Goal: Task Accomplishment & Management: Complete application form

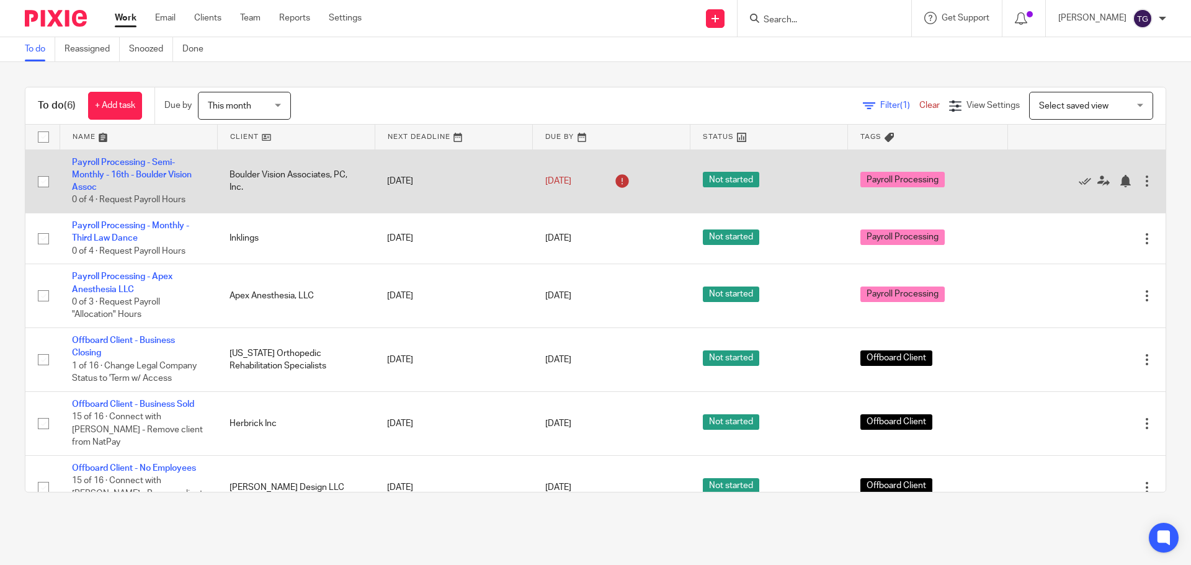
scroll to position [2, 0]
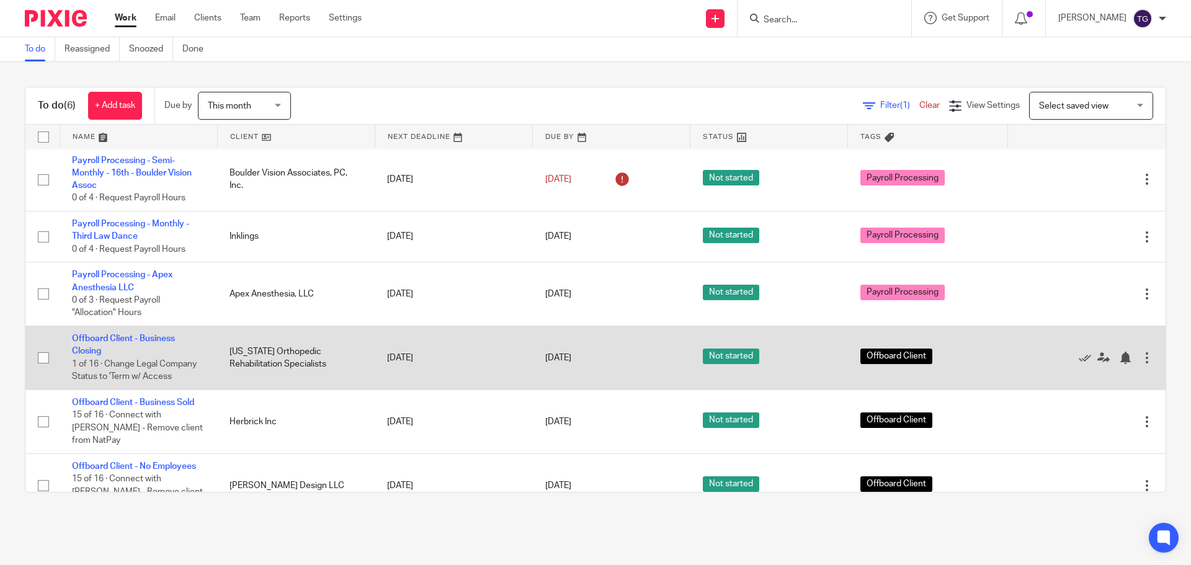
drag, startPoint x: 128, startPoint y: 331, endPoint x: 128, endPoint y: 348, distance: 16.8
click at [128, 343] on td "Offboard Client - Business Closing 1 of 16 · Change Legal Company Status to 'Te…" at bounding box center [139, 358] width 158 height 64
click at [130, 342] on link "Offboard Client - Business Closing" at bounding box center [123, 344] width 103 height 21
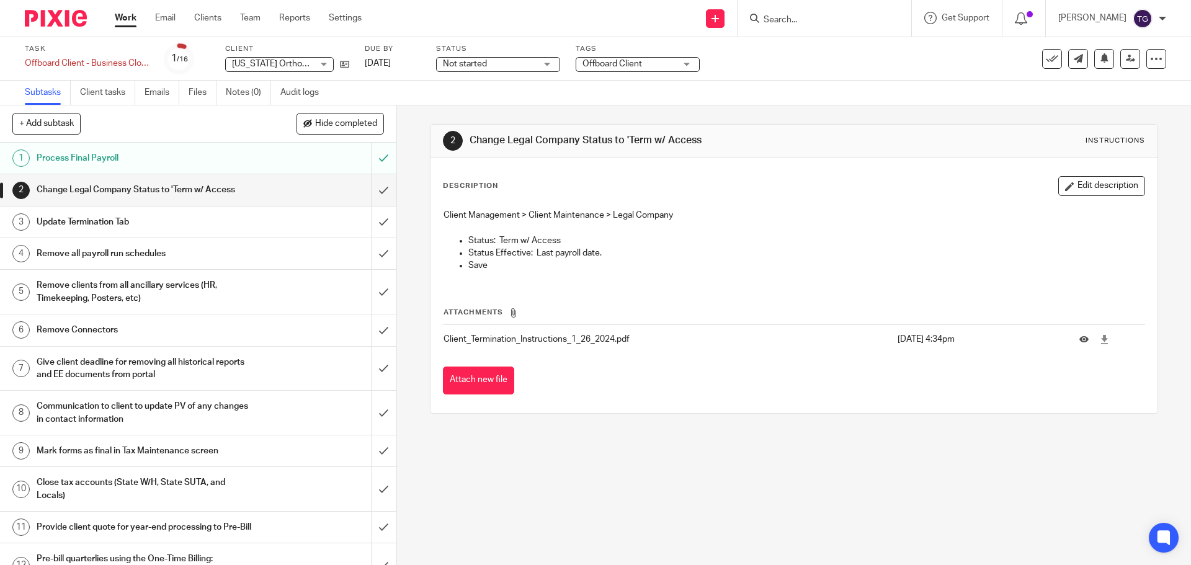
click at [318, 193] on div "Change Legal Company Status to 'Term w/ Access" at bounding box center [198, 190] width 322 height 19
click at [368, 187] on input "submit" at bounding box center [198, 189] width 397 height 31
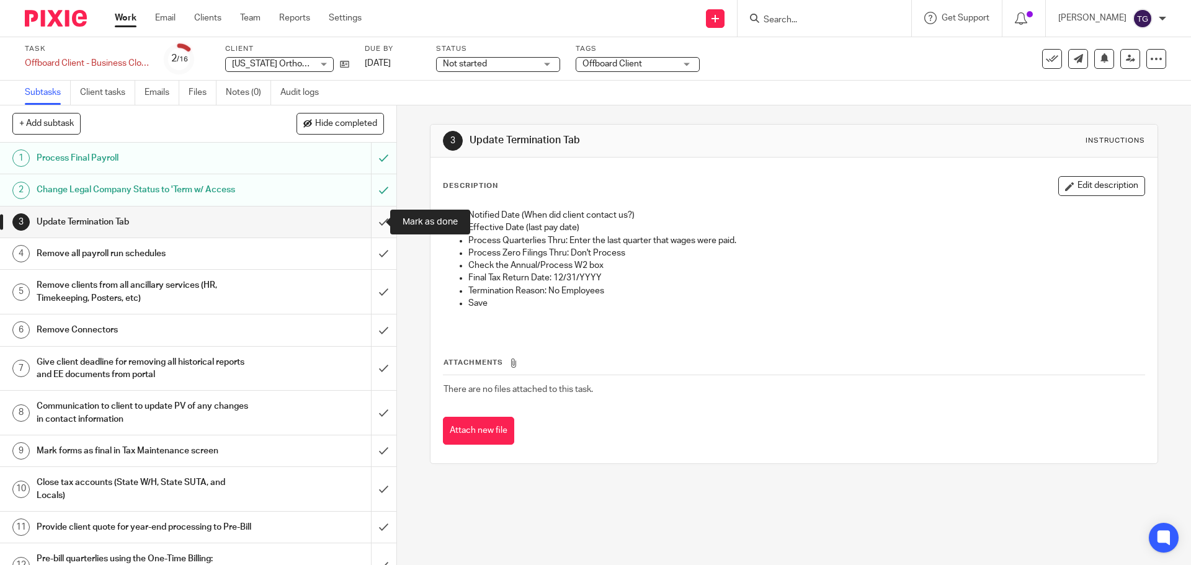
click at [370, 226] on input "submit" at bounding box center [198, 222] width 397 height 31
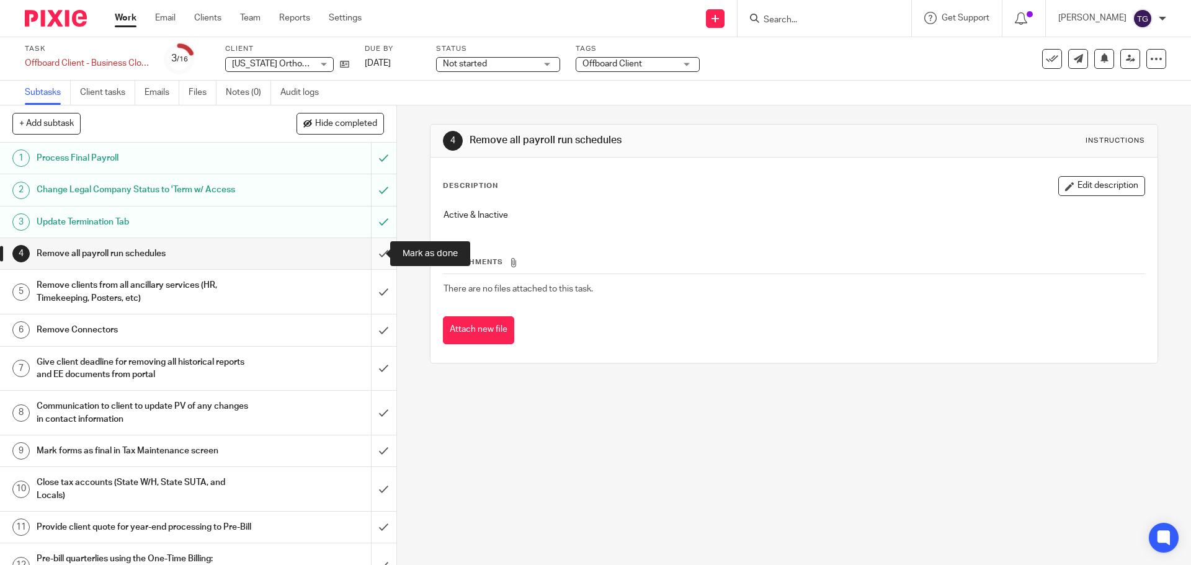
click at [381, 254] on input "submit" at bounding box center [198, 253] width 397 height 31
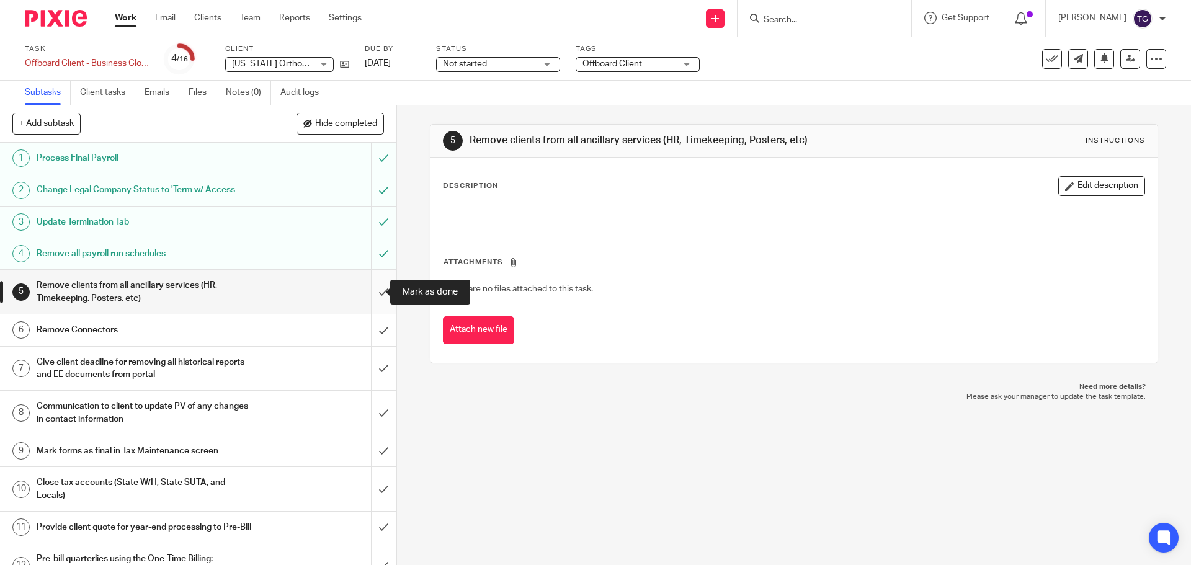
click at [370, 292] on input "submit" at bounding box center [198, 292] width 397 height 44
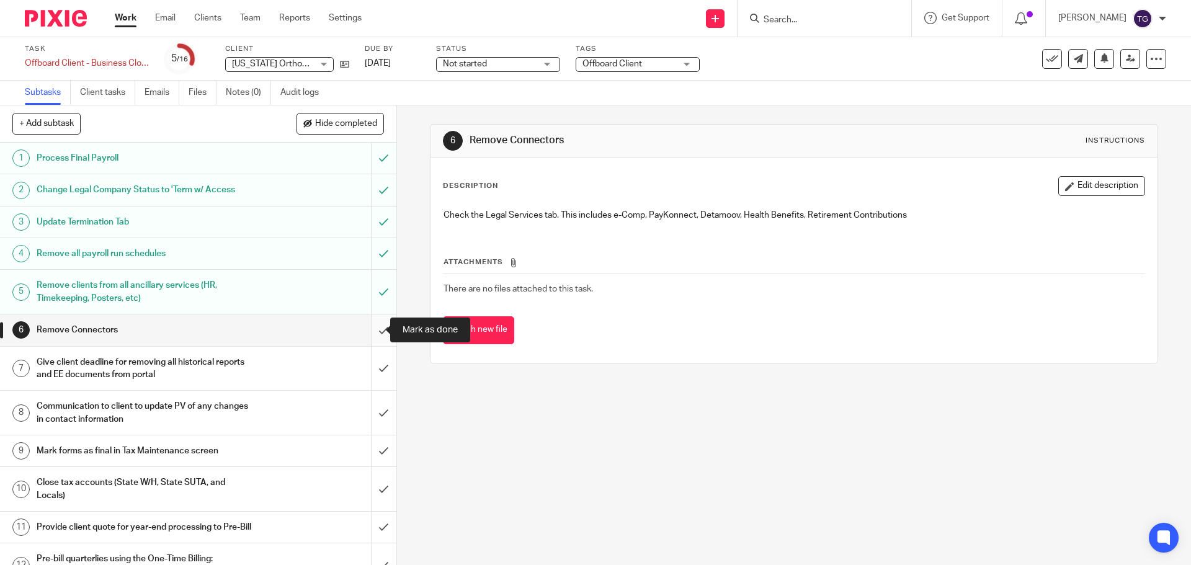
click at [370, 328] on input "submit" at bounding box center [198, 330] width 397 height 31
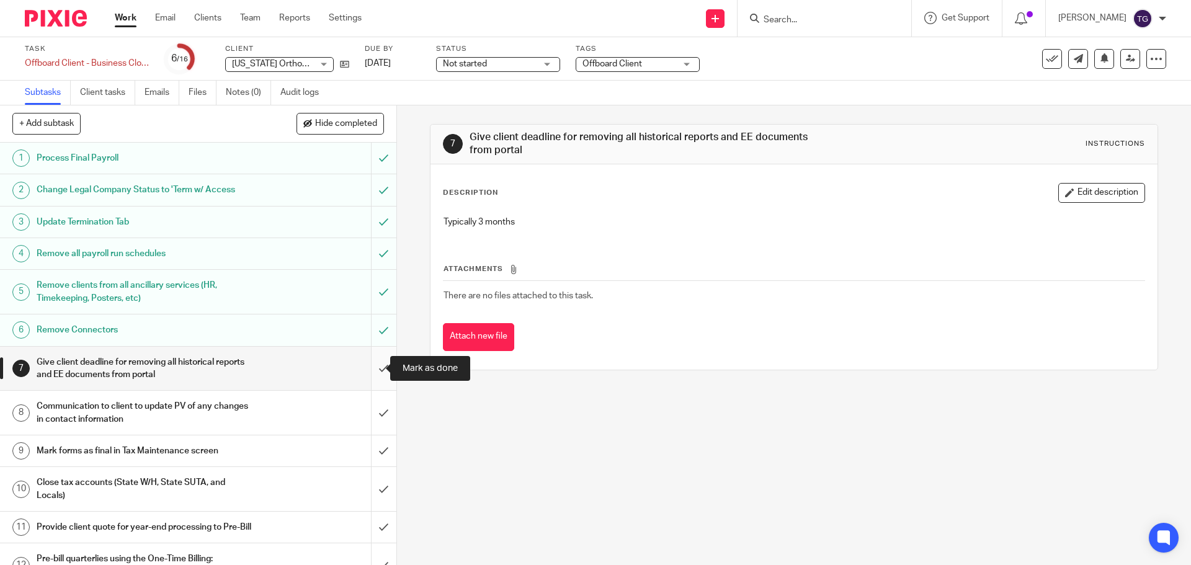
click at [370, 365] on input "submit" at bounding box center [198, 369] width 397 height 44
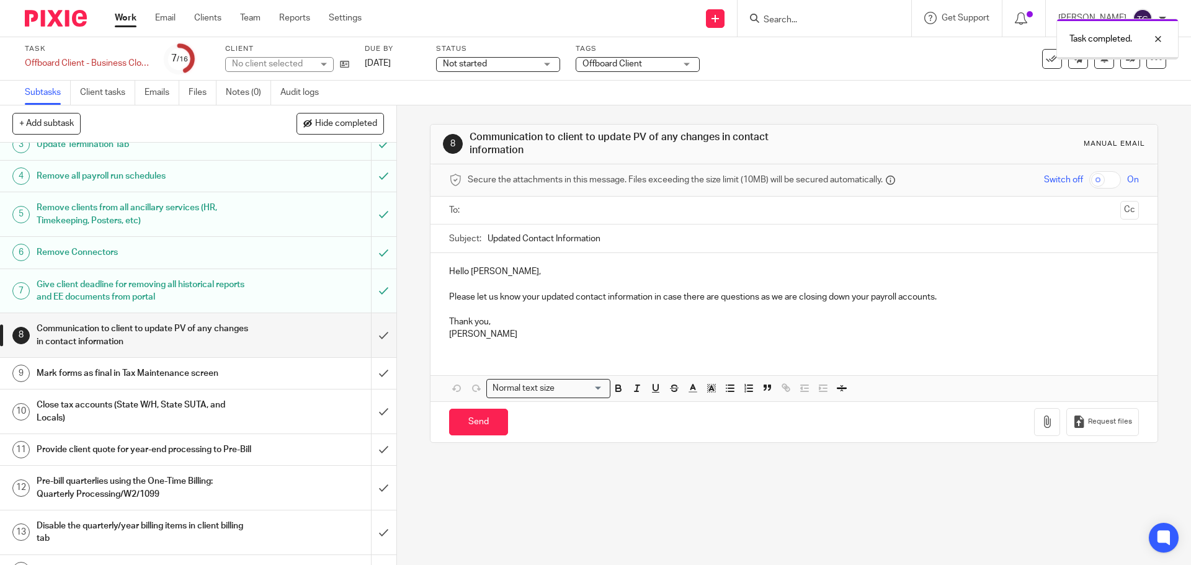
scroll to position [176, 0]
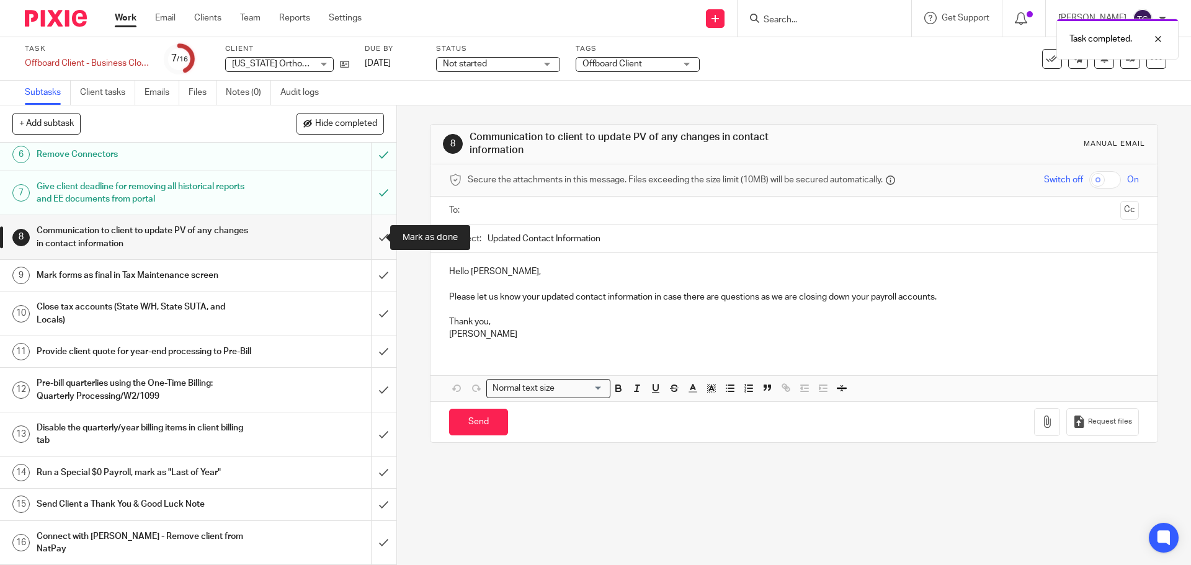
click at [374, 238] on input "submit" at bounding box center [198, 237] width 397 height 44
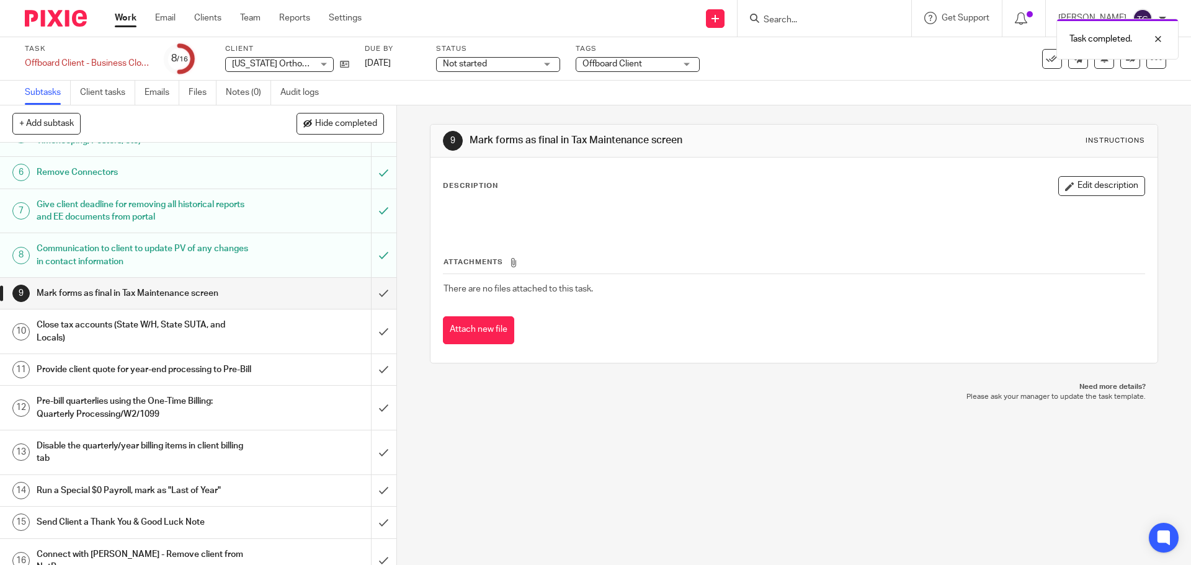
scroll to position [176, 0]
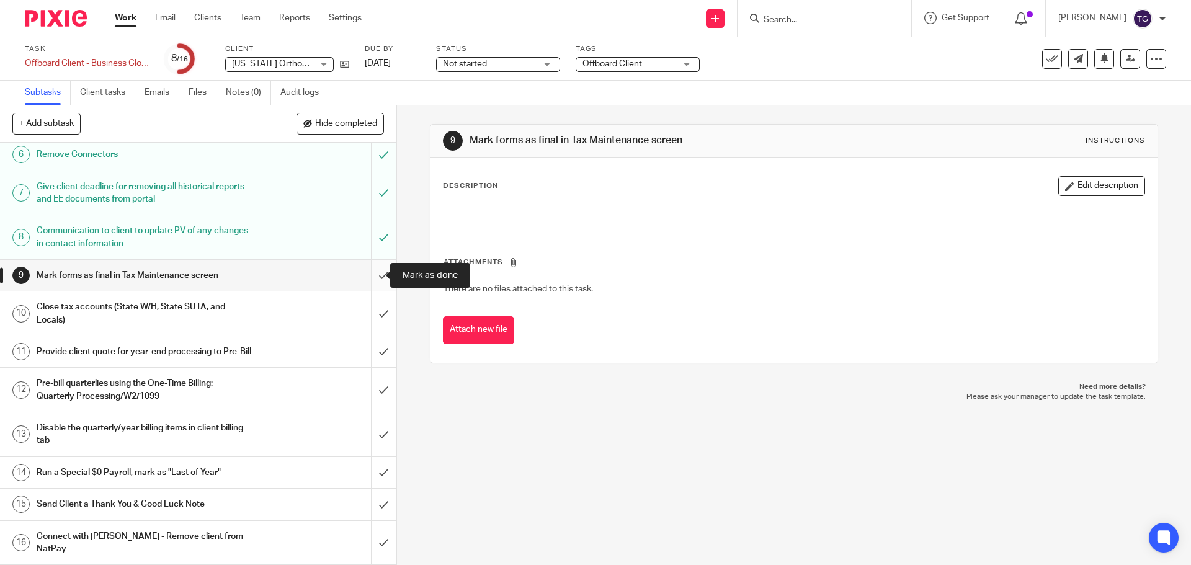
click at [372, 272] on input "submit" at bounding box center [198, 275] width 397 height 31
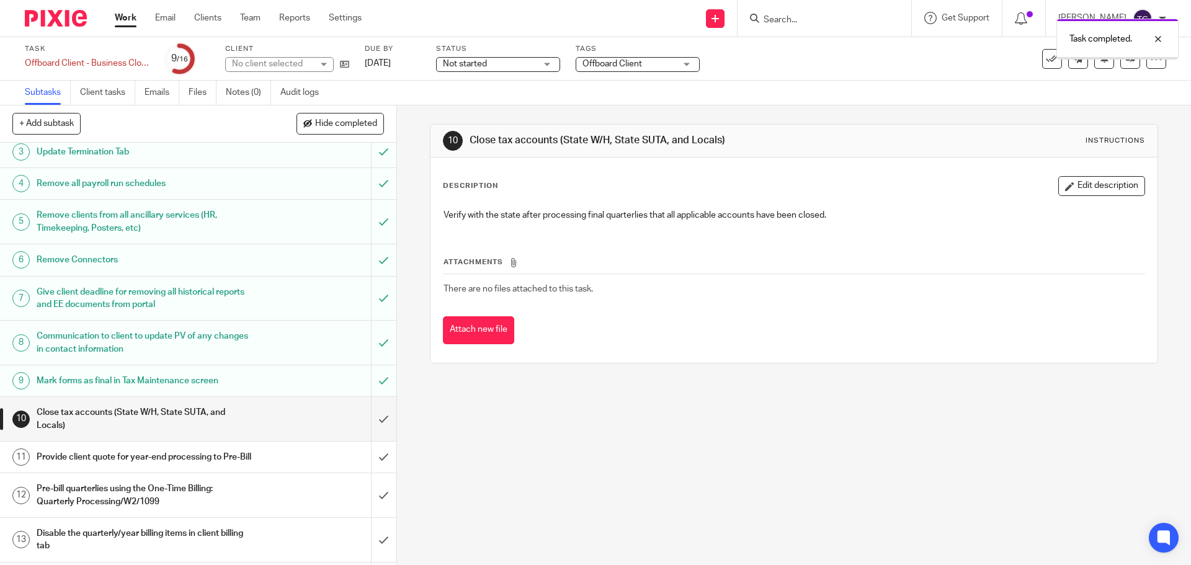
scroll to position [176, 0]
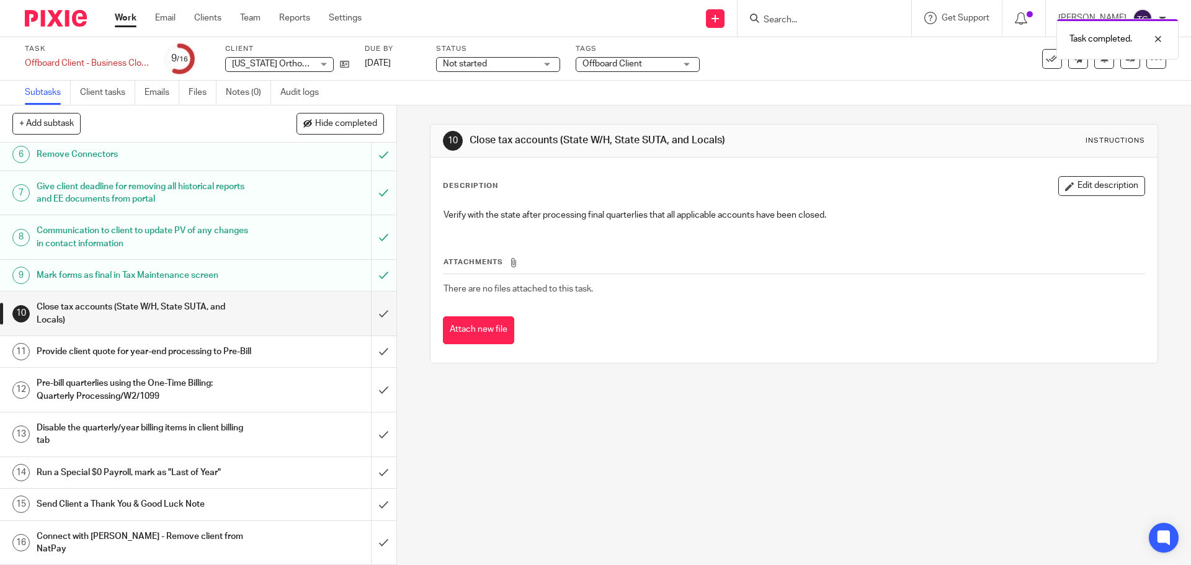
click at [266, 321] on div "Close tax accounts (State W/H, State SUTA, and Locals)" at bounding box center [198, 314] width 322 height 32
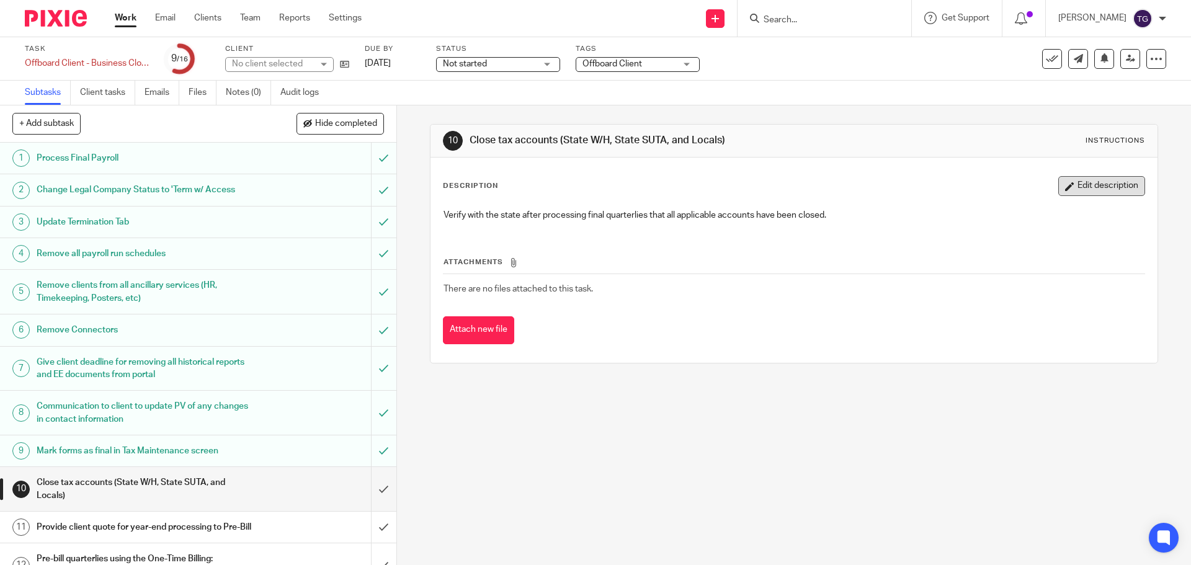
click at [1095, 189] on button "Edit description" at bounding box center [1102, 186] width 87 height 20
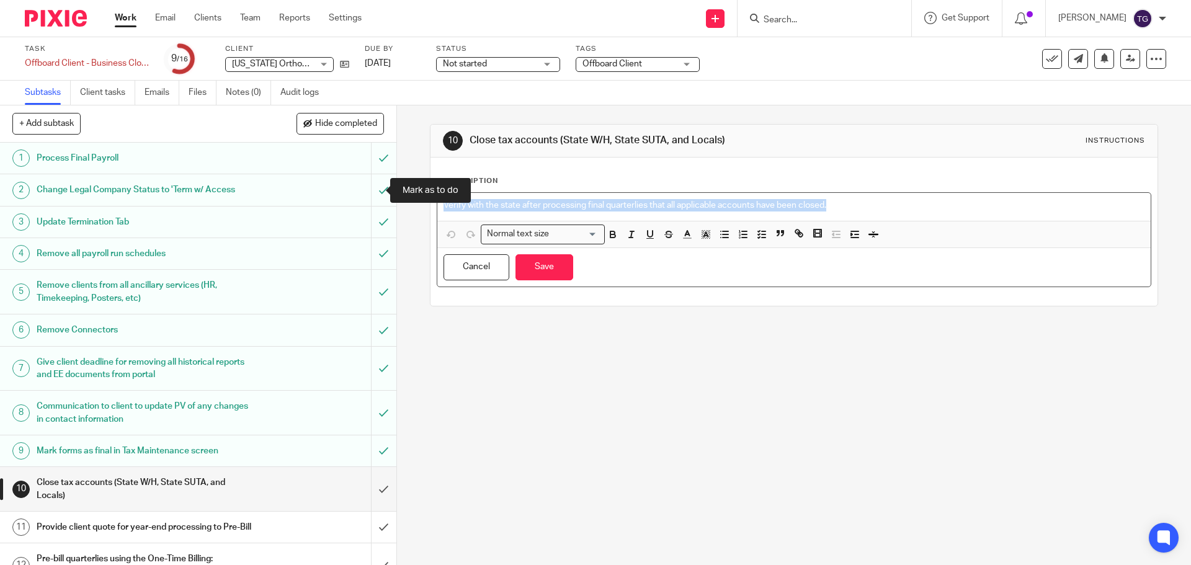
drag, startPoint x: 903, startPoint y: 194, endPoint x: 325, endPoint y: 187, distance: 577.8
click at [325, 187] on div "+ Add subtask Hide completed Cancel + Add 1 Process Final Payroll 2 Change Lega…" at bounding box center [595, 335] width 1191 height 460
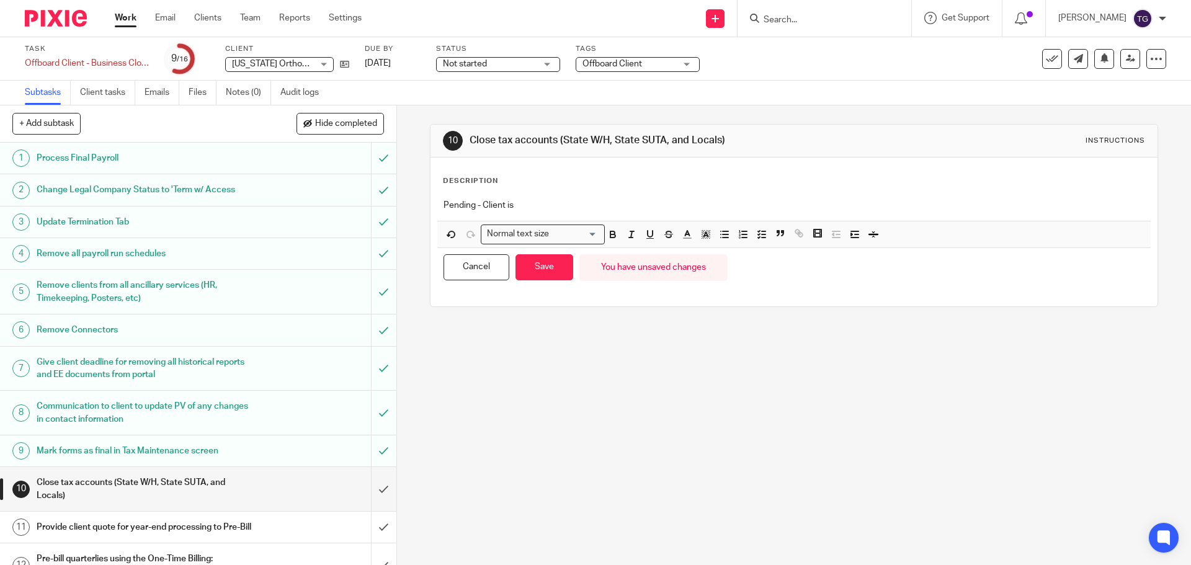
click at [569, 204] on p "Pending - Client is" at bounding box center [794, 205] width 701 height 12
click at [542, 267] on button "Save" at bounding box center [545, 267] width 58 height 27
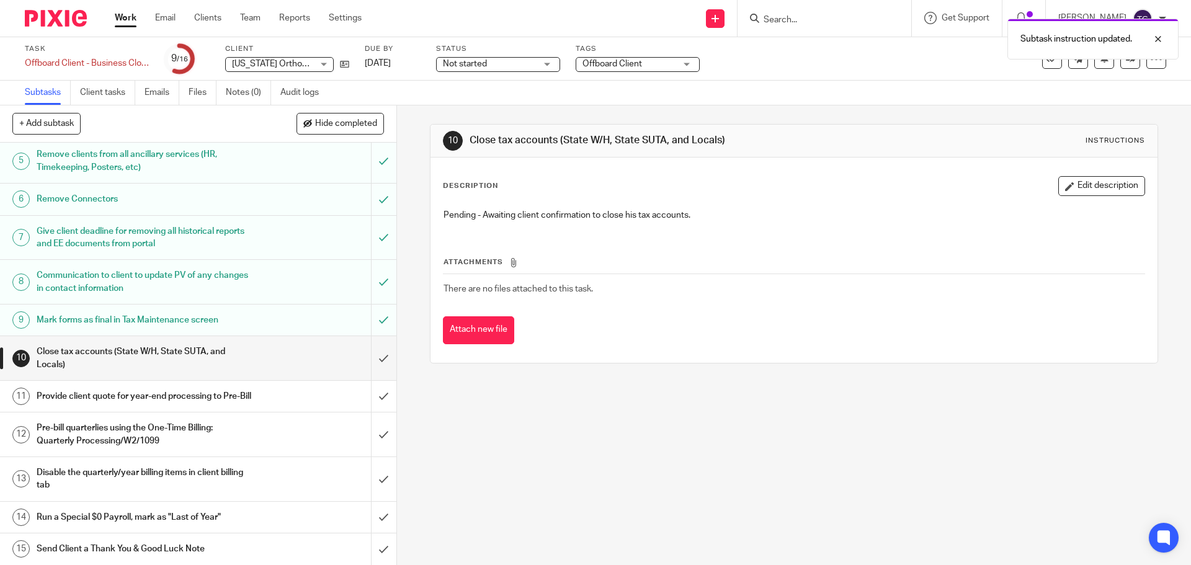
scroll to position [176, 0]
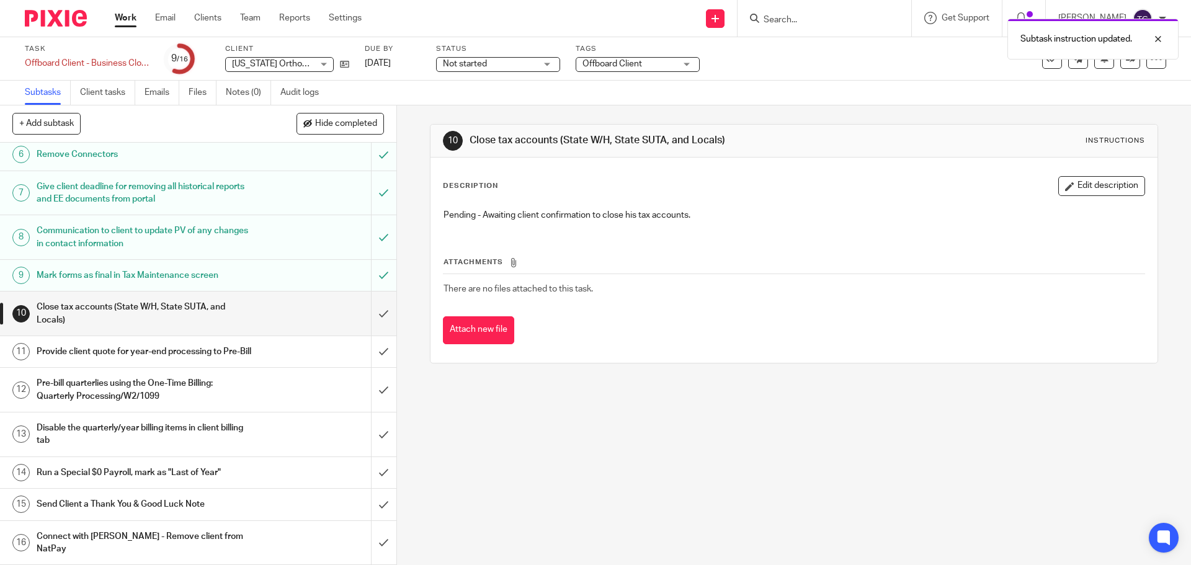
click at [184, 356] on h1 "Provide client quote for year-end processing to Pre-Bill" at bounding box center [144, 352] width 215 height 19
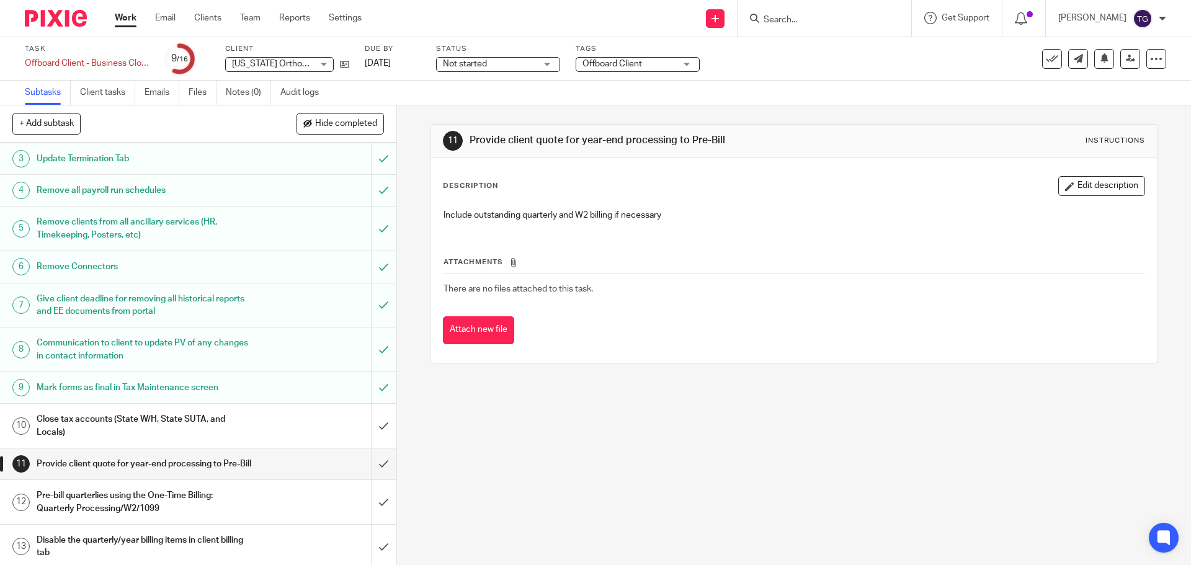
scroll to position [176, 0]
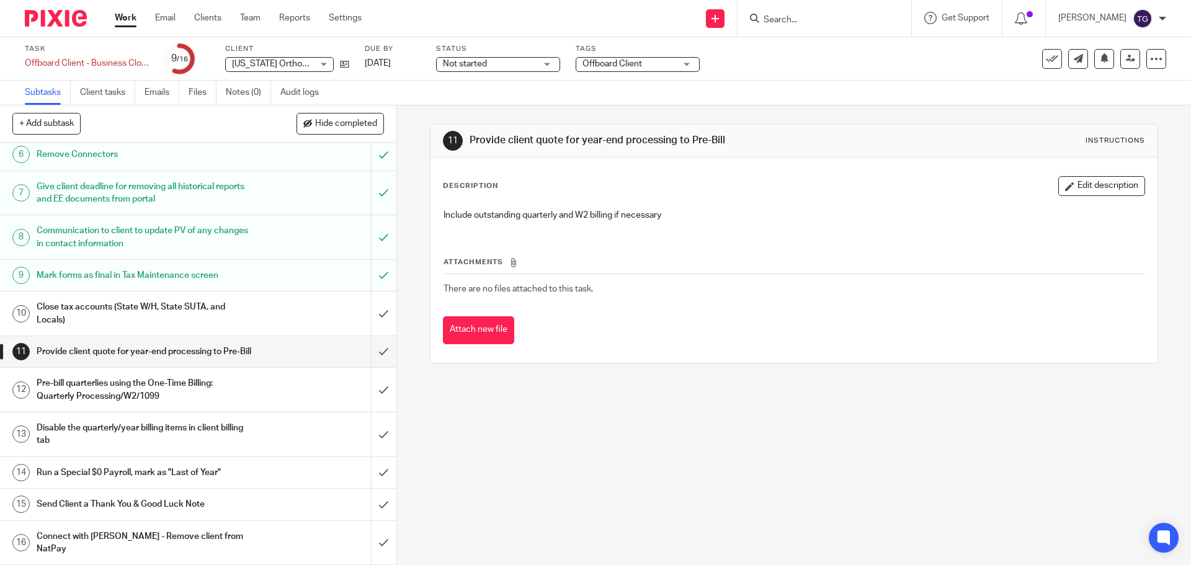
click at [266, 317] on div "Close tax accounts (State W/H, State SUTA, and Locals)" at bounding box center [198, 314] width 322 height 32
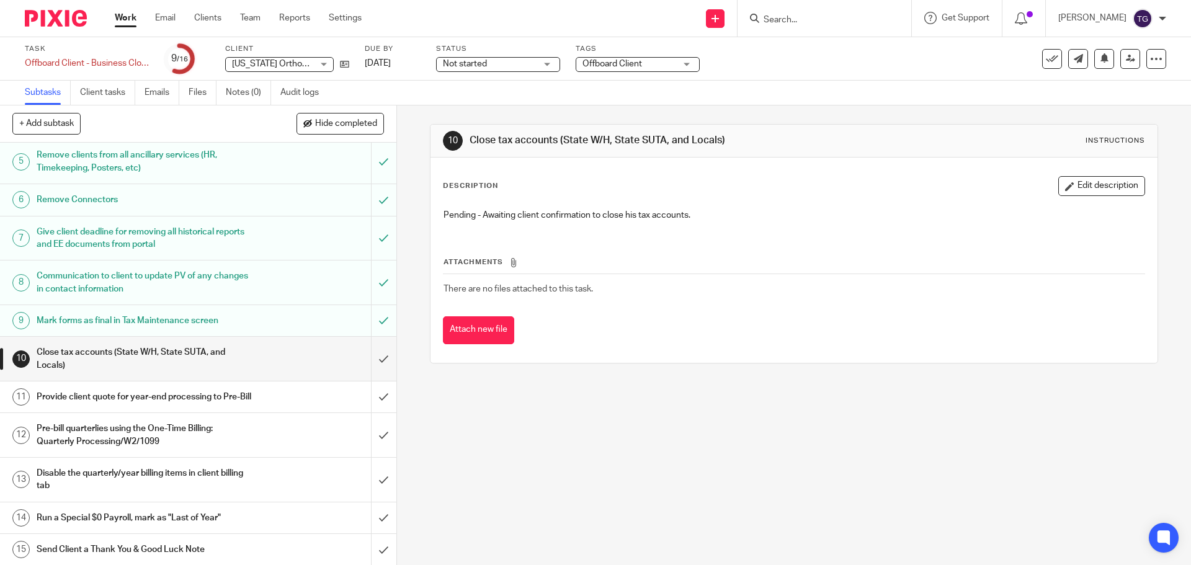
scroll to position [176, 0]
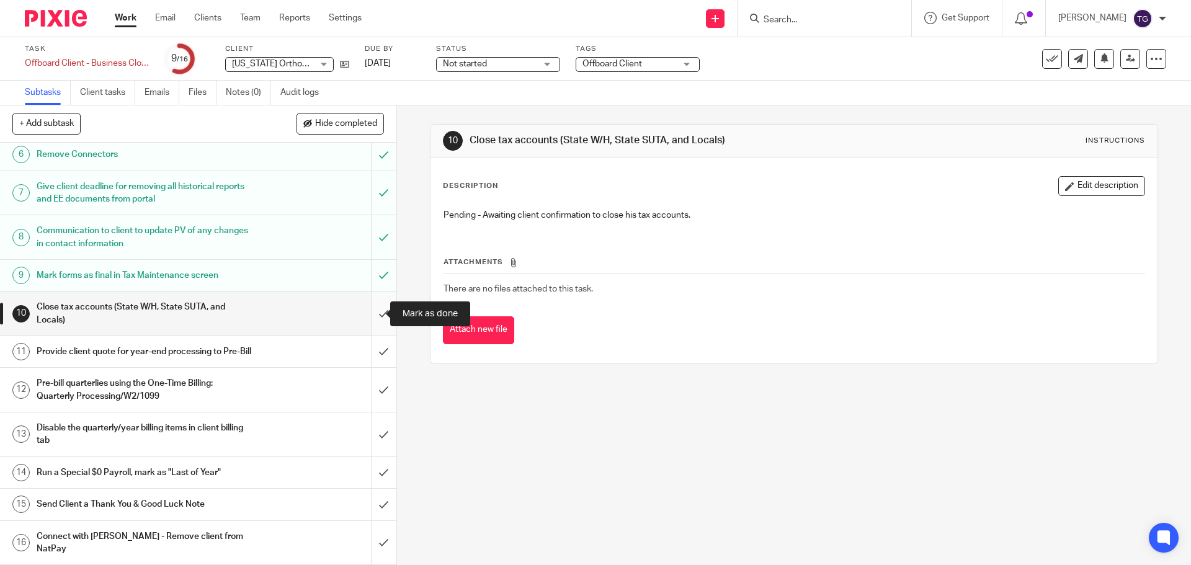
click at [371, 318] on input "submit" at bounding box center [198, 314] width 397 height 44
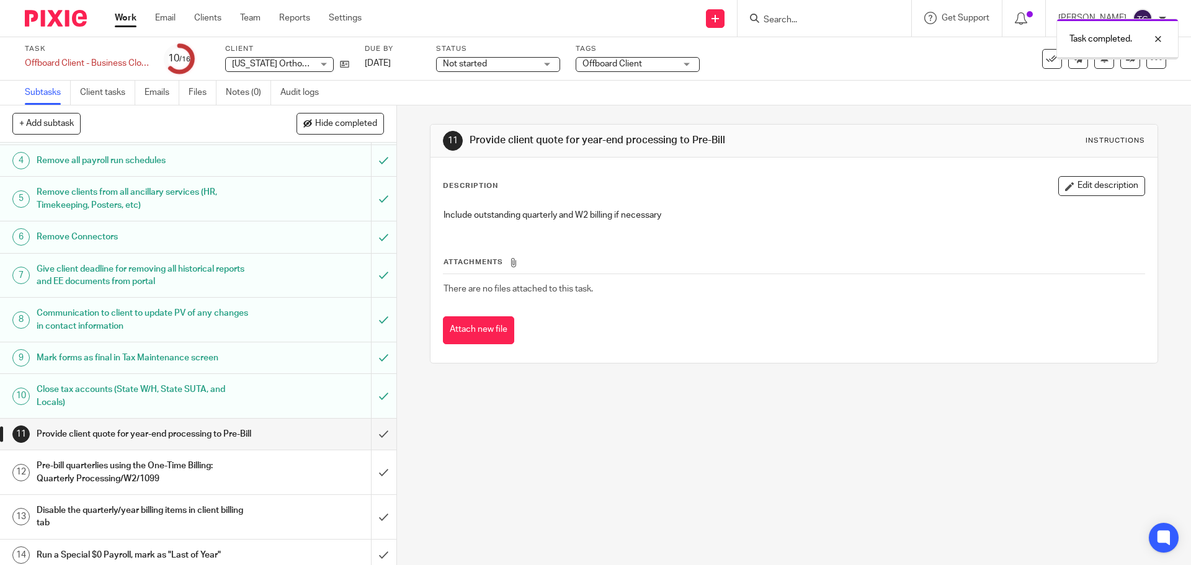
scroll to position [176, 0]
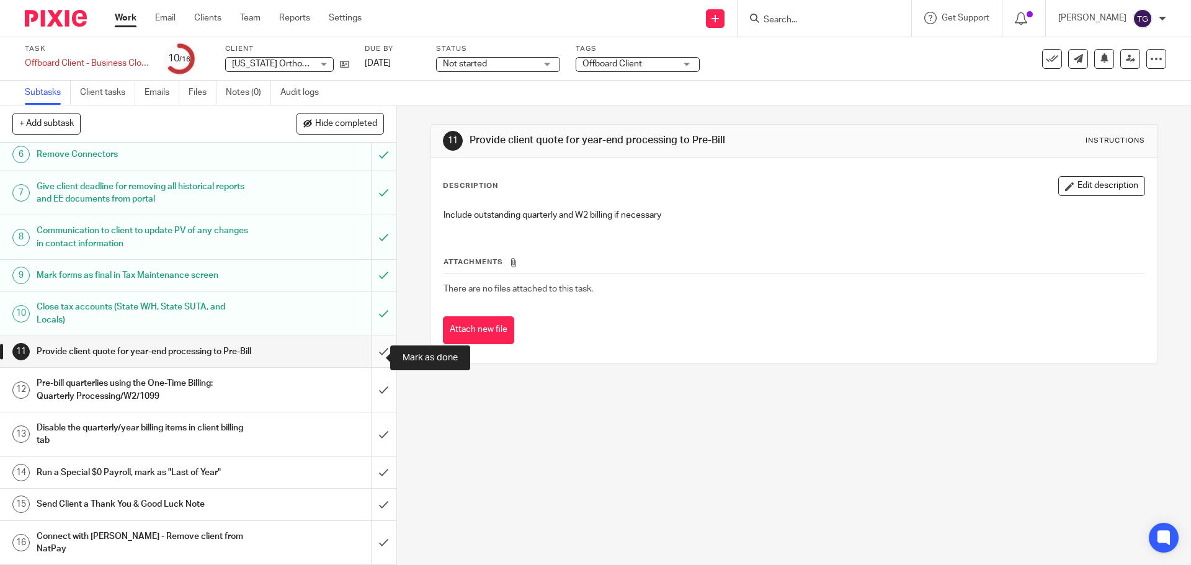
click at [366, 360] on input "submit" at bounding box center [198, 351] width 397 height 31
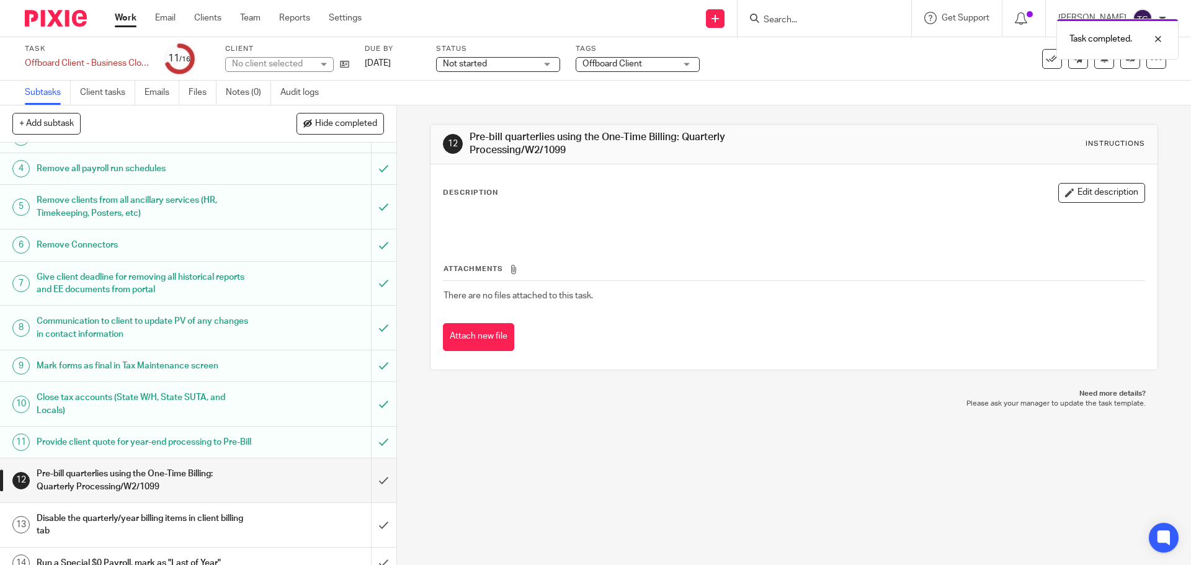
scroll to position [176, 0]
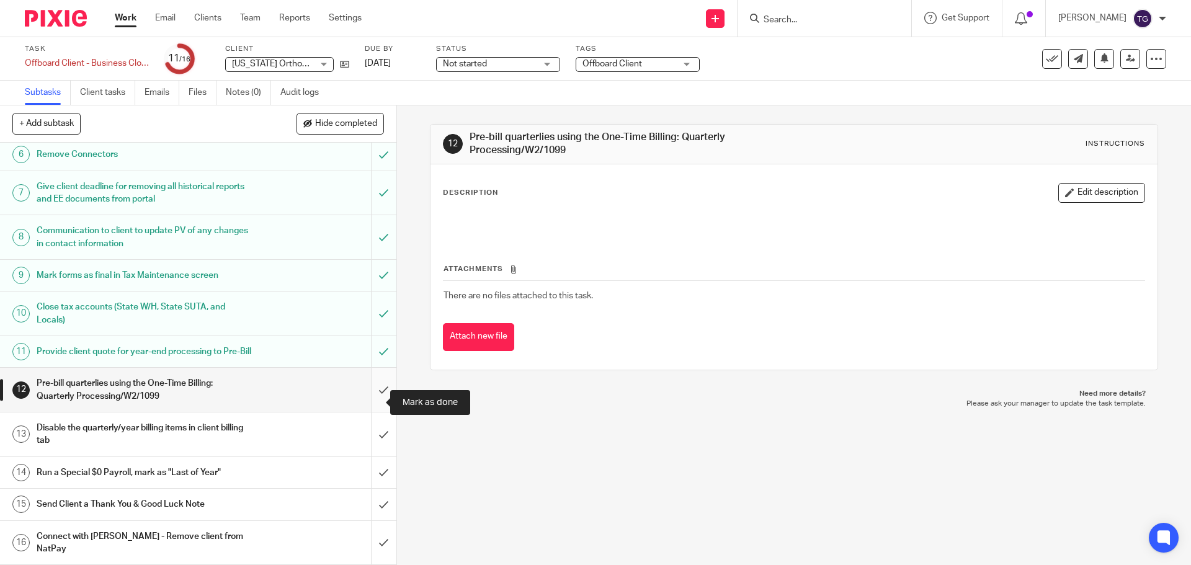
click at [372, 405] on input "submit" at bounding box center [198, 390] width 397 height 44
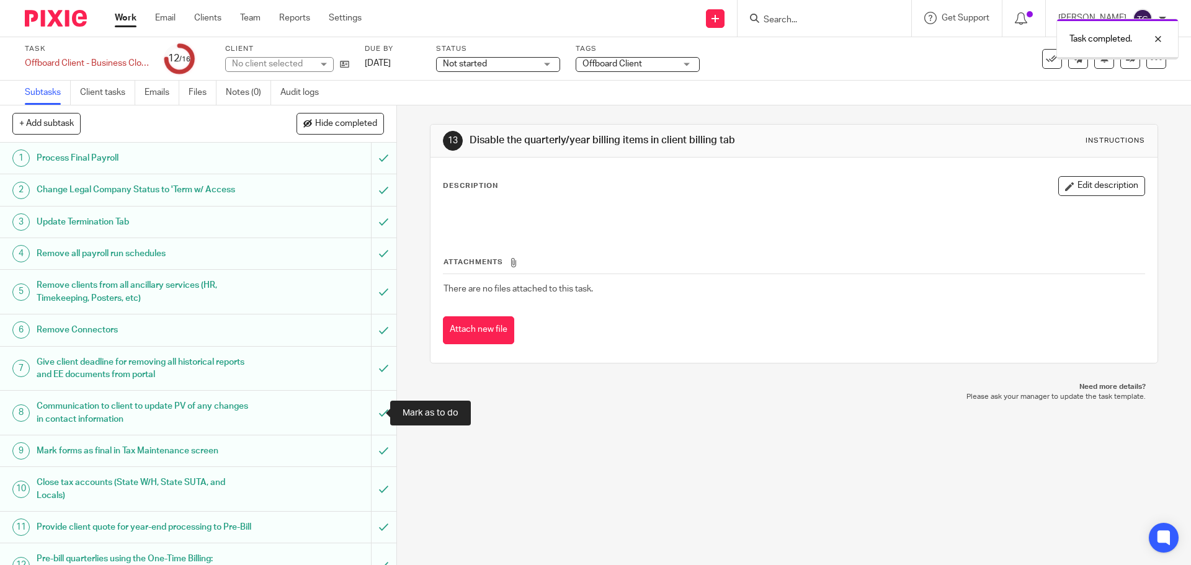
scroll to position [176, 0]
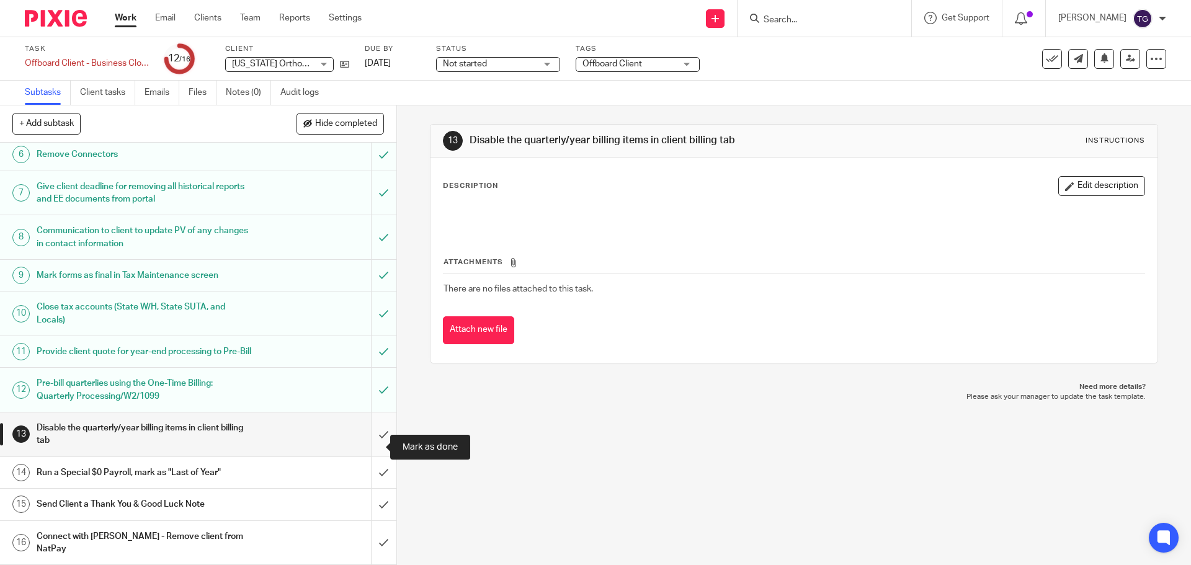
click at [369, 452] on input "submit" at bounding box center [198, 435] width 397 height 44
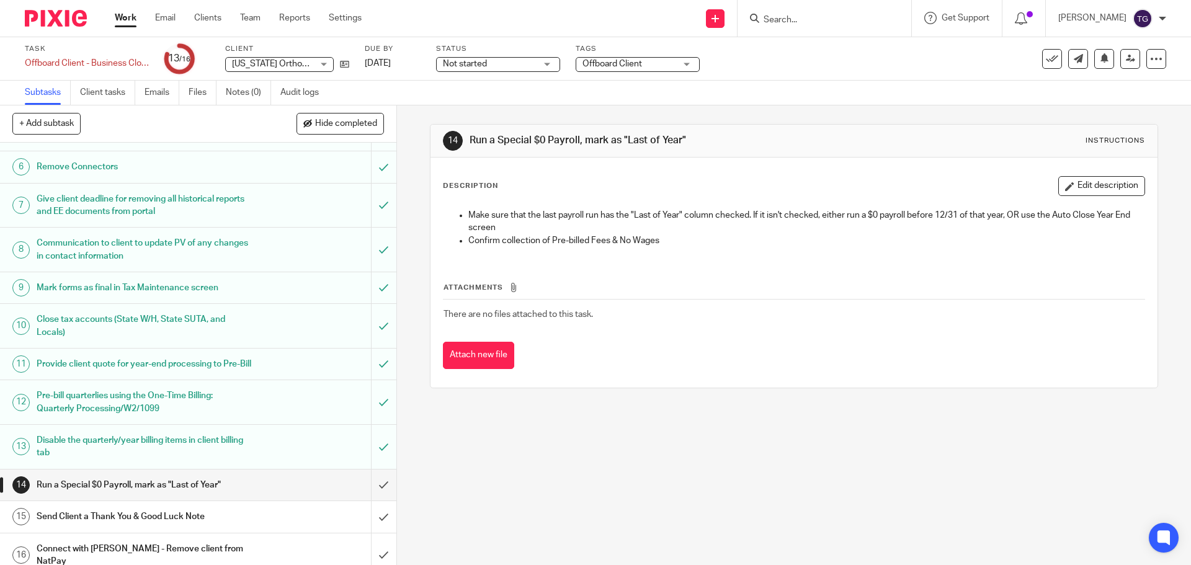
scroll to position [176, 0]
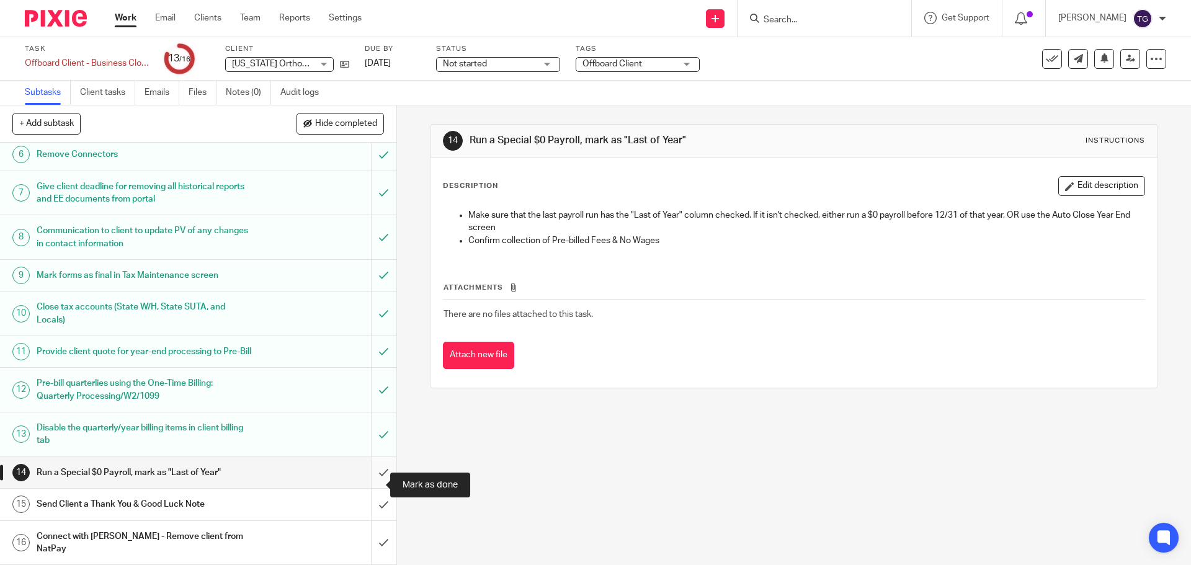
click at [372, 488] on input "submit" at bounding box center [198, 472] width 397 height 31
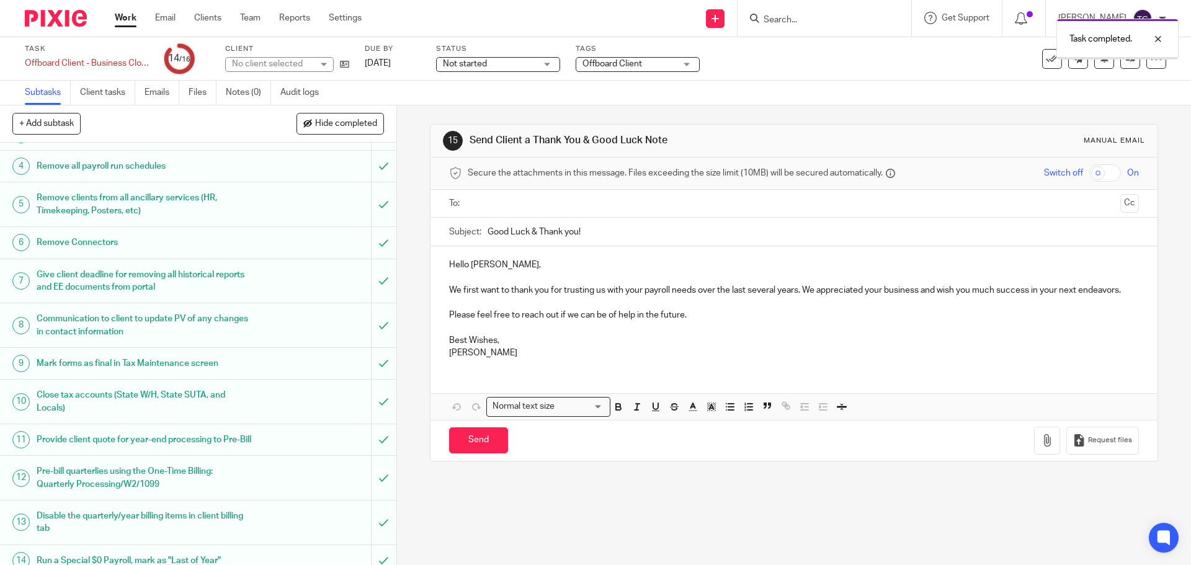
scroll to position [176, 0]
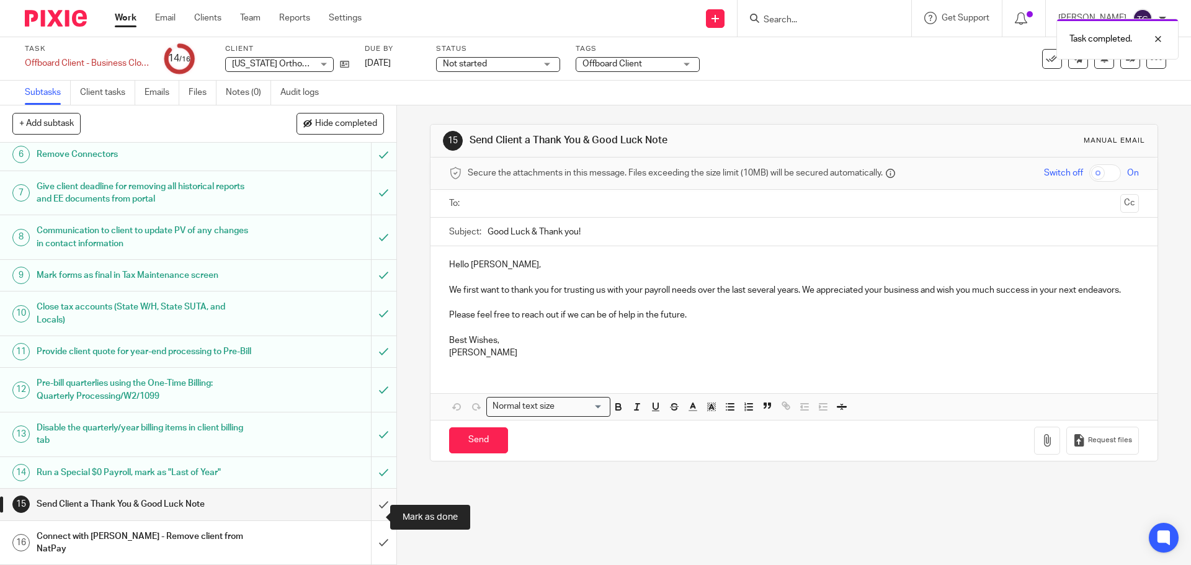
click at [375, 518] on input "submit" at bounding box center [198, 504] width 397 height 31
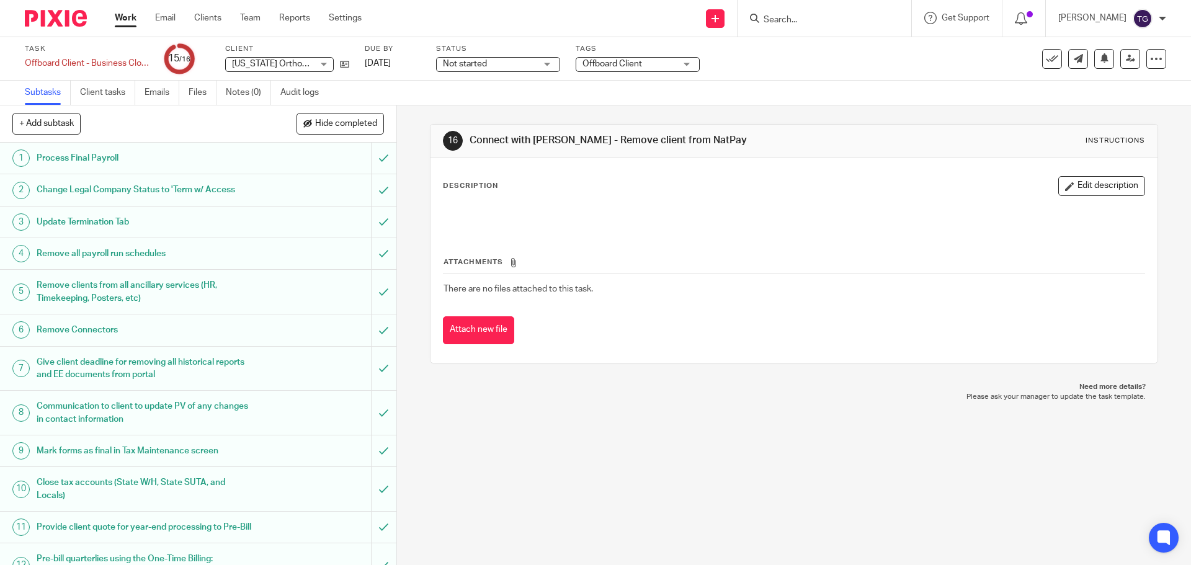
click at [39, 25] on img at bounding box center [56, 18] width 62 height 17
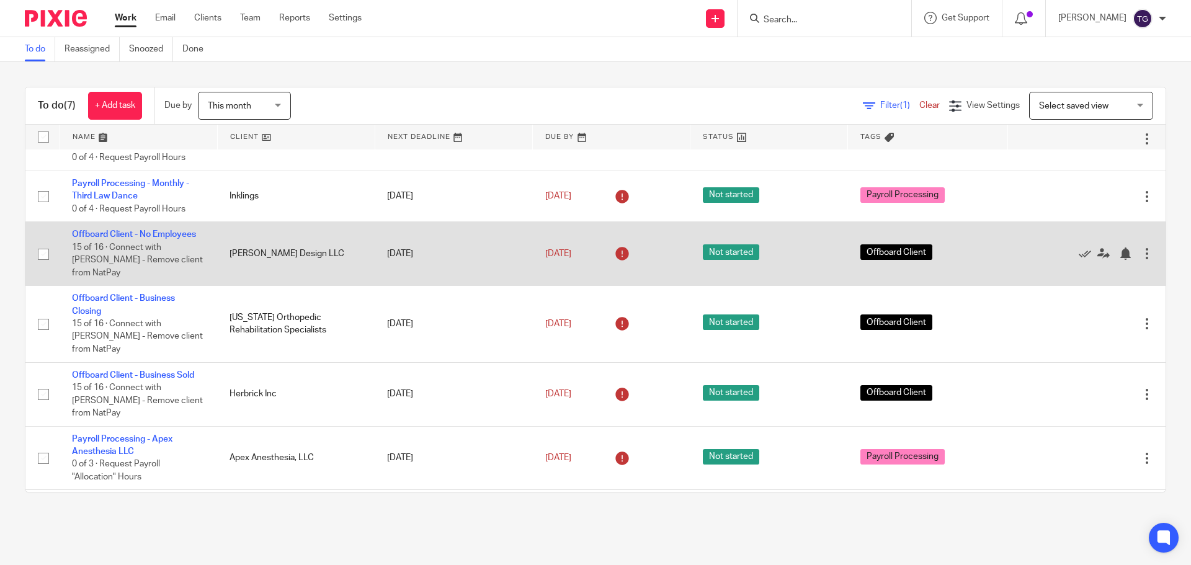
scroll to position [66, 0]
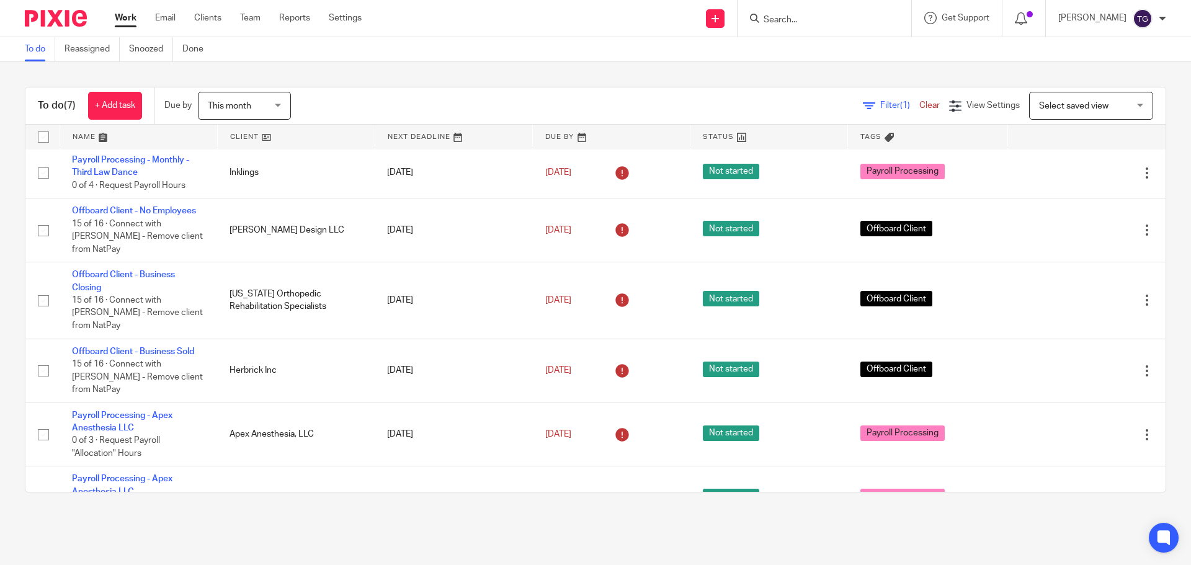
click at [805, 20] on input "Search" at bounding box center [819, 20] width 112 height 11
type input "lup"
click at [808, 60] on link at bounding box center [845, 58] width 170 height 38
click at [807, 45] on link at bounding box center [845, 58] width 170 height 38
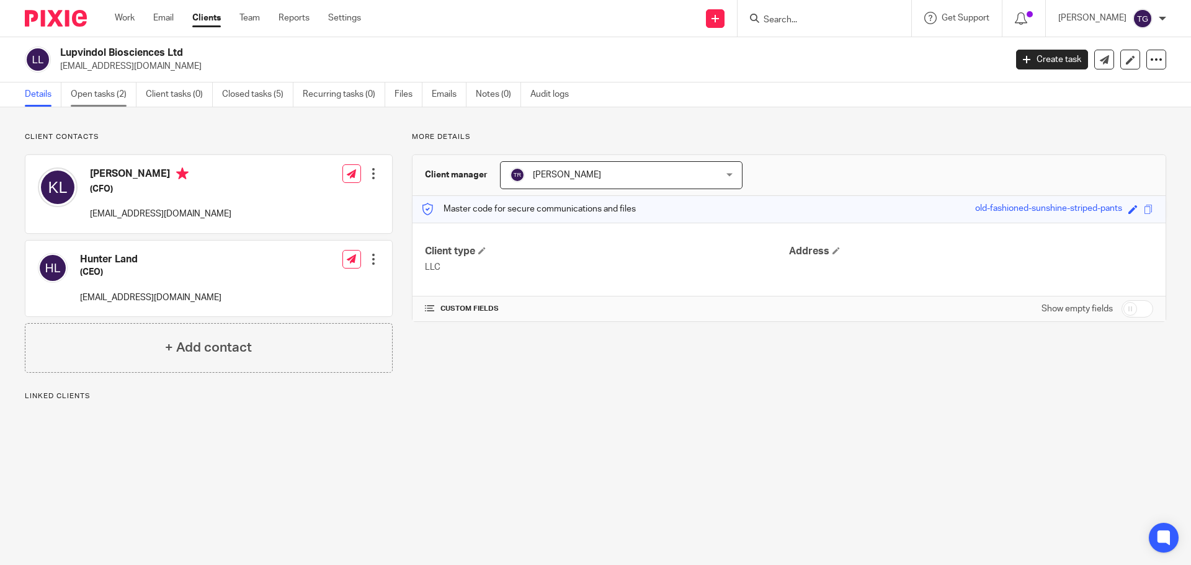
click at [103, 91] on link "Open tasks (2)" at bounding box center [104, 95] width 66 height 24
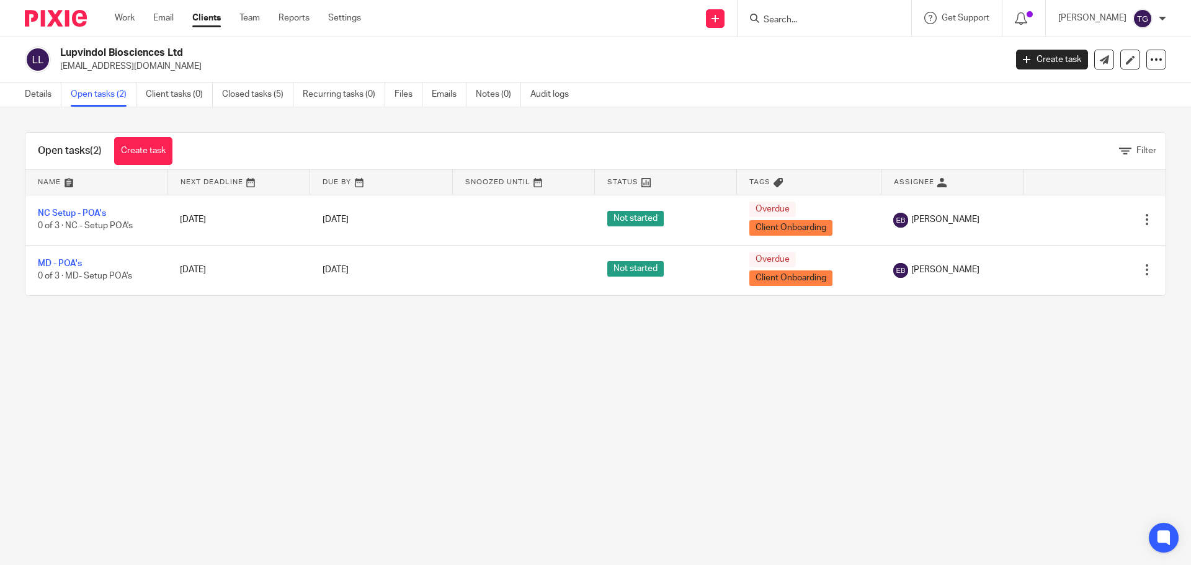
click at [734, 487] on main "Lupvindol Biosciences Ltd [EMAIL_ADDRESS][DOMAIN_NAME] Create task Export data …" at bounding box center [595, 282] width 1191 height 565
click at [140, 156] on link "Create task" at bounding box center [143, 151] width 58 height 28
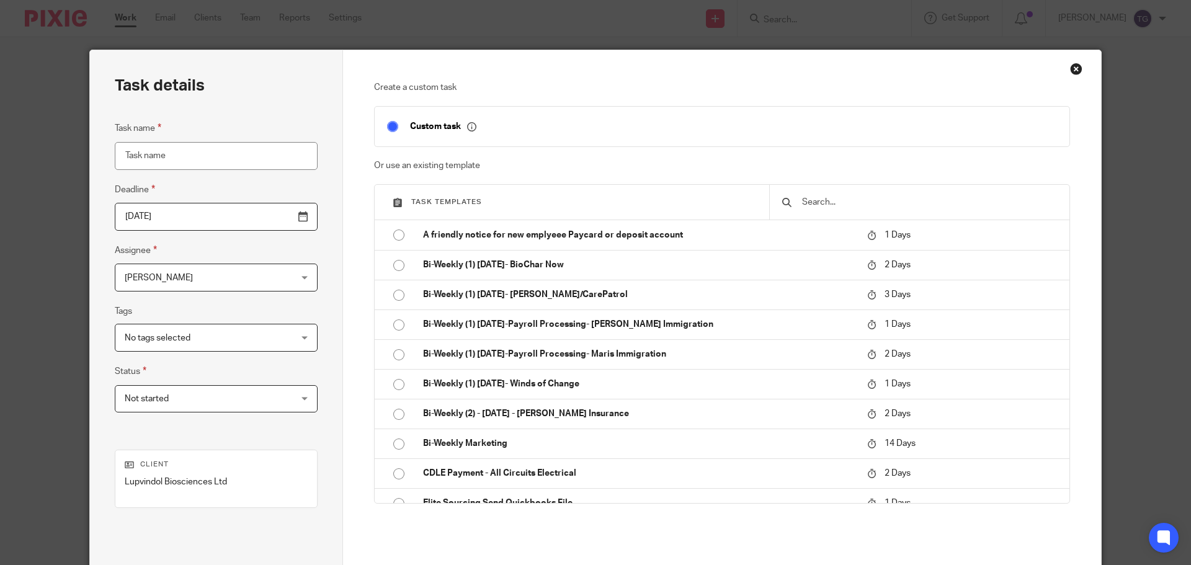
click at [852, 205] on input "text" at bounding box center [929, 202] width 256 height 14
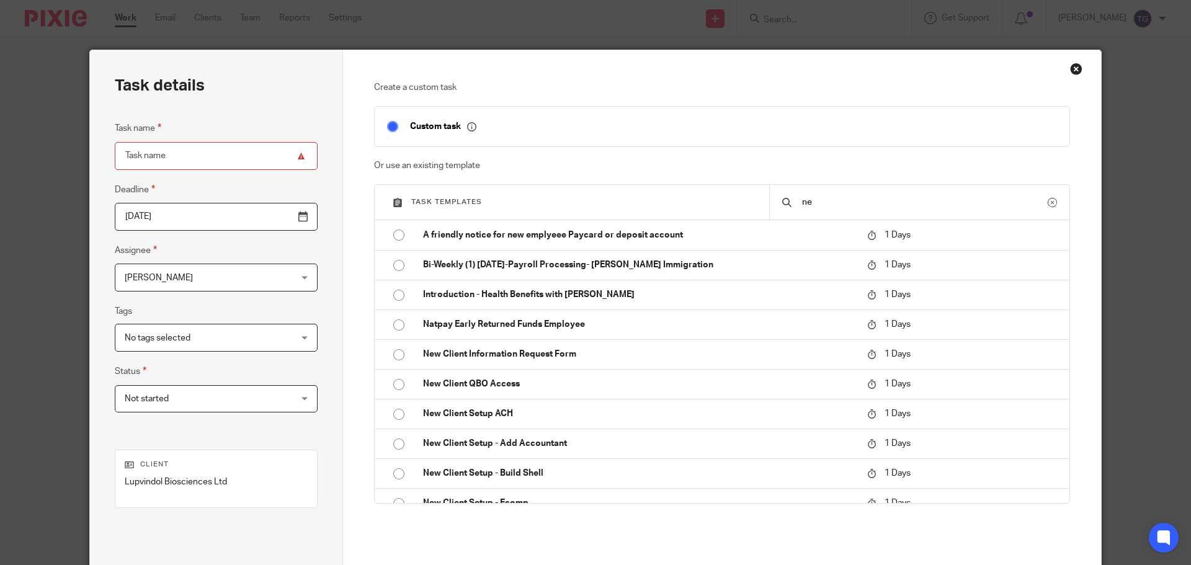
type input "n"
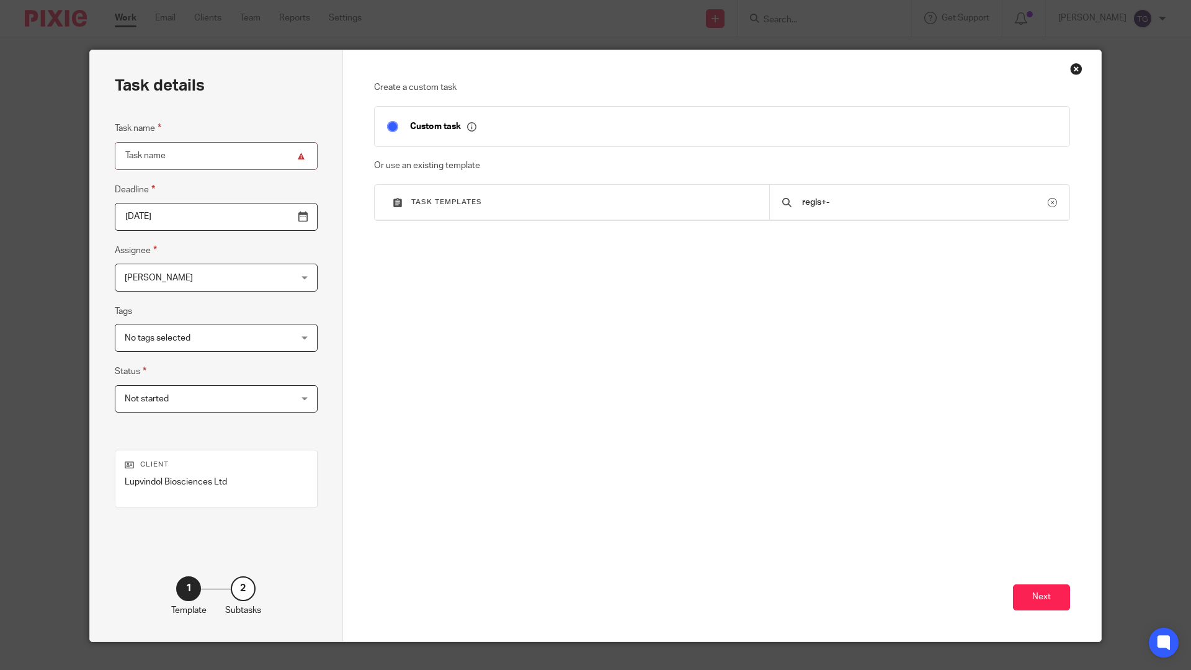
click at [841, 189] on div "regis+-" at bounding box center [919, 202] width 300 height 35
click at [842, 207] on input "regis+-" at bounding box center [924, 202] width 247 height 14
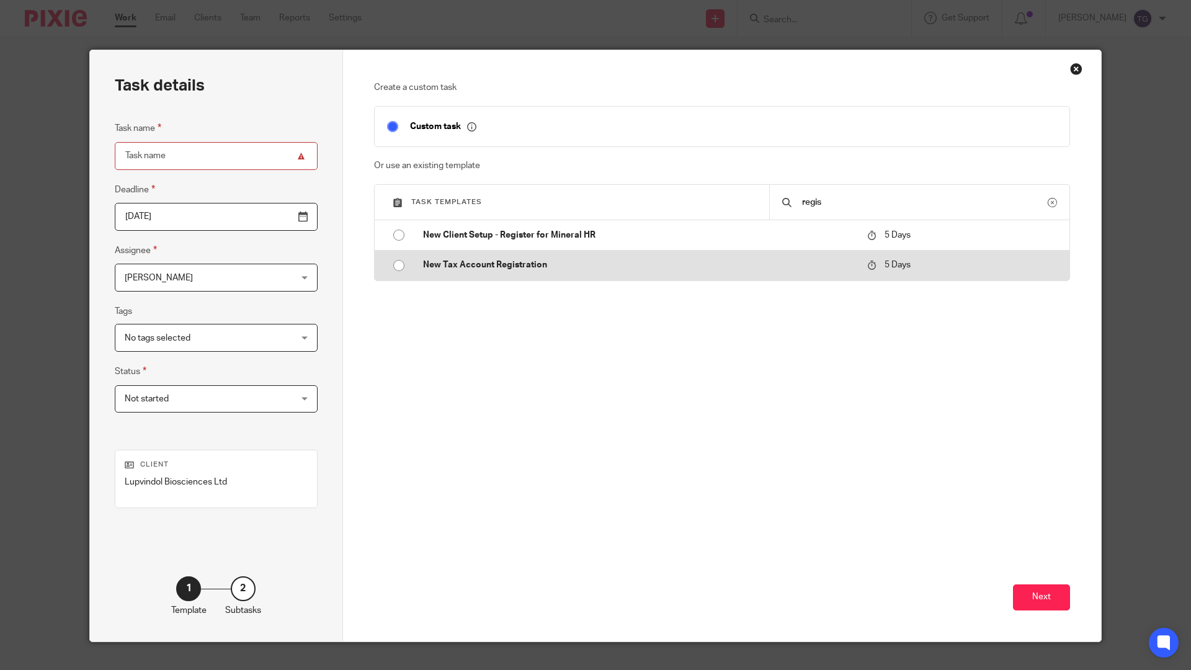
type input "regis"
click at [398, 267] on input "radio" at bounding box center [399, 266] width 24 height 24
type input "2025-09-23"
type input "New Tax Account Registration"
checkbox input "false"
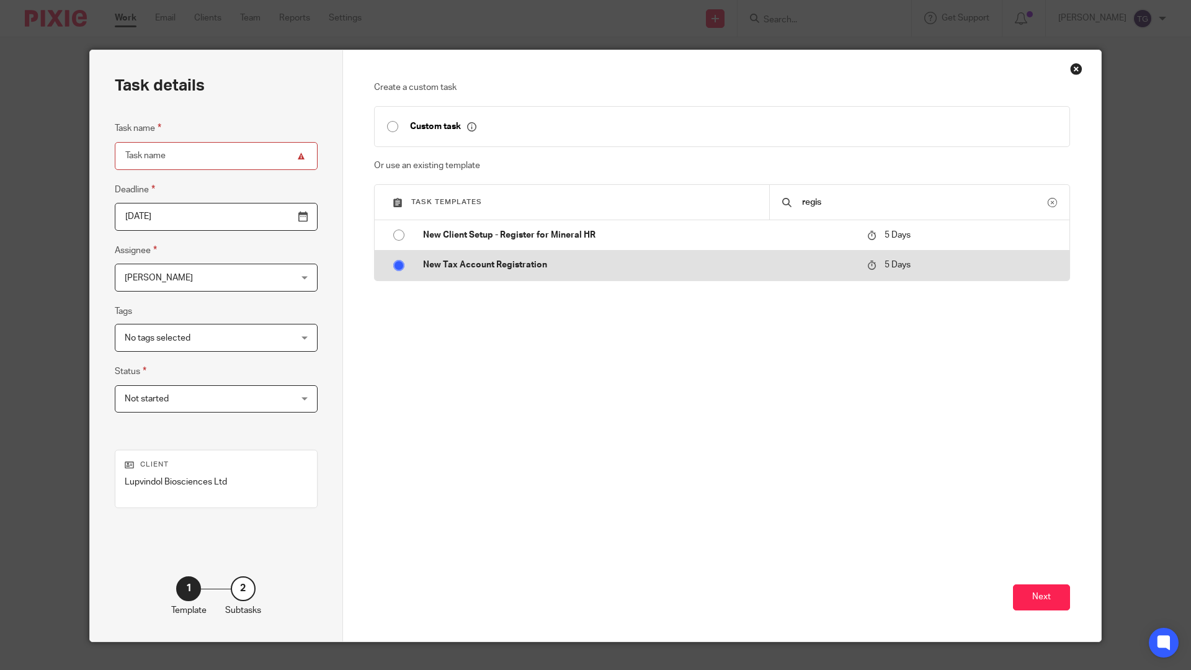
radio input "false"
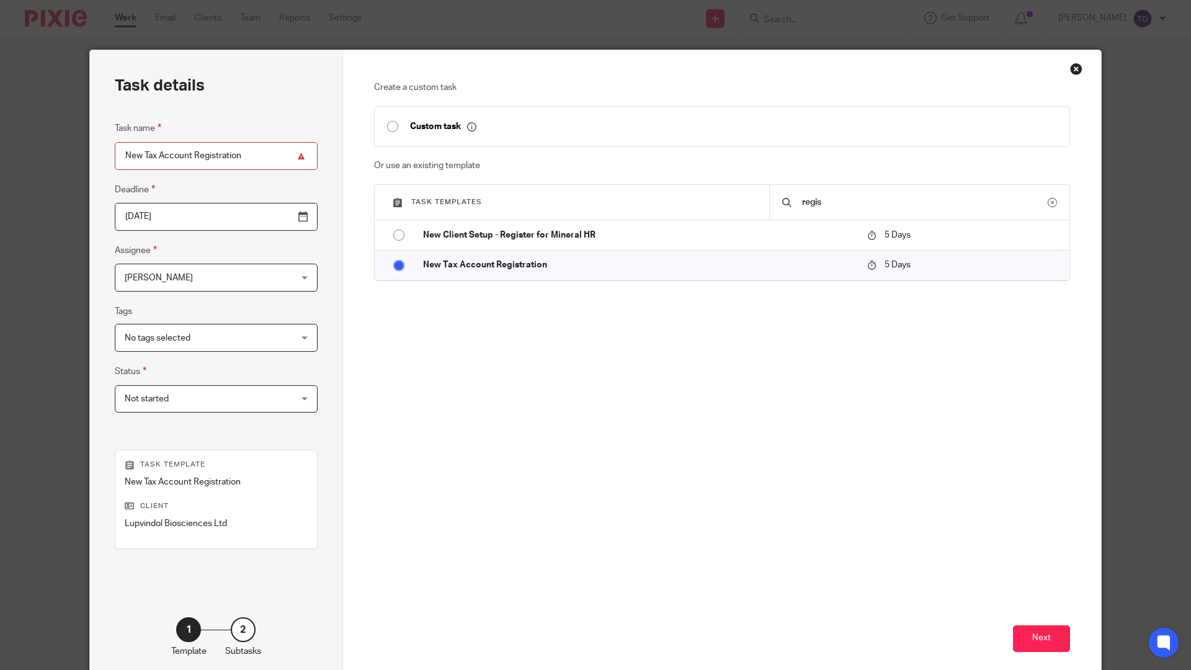
click at [160, 152] on input "New Tax Account Registration" at bounding box center [216, 156] width 203 height 28
drag, startPoint x: 114, startPoint y: 157, endPoint x: 132, endPoint y: 155, distance: 18.2
click at [115, 157] on input "New Tax Account Registration" at bounding box center [216, 156] width 203 height 28
type input "MI - New Tax Account Registration"
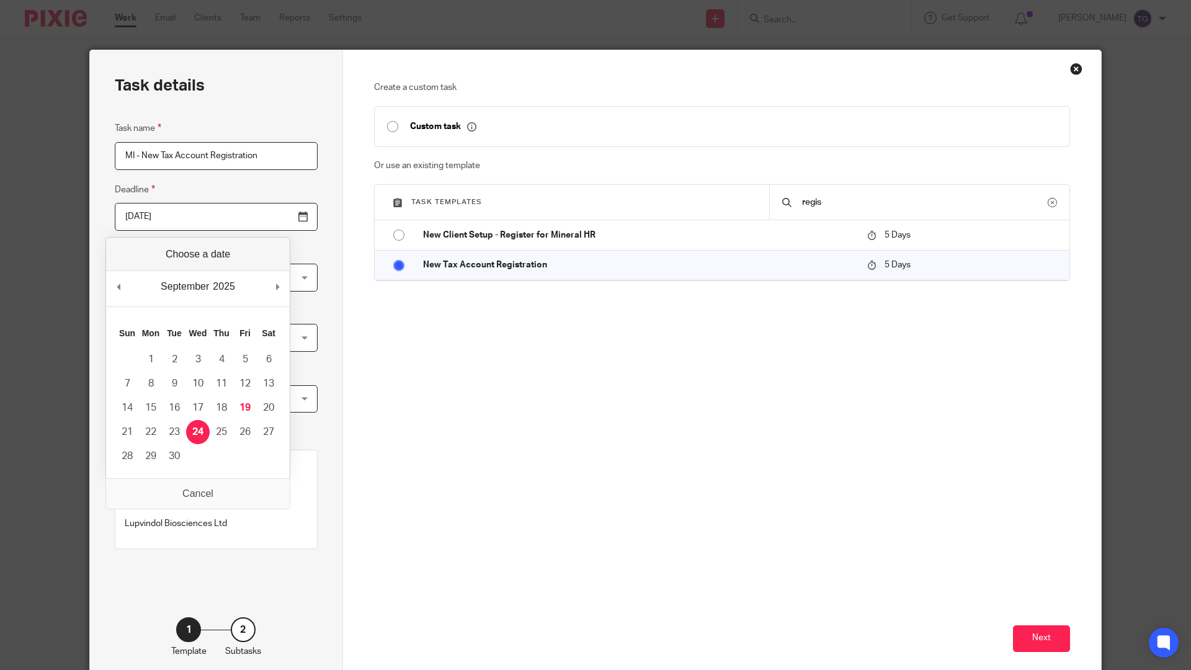
click at [274, 218] on input "2025-09-23" at bounding box center [216, 217] width 203 height 28
type input "2025-09-28"
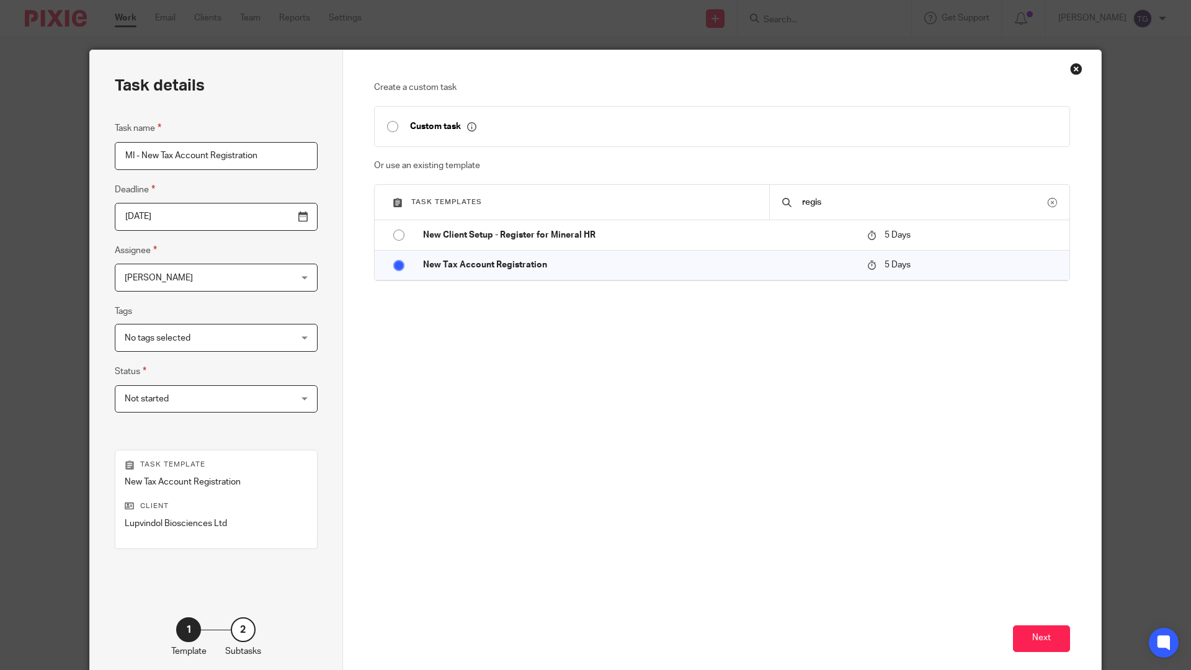
click at [273, 215] on input "2025-09-28" at bounding box center [216, 217] width 203 height 28
click at [437, 424] on div "Create a custom task Custom task Or use an existing template Task templates reg…" at bounding box center [722, 270] width 697 height 378
click at [439, 428] on div "Create a custom task Custom task Or use an existing template Task templates reg…" at bounding box center [722, 270] width 697 height 378
click at [194, 278] on span "[PERSON_NAME]" at bounding box center [202, 277] width 154 height 26
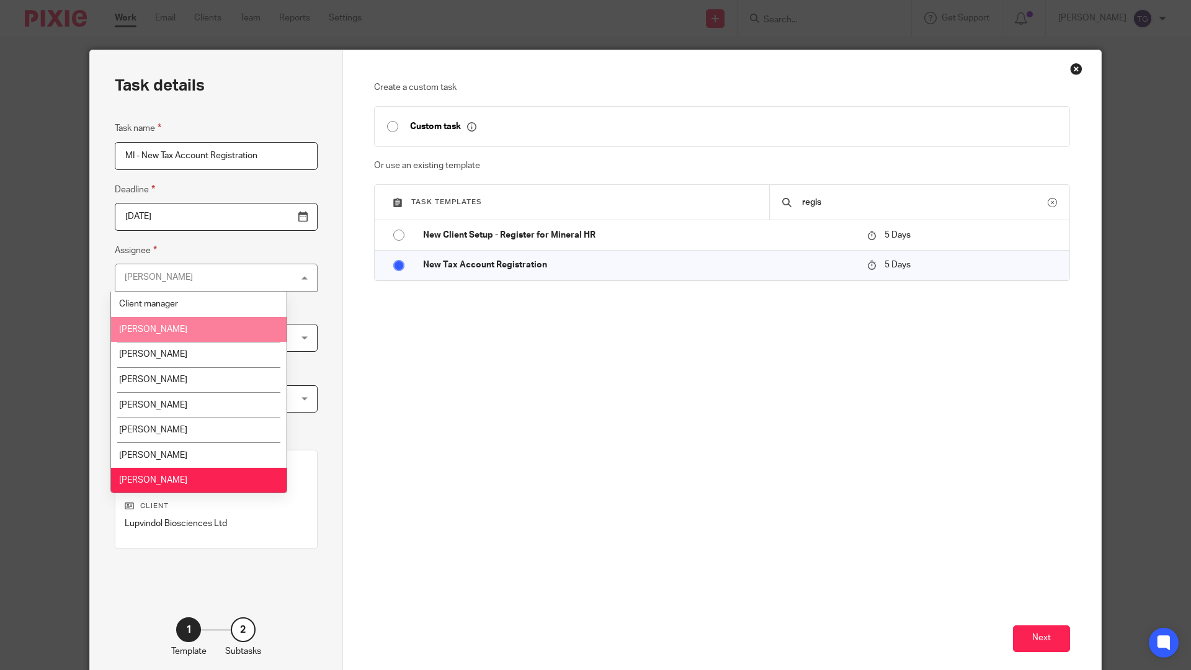
click at [198, 328] on li "Amber Gassman" at bounding box center [199, 329] width 176 height 25
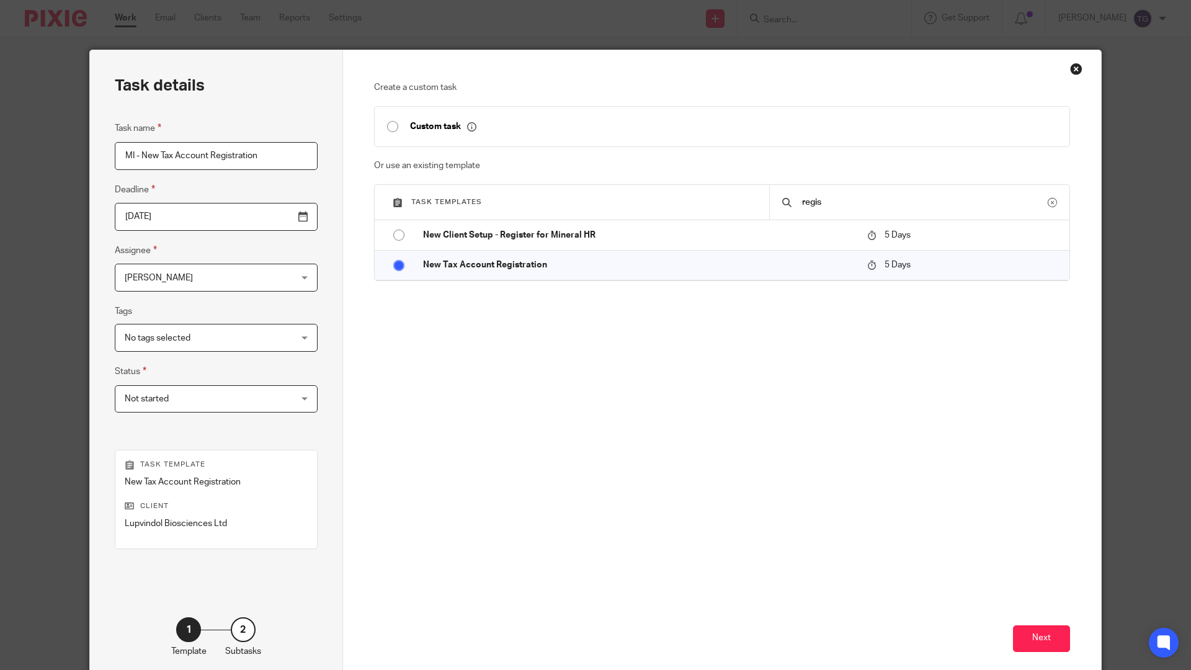
click at [429, 354] on div "Create a custom task Custom task Or use an existing template Task templates reg…" at bounding box center [722, 270] width 697 height 378
click at [249, 334] on span "No tags selected" at bounding box center [202, 338] width 154 height 26
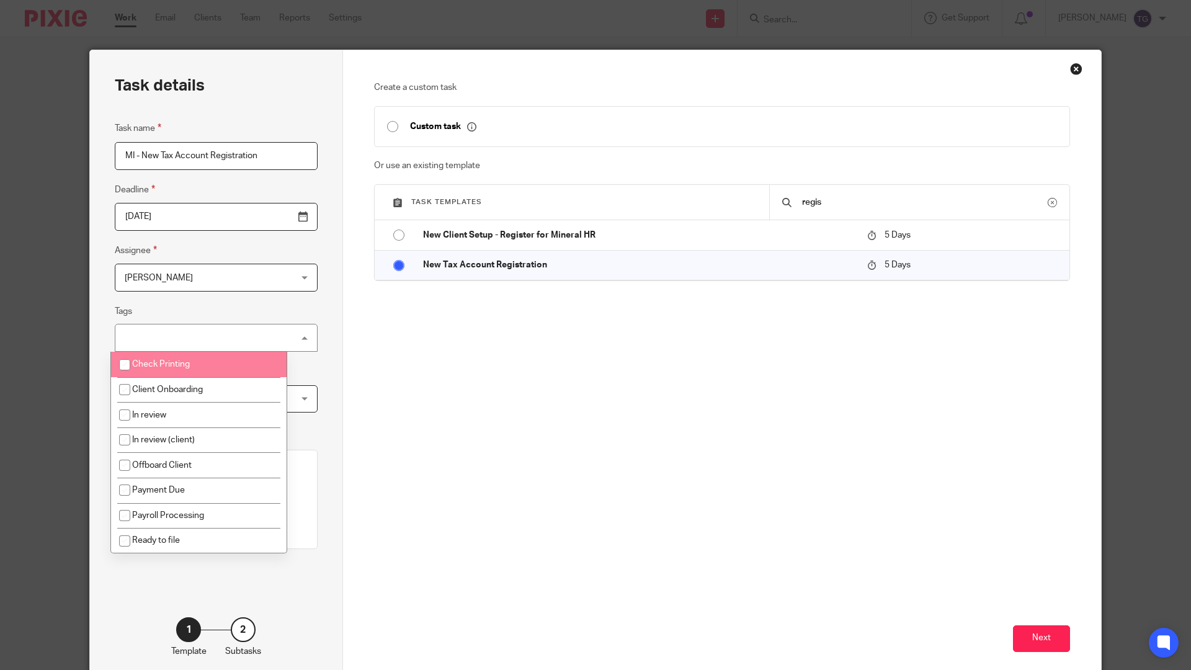
click at [487, 380] on div "Create a custom task Custom task Or use an existing template Task templates reg…" at bounding box center [722, 270] width 697 height 378
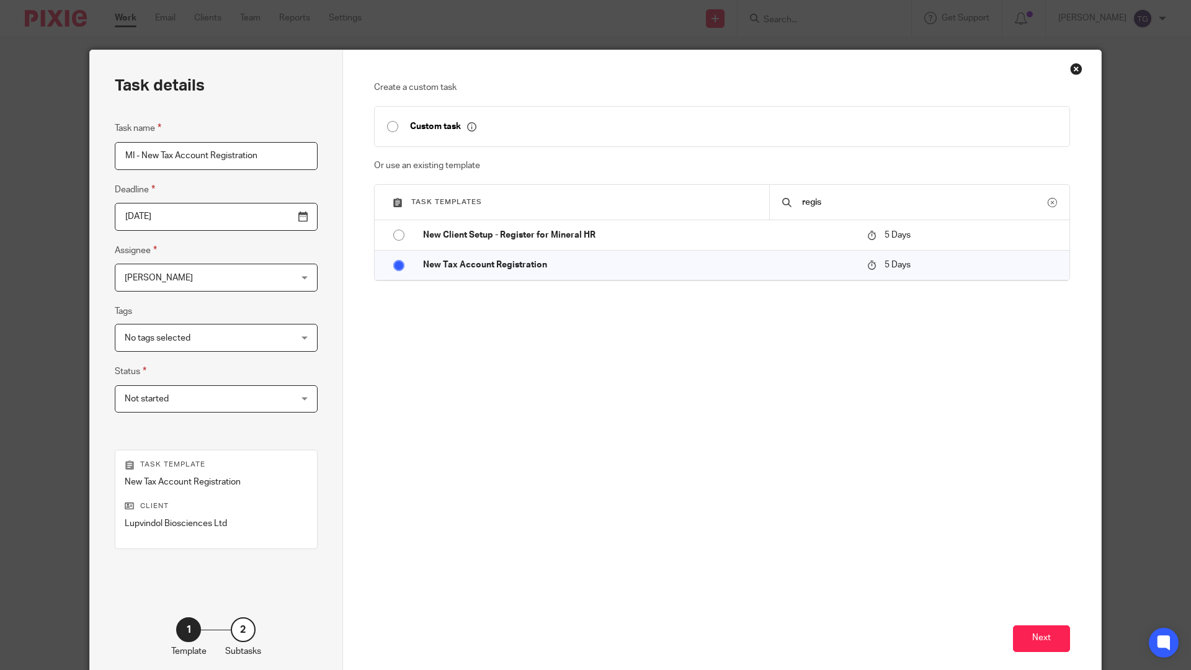
click at [195, 396] on span "Not started" at bounding box center [202, 399] width 154 height 26
click at [453, 419] on div "Create a custom task Custom task Or use an existing template Task templates reg…" at bounding box center [722, 270] width 697 height 378
click at [1051, 565] on button "Next" at bounding box center [1041, 639] width 57 height 27
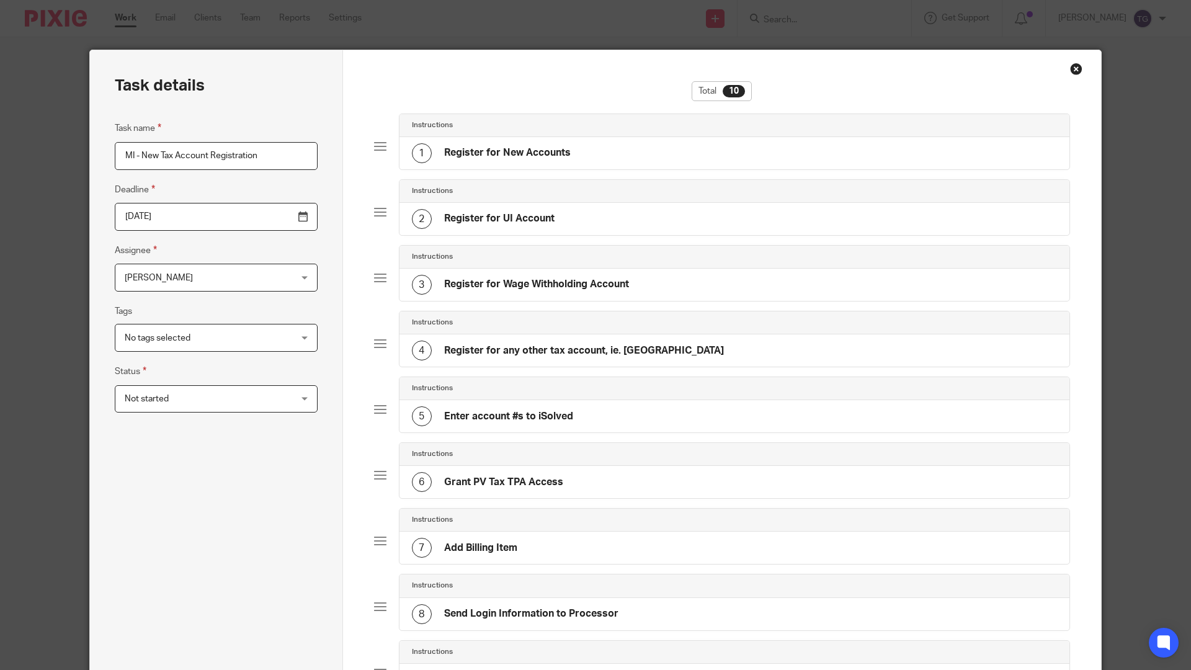
click at [562, 155] on h4 "Register for New Accounts" at bounding box center [507, 152] width 127 height 13
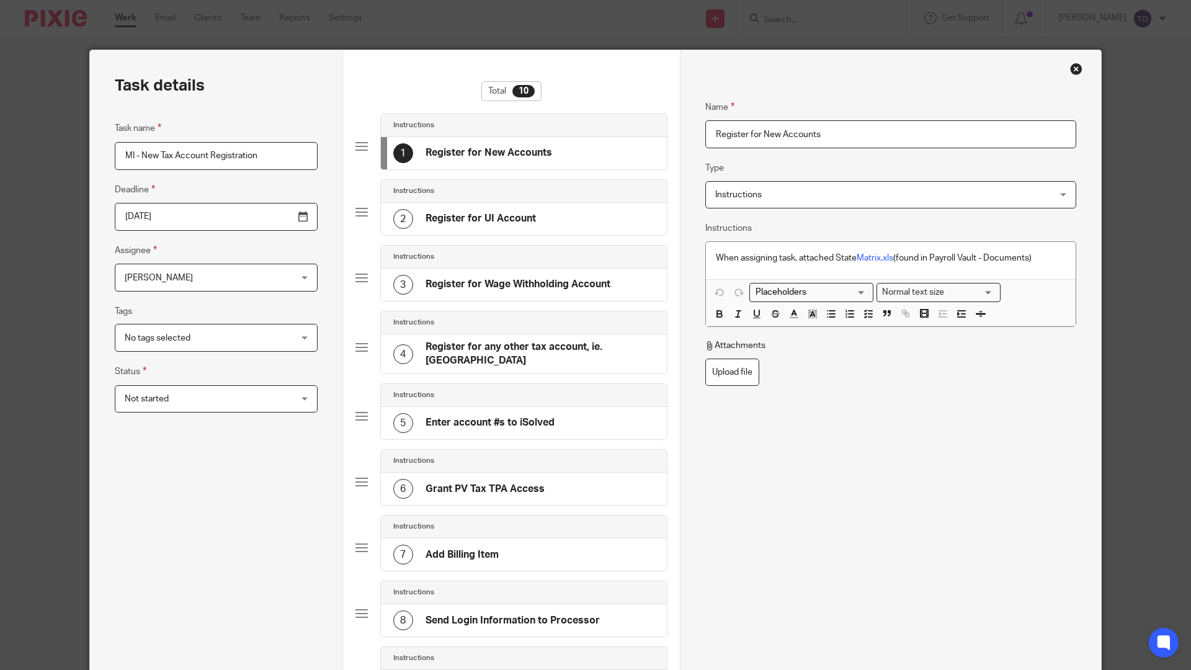
click at [797, 133] on input "Register for New Accounts" at bounding box center [891, 134] width 371 height 28
drag, startPoint x: 707, startPoint y: 134, endPoint x: 724, endPoint y: 143, distance: 18.9
click at [707, 137] on input "Register for New Accounts" at bounding box center [891, 134] width 371 height 28
click at [356, 213] on div at bounding box center [362, 212] width 12 height 12
click at [361, 213] on div at bounding box center [362, 212] width 12 height 12
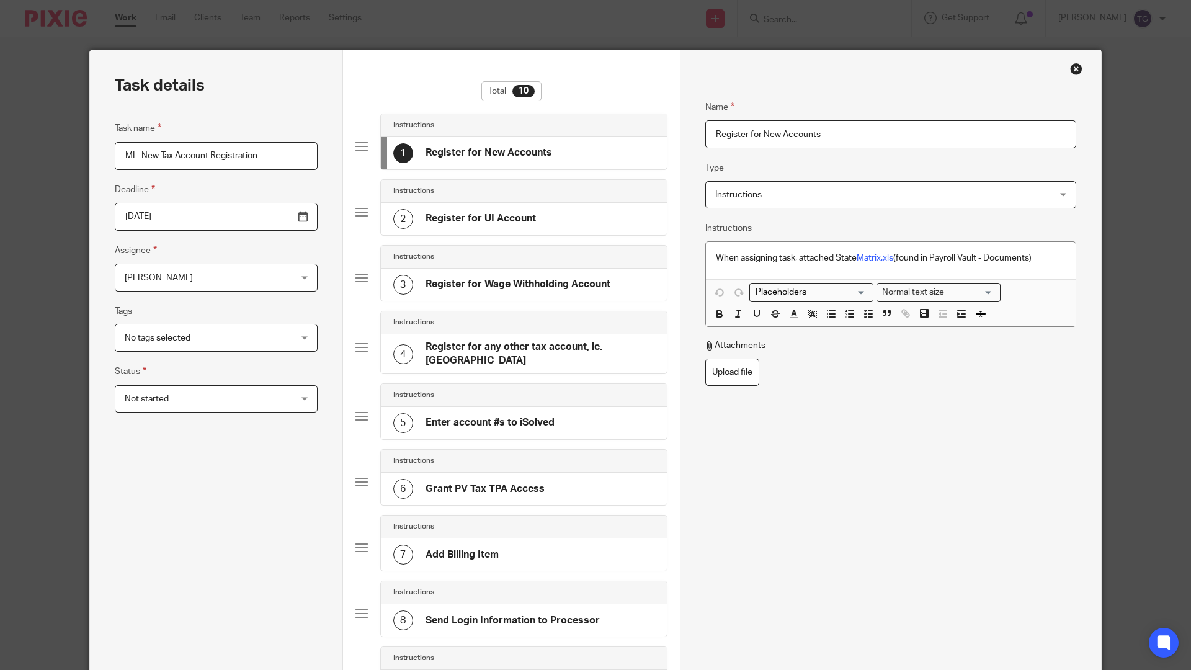
click at [517, 218] on h4 "Register for UI Account" at bounding box center [481, 218] width 110 height 13
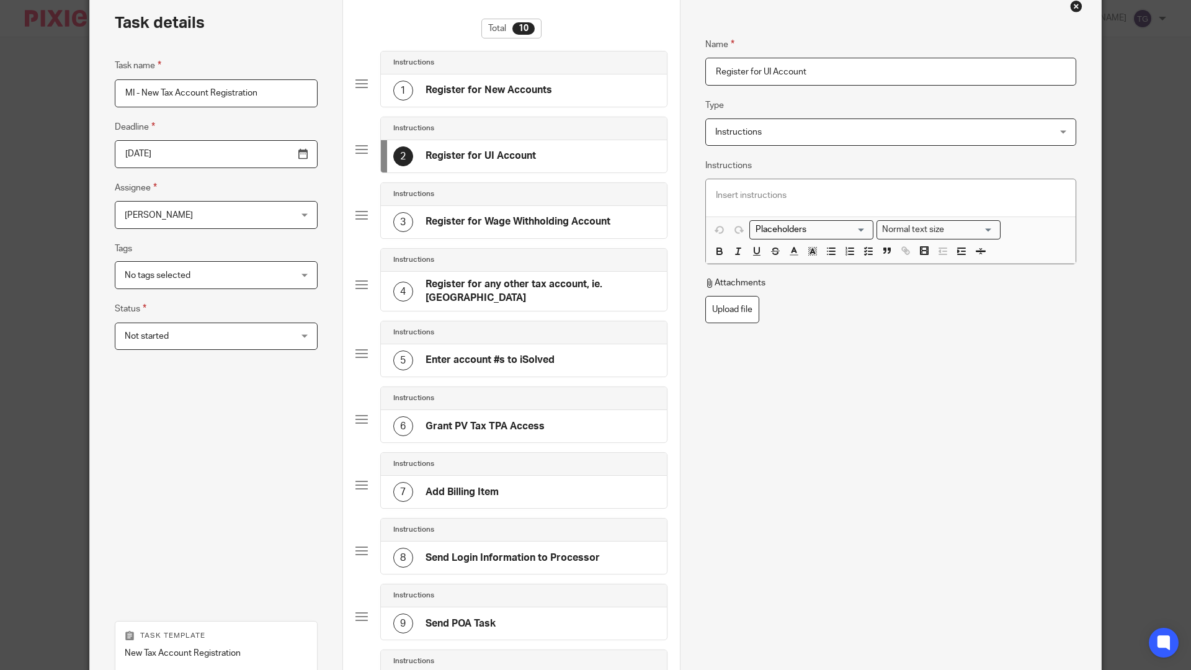
scroll to position [290, 0]
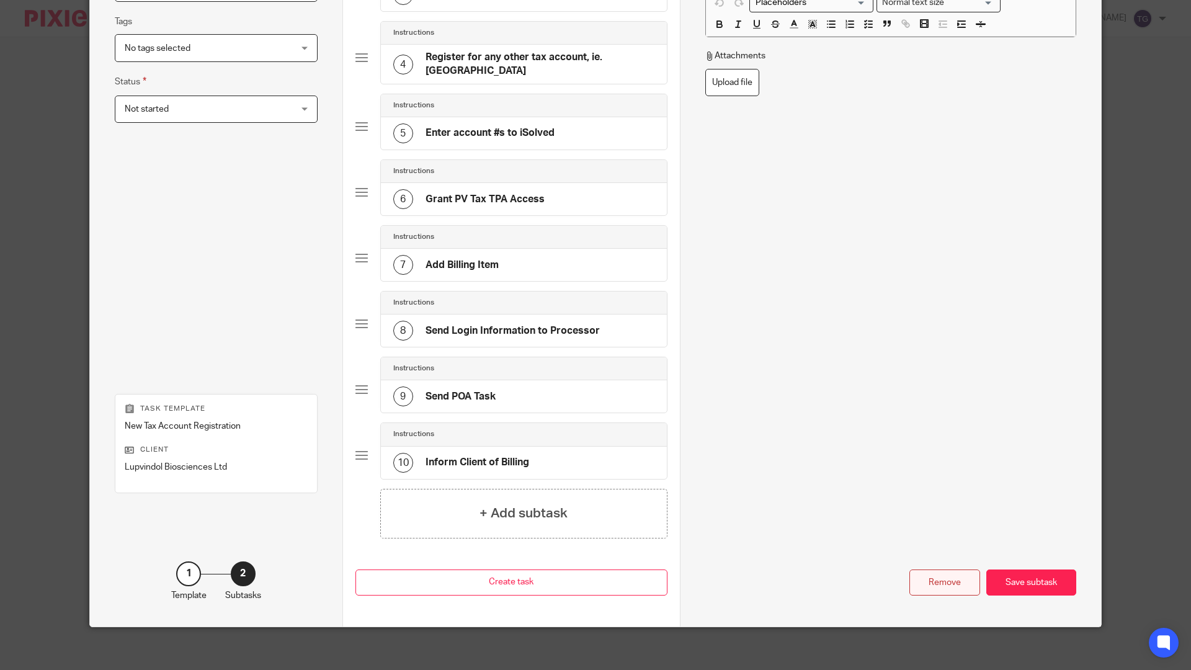
click at [956, 565] on div "Remove" at bounding box center [945, 583] width 71 height 27
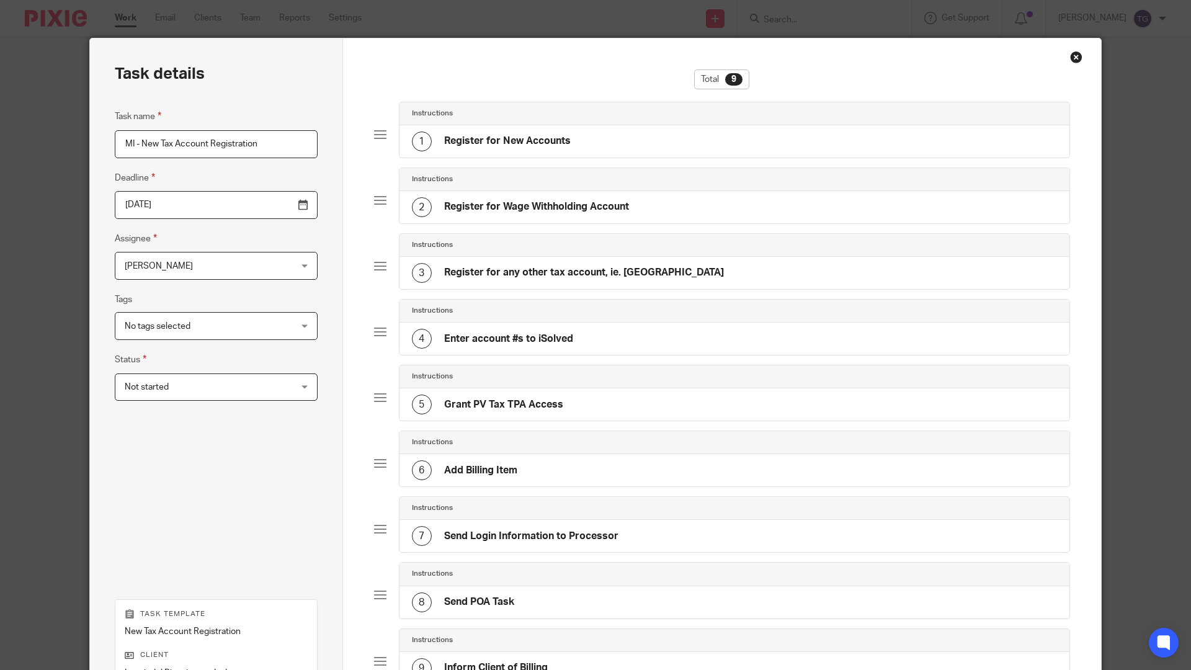
scroll to position [0, 0]
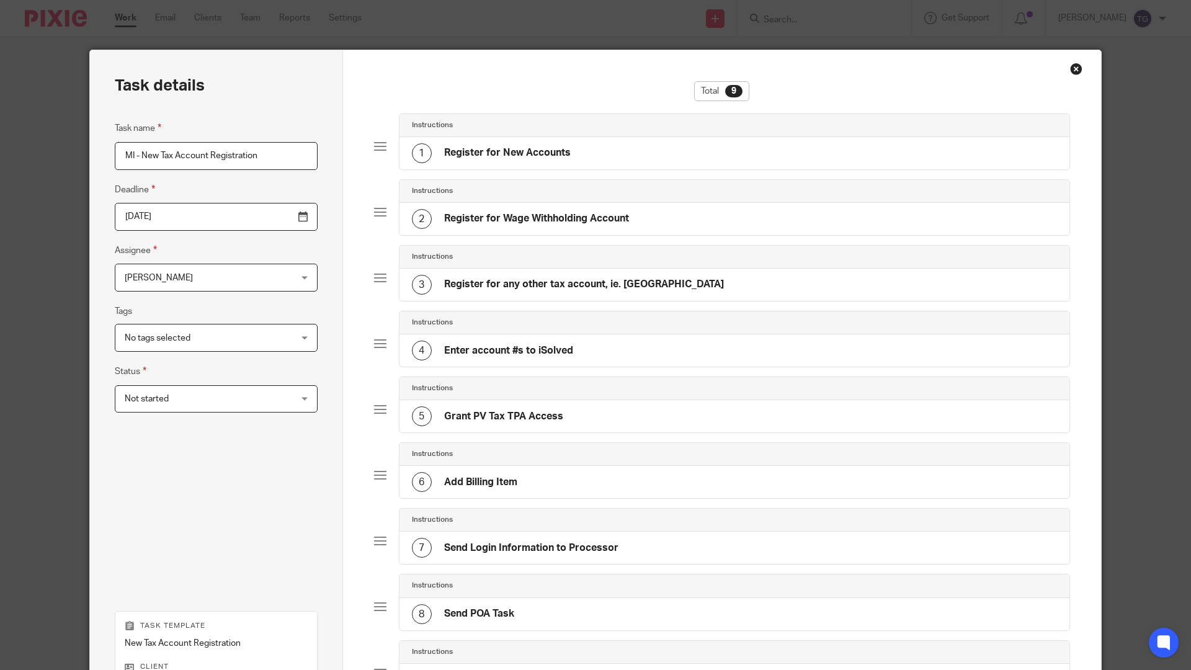
click at [486, 282] on h4 "Register for any other tax account, ie. FAMLI" at bounding box center [584, 284] width 280 height 13
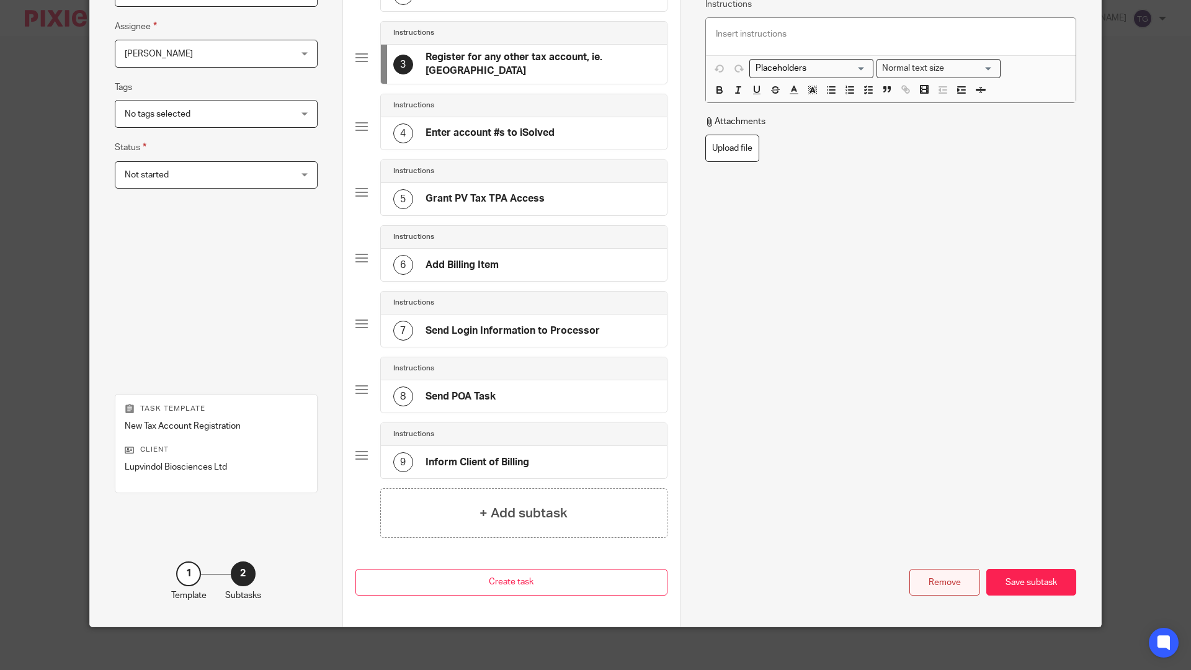
click at [938, 565] on div "Remove" at bounding box center [945, 582] width 71 height 27
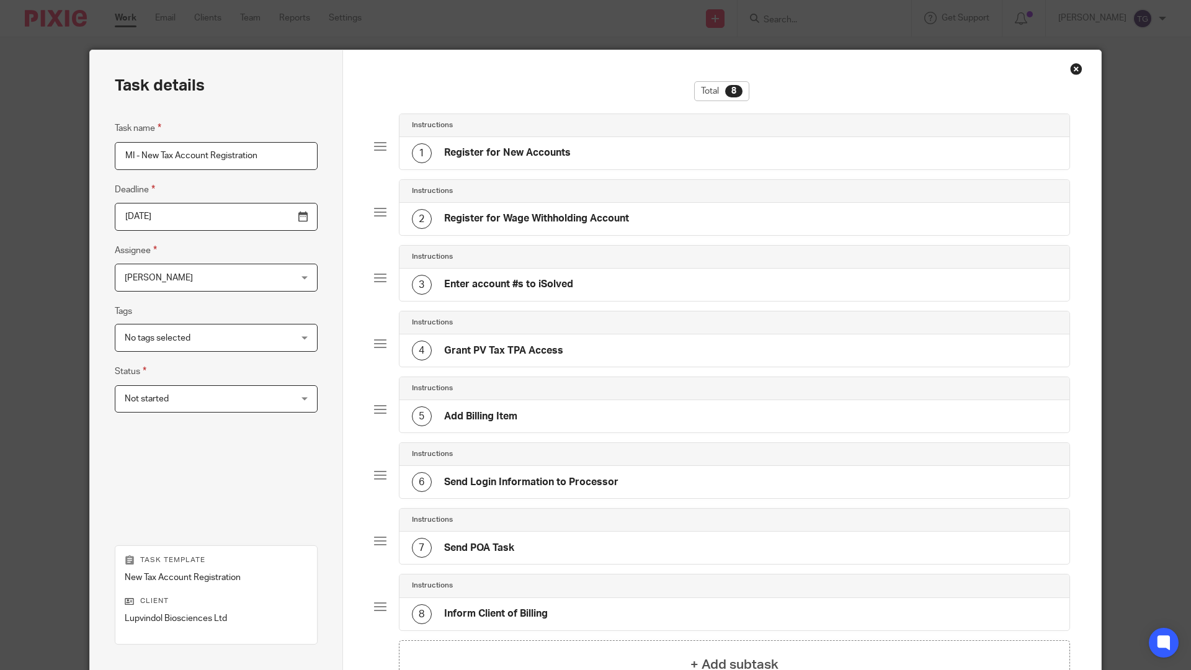
click at [570, 159] on div "1 Register for New Accounts" at bounding box center [735, 153] width 671 height 32
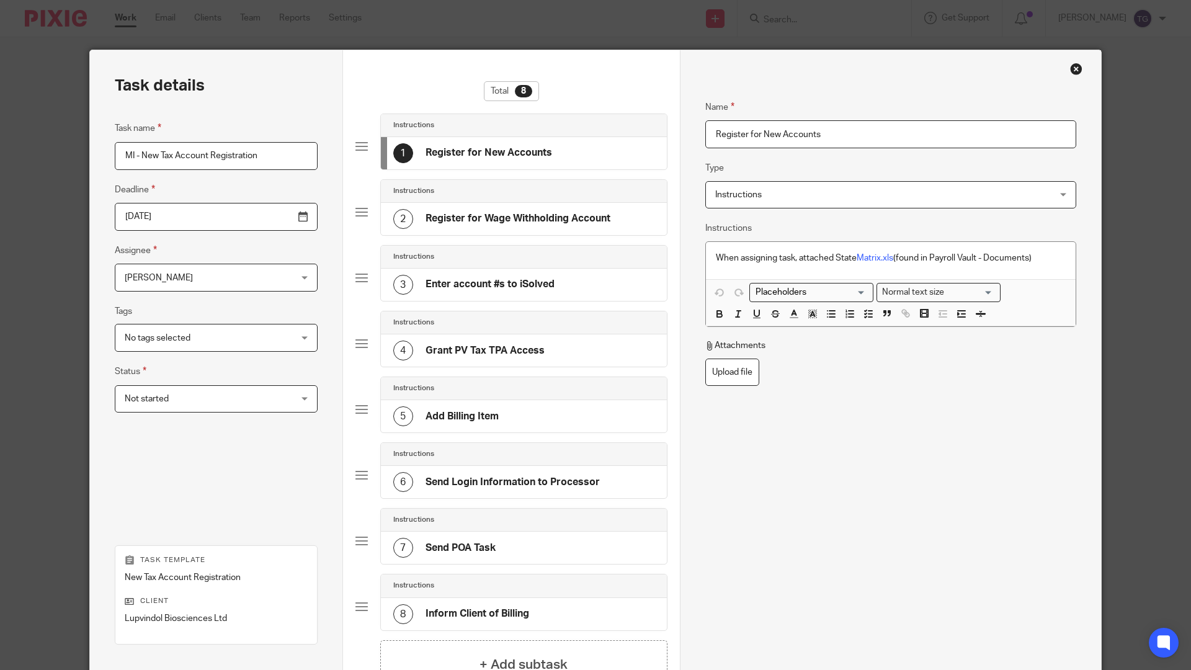
click at [766, 201] on span "Instructions" at bounding box center [859, 195] width 289 height 26
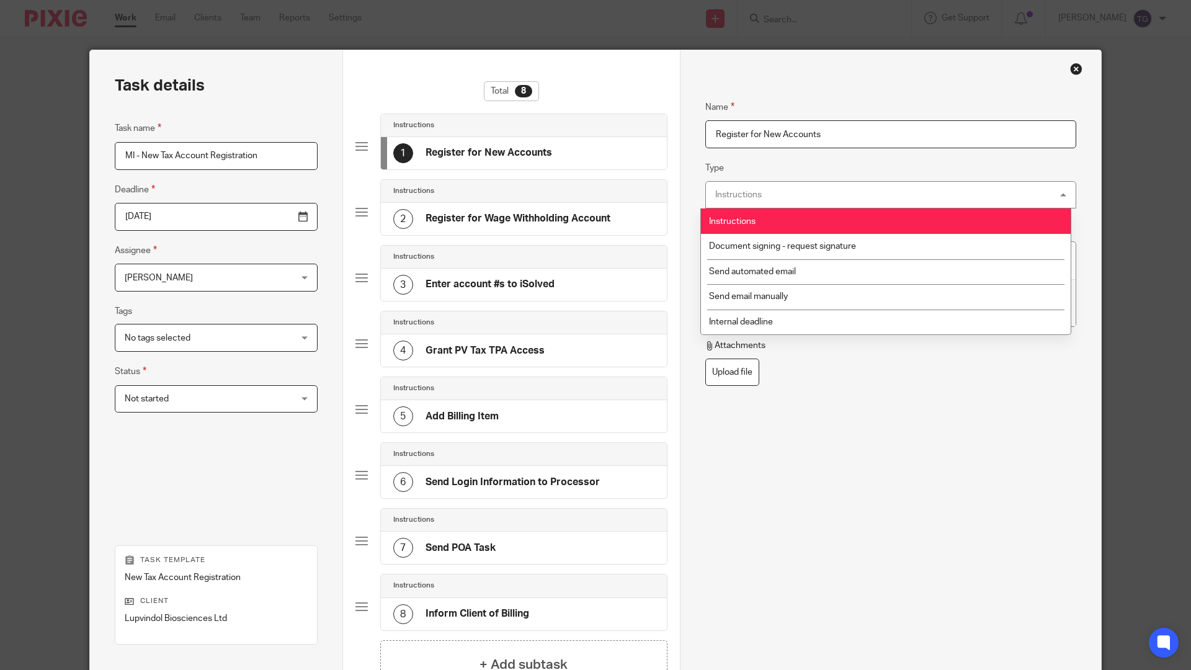
click at [773, 190] on div "Instructions Instructions" at bounding box center [891, 195] width 371 height 28
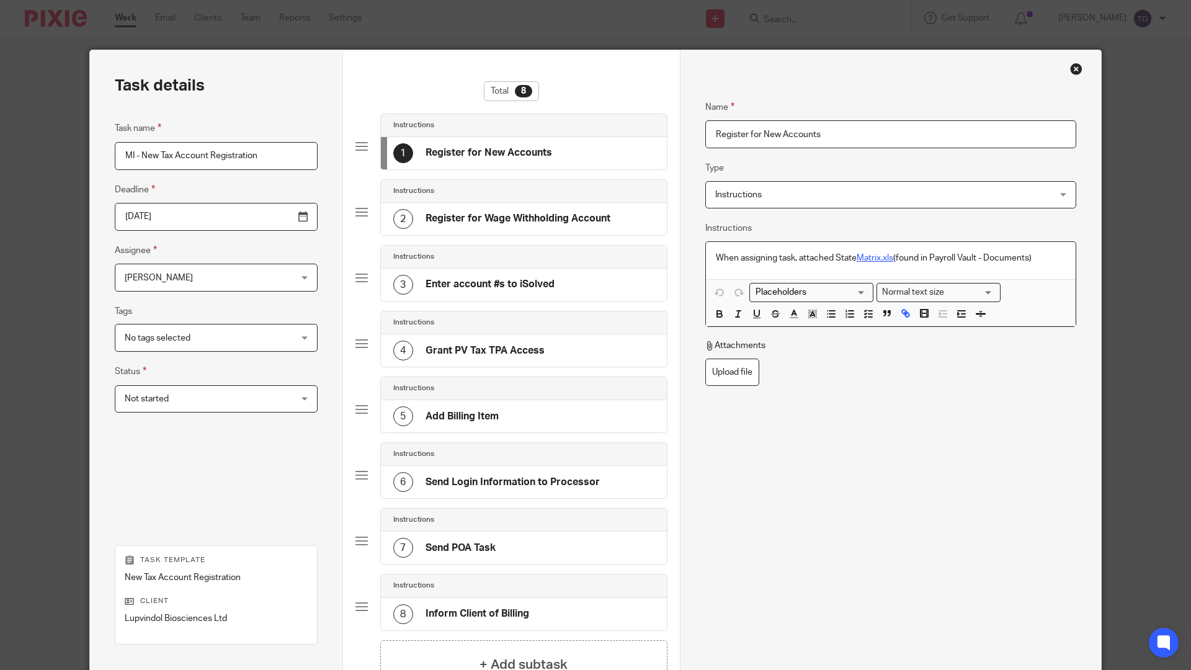
click at [863, 261] on link "Matrix.xls" at bounding box center [875, 258] width 37 height 9
click at [873, 259] on link "Matrix.xls" at bounding box center [875, 258] width 37 height 9
click at [874, 258] on link "Matrix.xls" at bounding box center [875, 258] width 37 height 9
click at [894, 282] on link "http://Matrix.xls" at bounding box center [891, 283] width 81 height 12
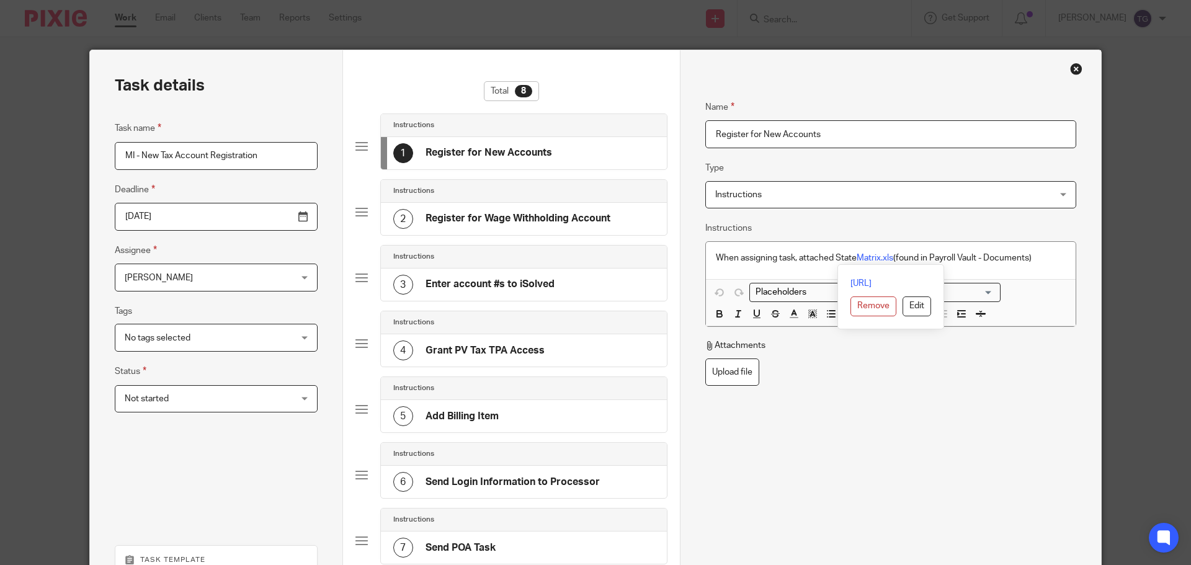
click at [511, 150] on h4 "Register for New Accounts" at bounding box center [489, 152] width 127 height 13
click at [905, 406] on div "Name Register for New Accounts Type Instructions Instructions Instructions Docu…" at bounding box center [891, 323] width 371 height 485
click at [932, 390] on div "Name Register for New Accounts Type Instructions Instructions Instructions Docu…" at bounding box center [891, 323] width 371 height 485
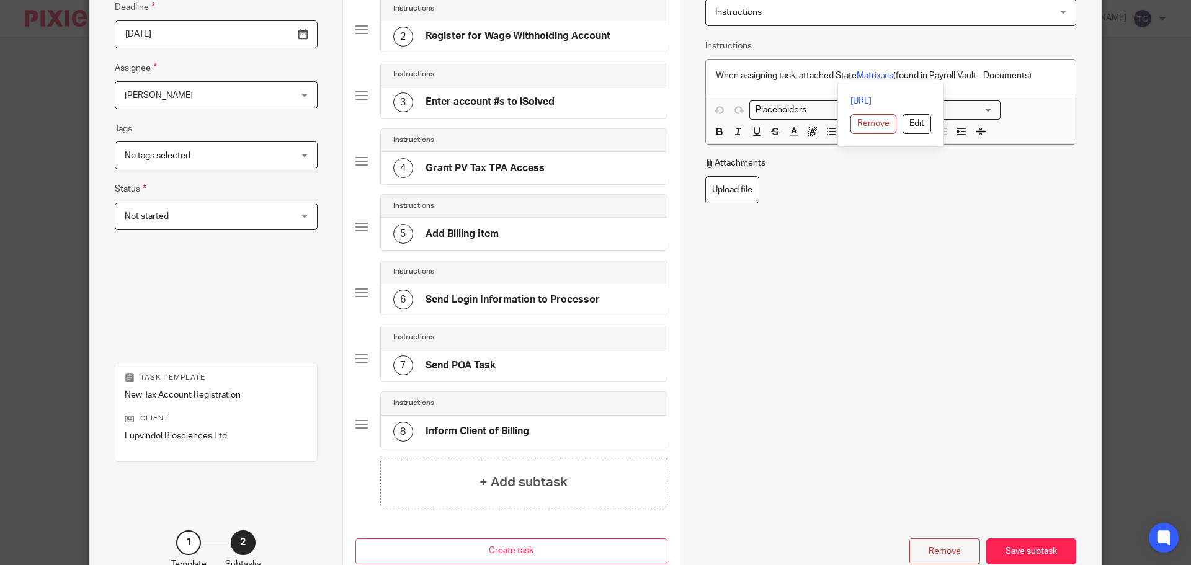
scroll to position [263, 0]
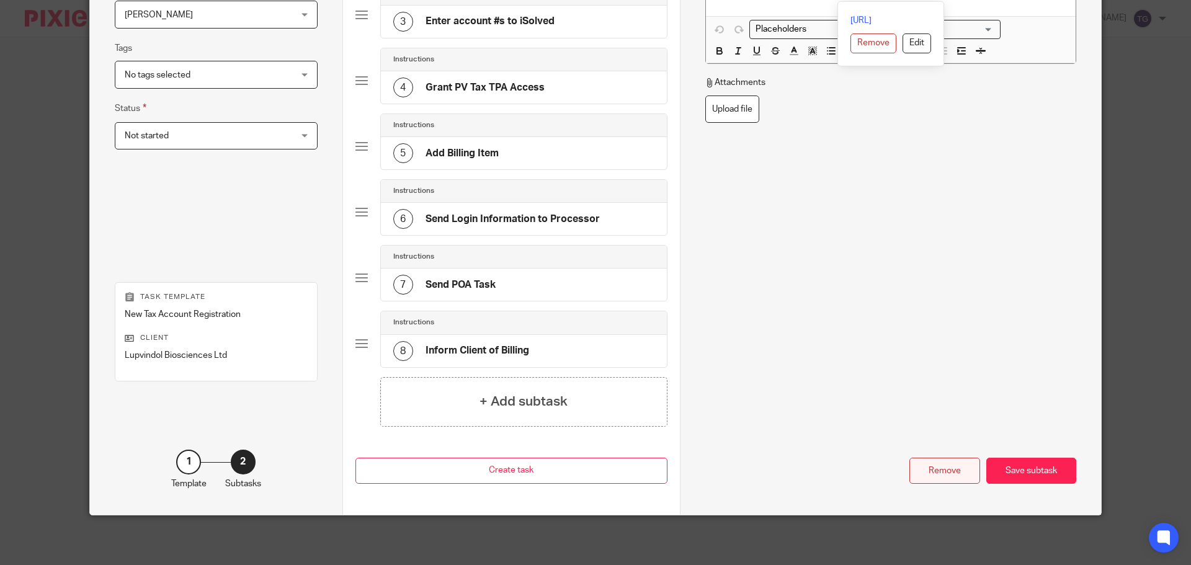
click at [949, 469] on div "Remove" at bounding box center [945, 471] width 71 height 27
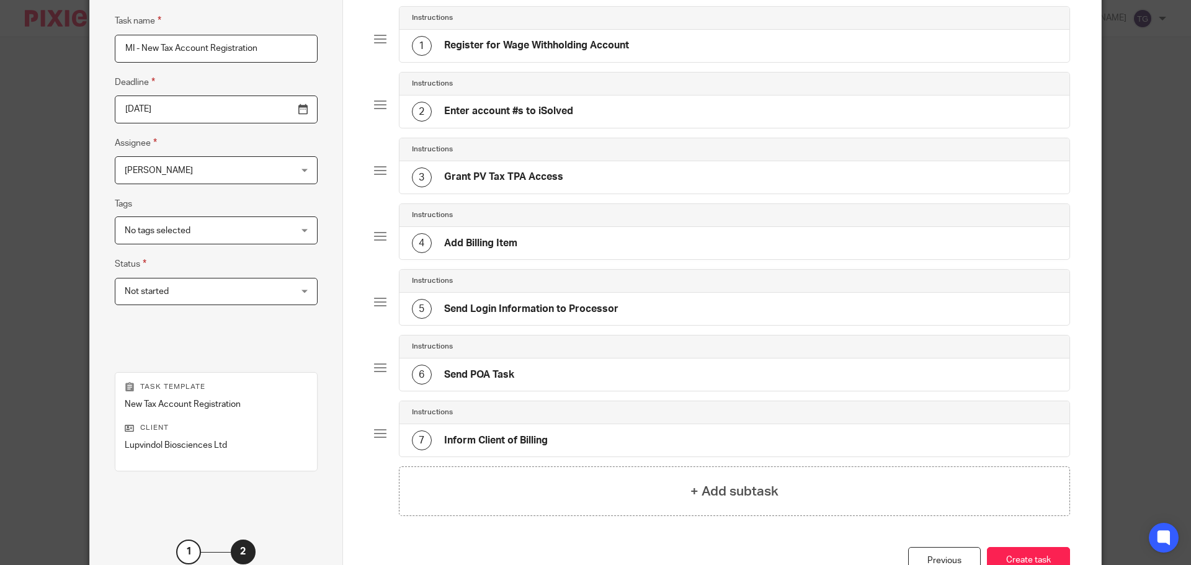
scroll to position [0, 0]
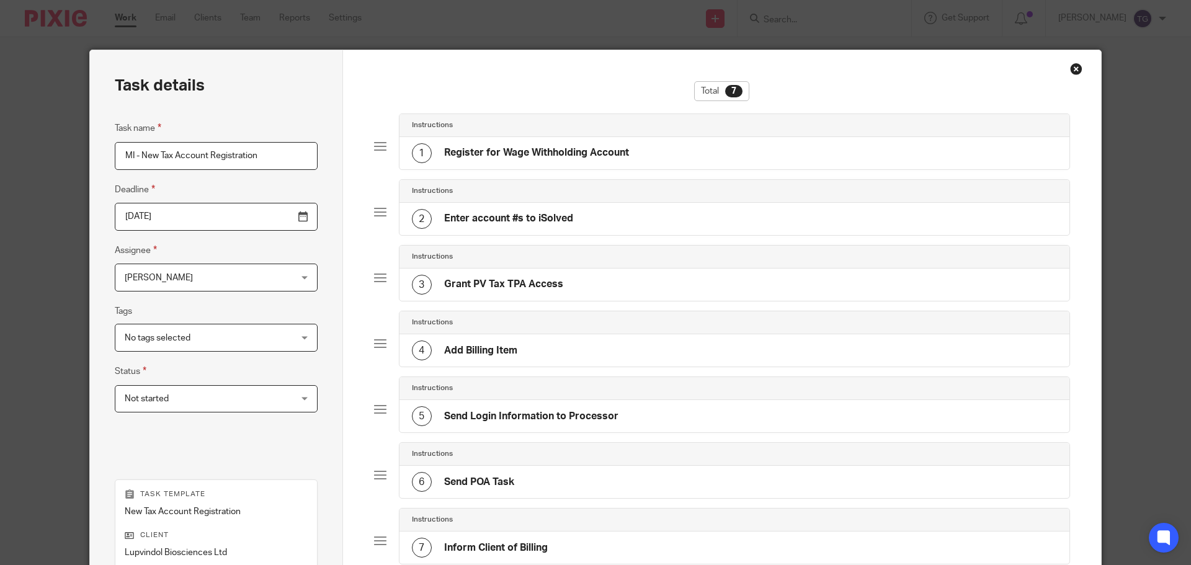
click at [509, 139] on div "1 Register for Wage Withholding Account" at bounding box center [735, 153] width 671 height 32
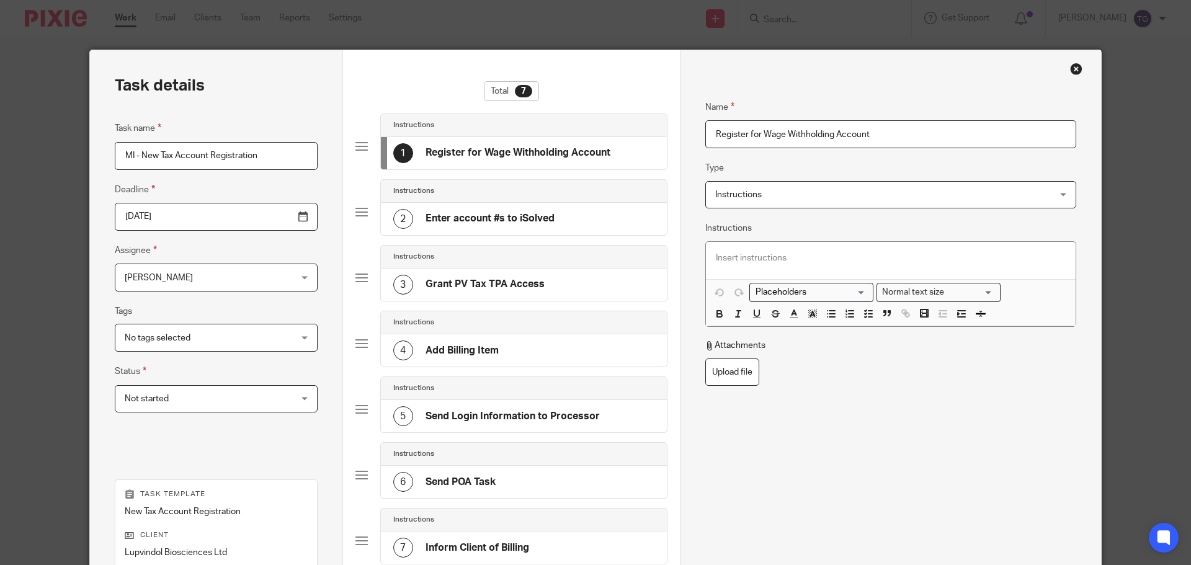
click at [791, 265] on div at bounding box center [891, 260] width 370 height 37
click at [802, 267] on div "EE Name:" at bounding box center [891, 260] width 370 height 37
drag, startPoint x: 787, startPoint y: 240, endPoint x: 784, endPoint y: 252, distance: 12.2
click at [787, 241] on div "Instructions EE Name: Loading... Normal text size Loading... Remove Edit Insert…" at bounding box center [891, 274] width 371 height 106
click at [778, 257] on p "EE Name:" at bounding box center [891, 258] width 350 height 12
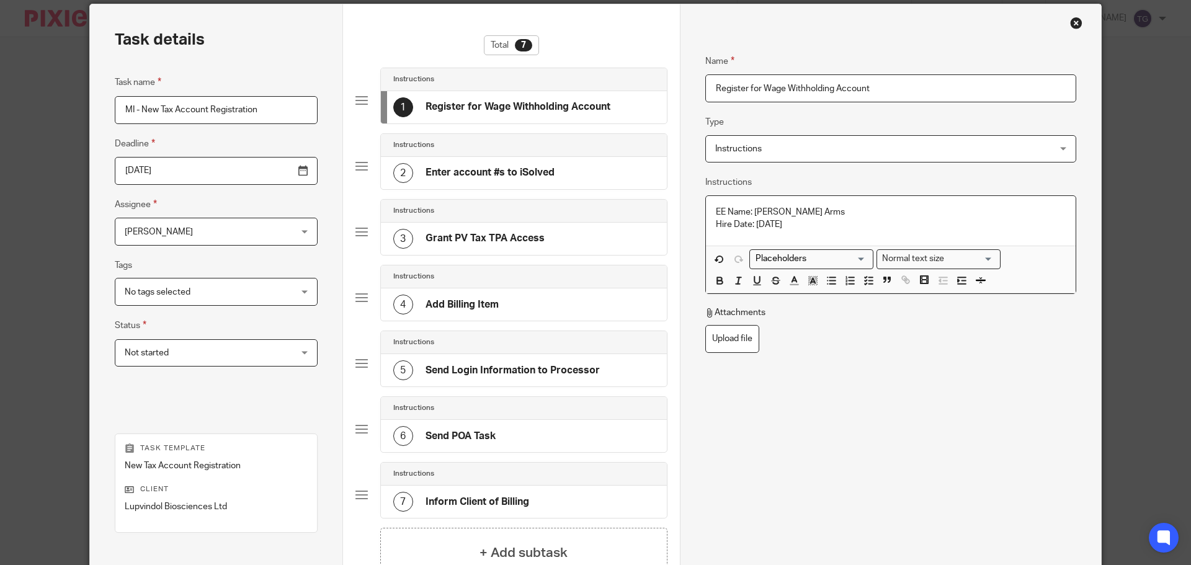
scroll to position [197, 0]
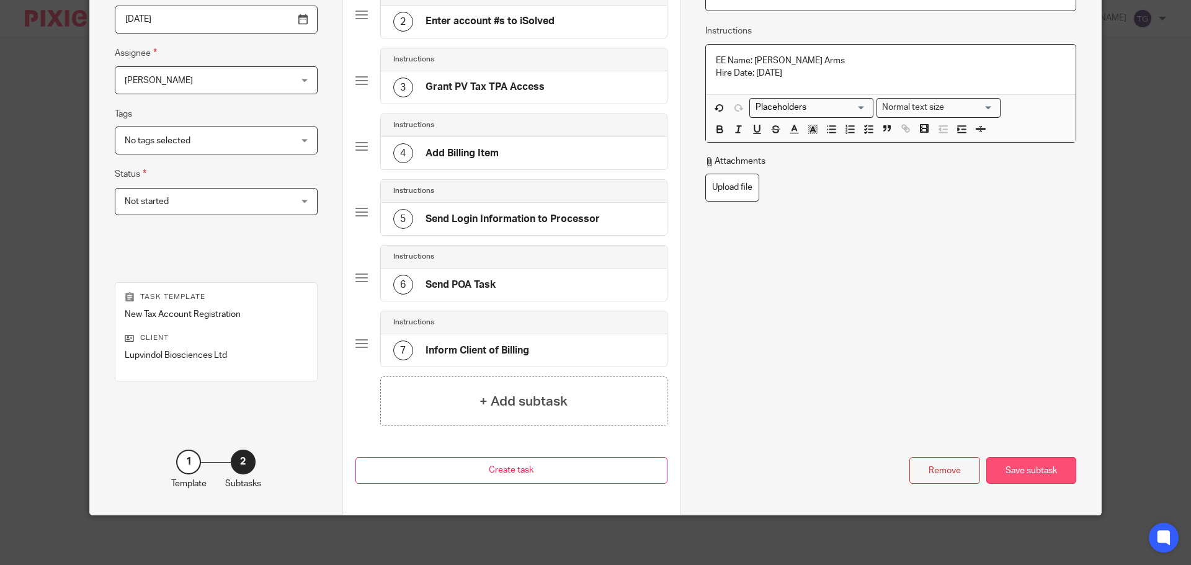
click at [1009, 470] on div "Save subtask" at bounding box center [1032, 470] width 90 height 27
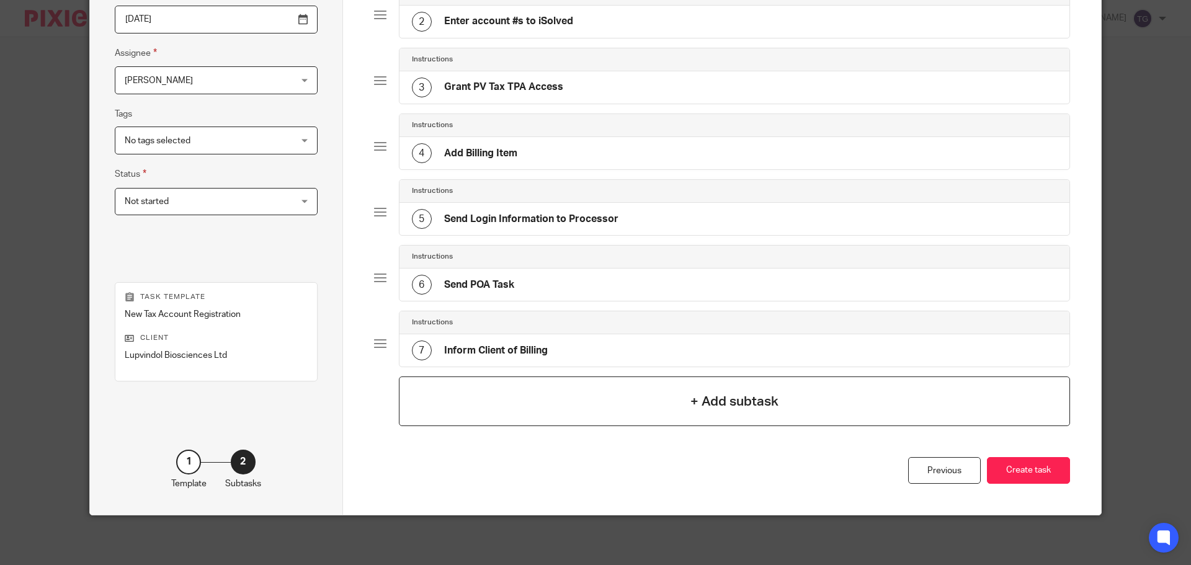
click at [720, 395] on h4 "+ Add subtask" at bounding box center [735, 401] width 88 height 19
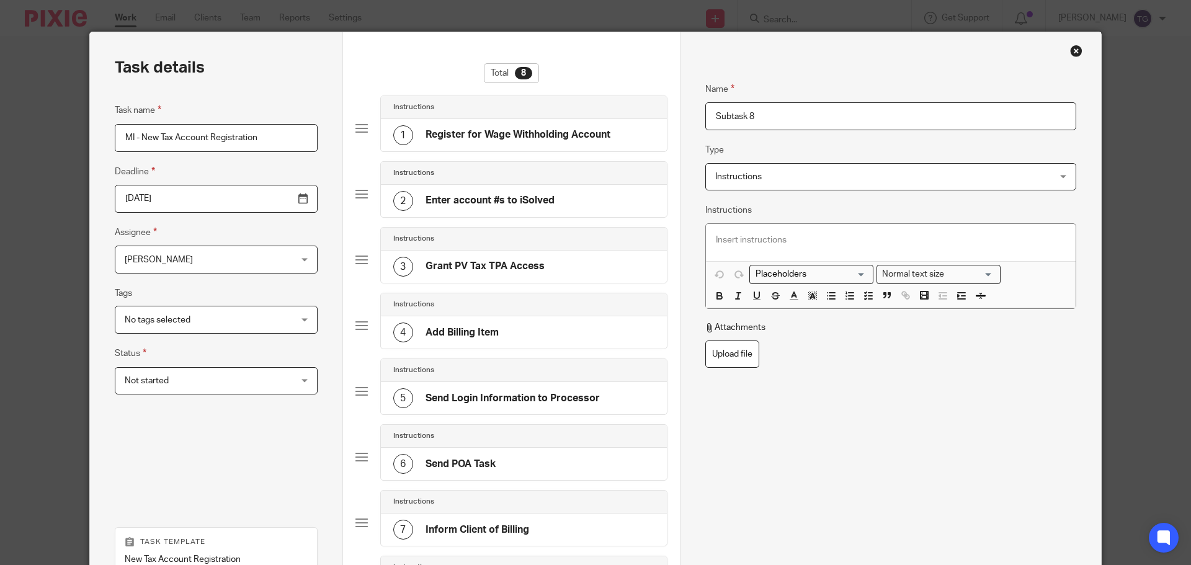
scroll to position [11, 0]
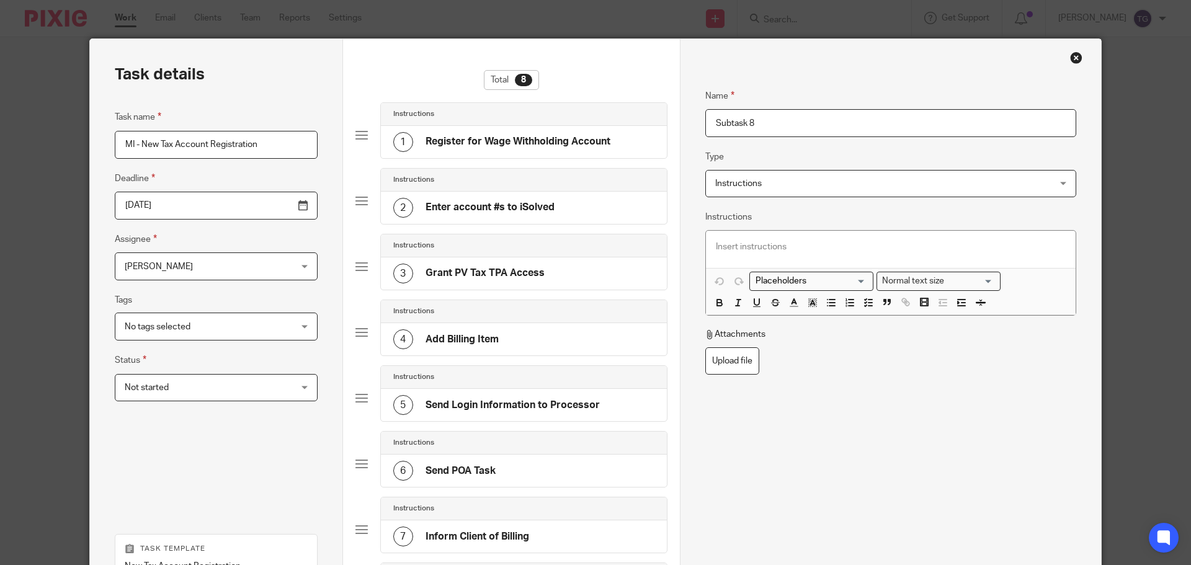
click at [892, 129] on input "Subtask 8" at bounding box center [891, 123] width 371 height 28
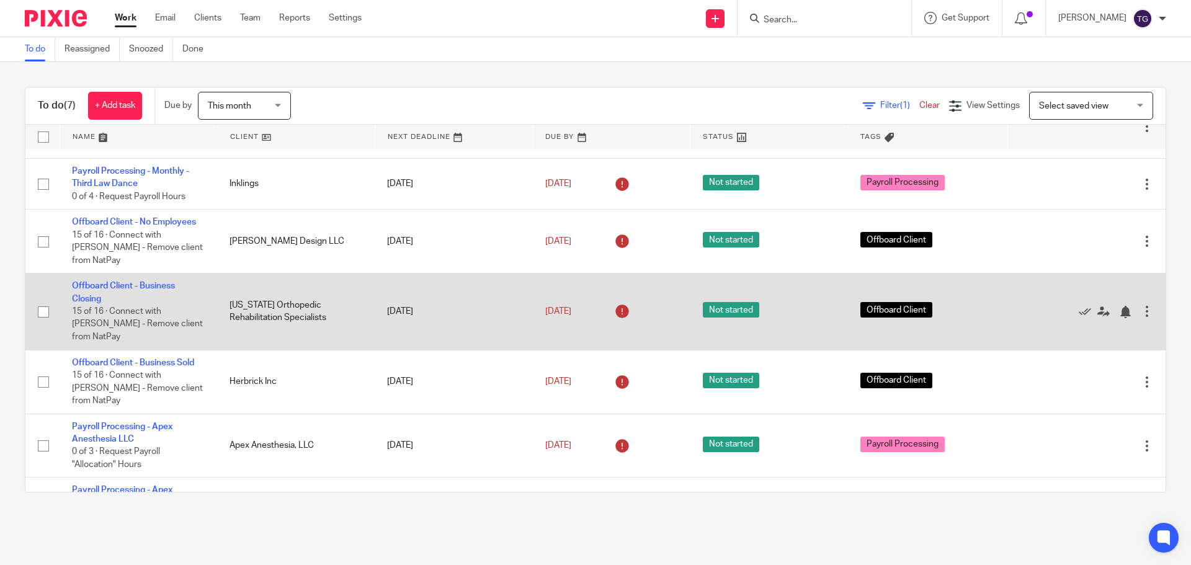
scroll to position [66, 0]
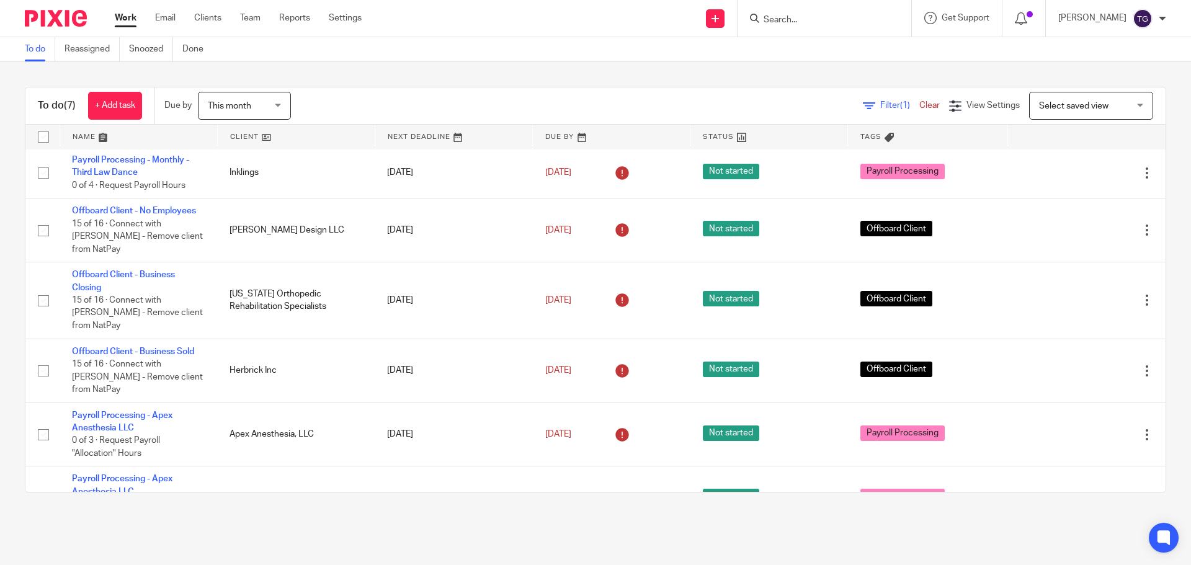
click at [785, 9] on div at bounding box center [825, 18] width 174 height 37
drag, startPoint x: 789, startPoint y: 15, endPoint x: 812, endPoint y: 4, distance: 25.0
click at [790, 16] on input "Search" at bounding box center [819, 20] width 112 height 11
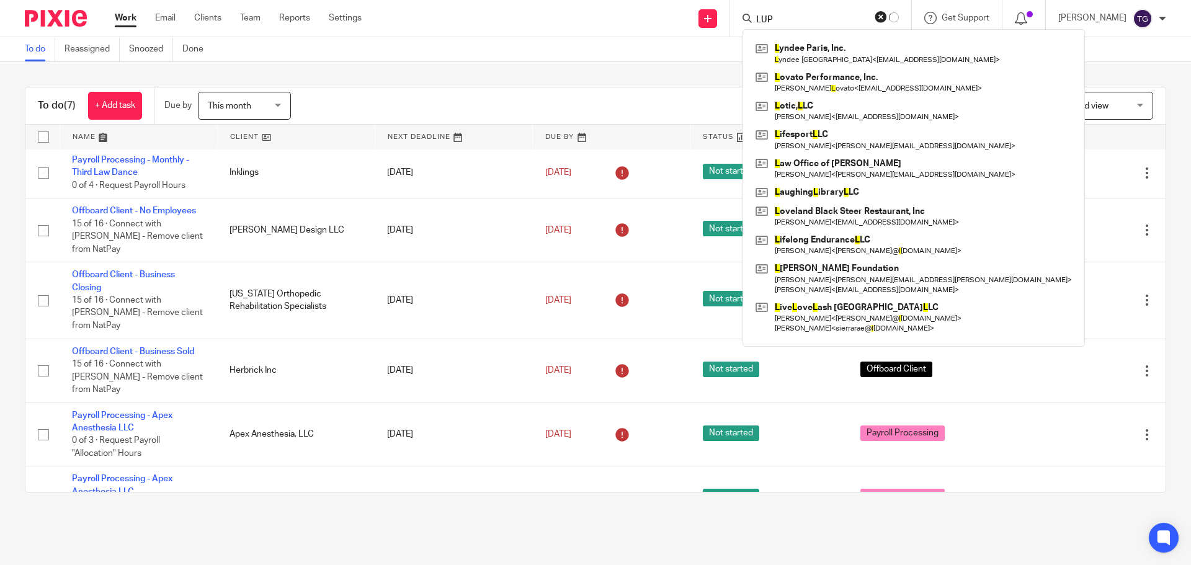
type input "LUP"
click button "submit" at bounding box center [0, 0] width 0 height 0
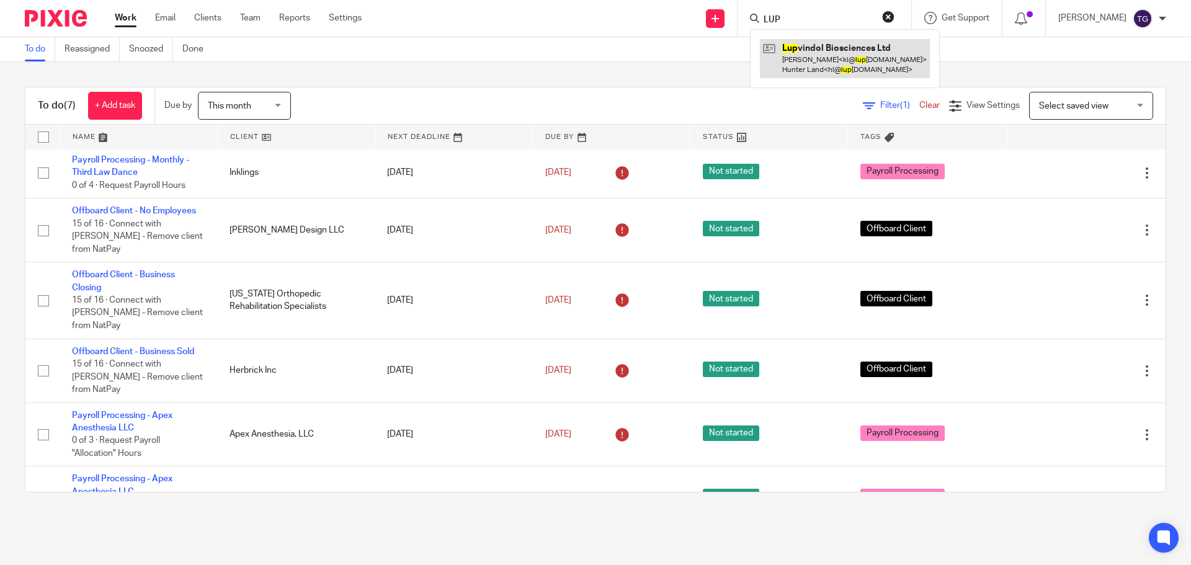
click at [858, 64] on link at bounding box center [845, 58] width 170 height 38
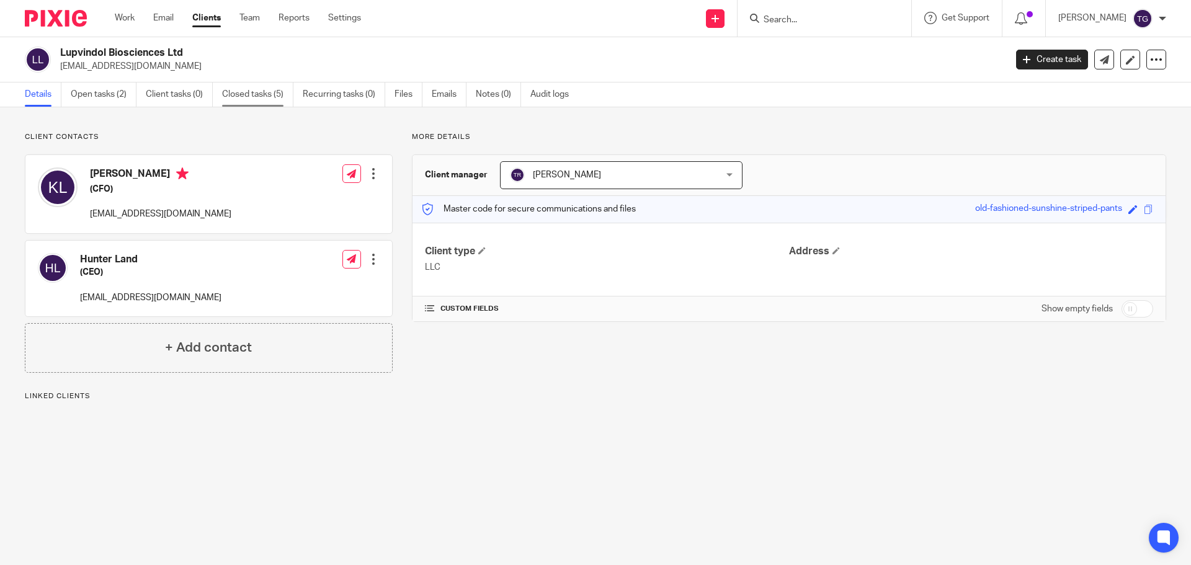
click at [277, 94] on link "Closed tasks (5)" at bounding box center [257, 95] width 71 height 24
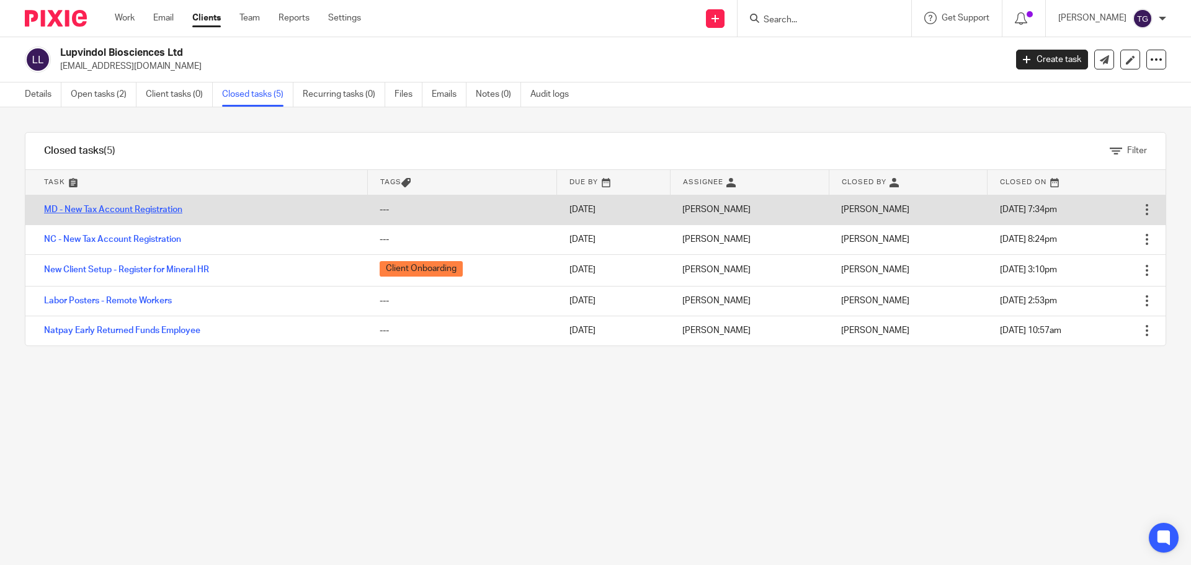
click at [123, 212] on link "MD - New Tax Account Registration" at bounding box center [113, 209] width 138 height 9
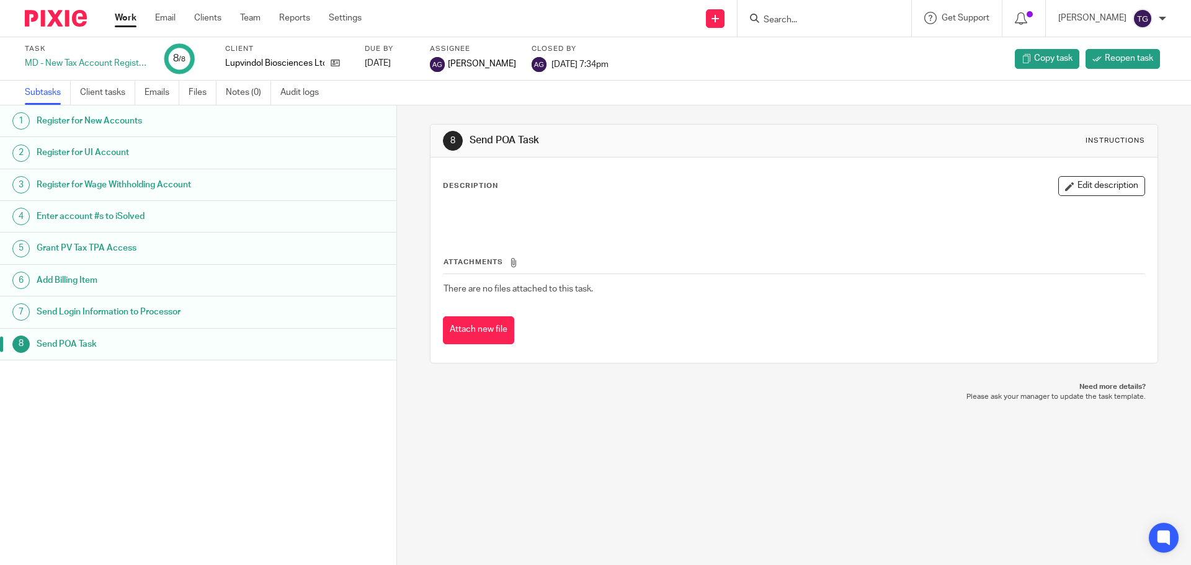
click at [264, 113] on div "Register for New Accounts" at bounding box center [211, 121] width 348 height 19
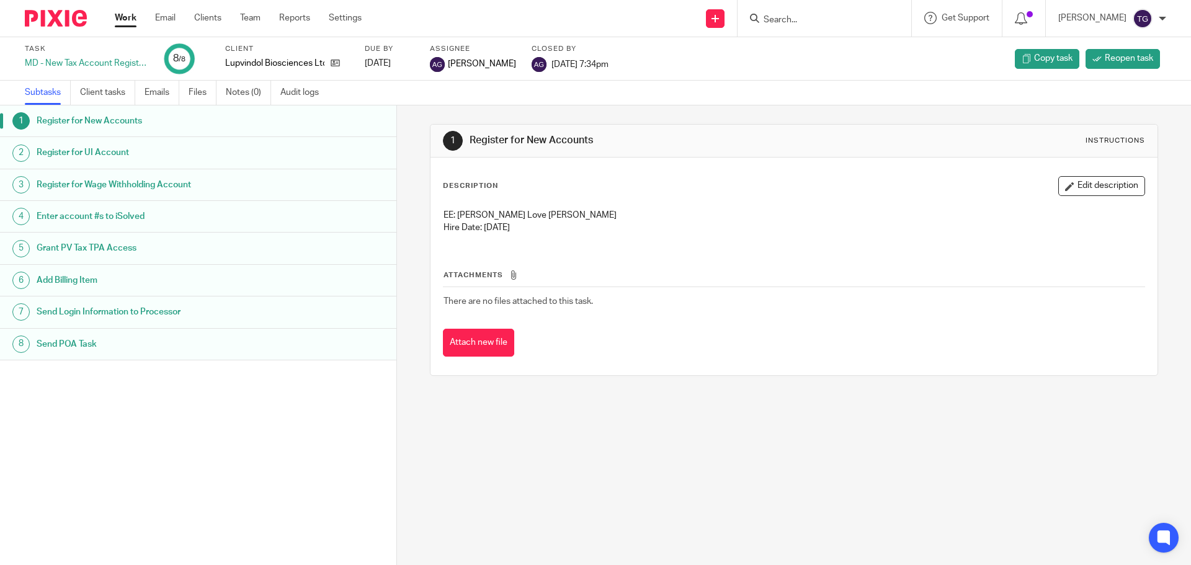
click at [54, 156] on h1 "Register for UI Account" at bounding box center [153, 152] width 232 height 19
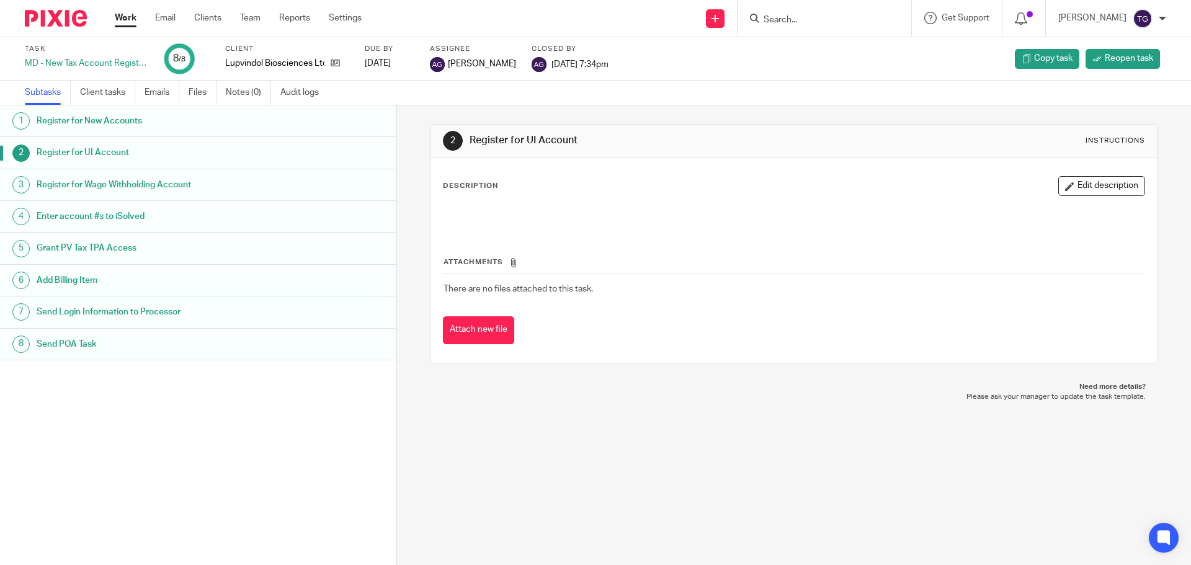
click at [727, 471] on div "2 Register for UI Account Instructions Description Edit description Attachments…" at bounding box center [794, 335] width 794 height 460
click at [1034, 64] on span "Copy task" at bounding box center [1053, 58] width 38 height 12
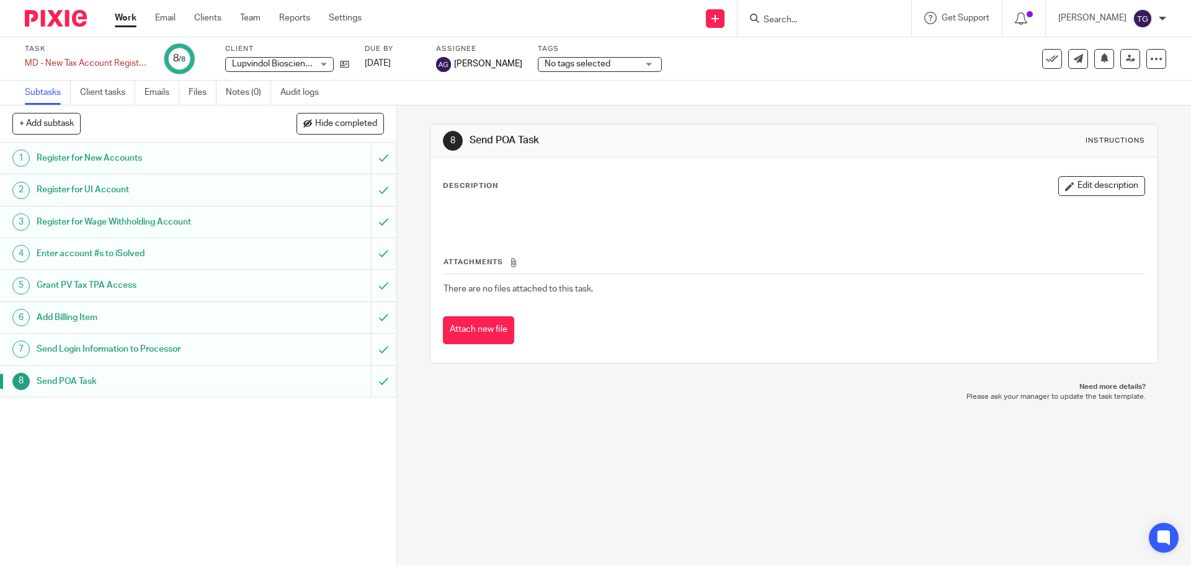
click at [45, 11] on img at bounding box center [56, 18] width 62 height 17
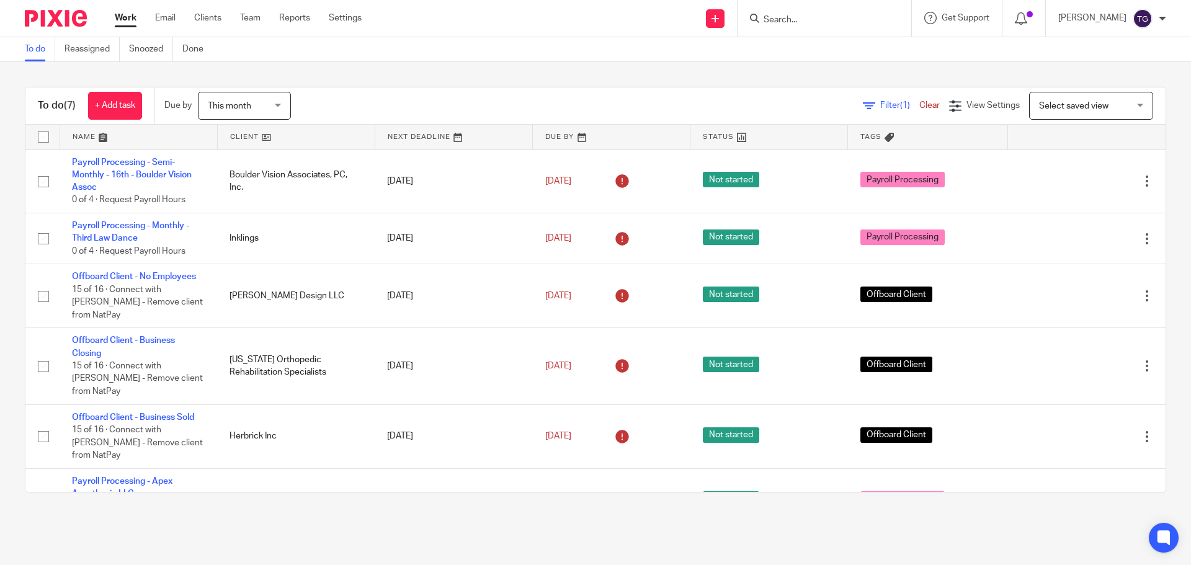
click at [786, 19] on input "Search" at bounding box center [819, 20] width 112 height 11
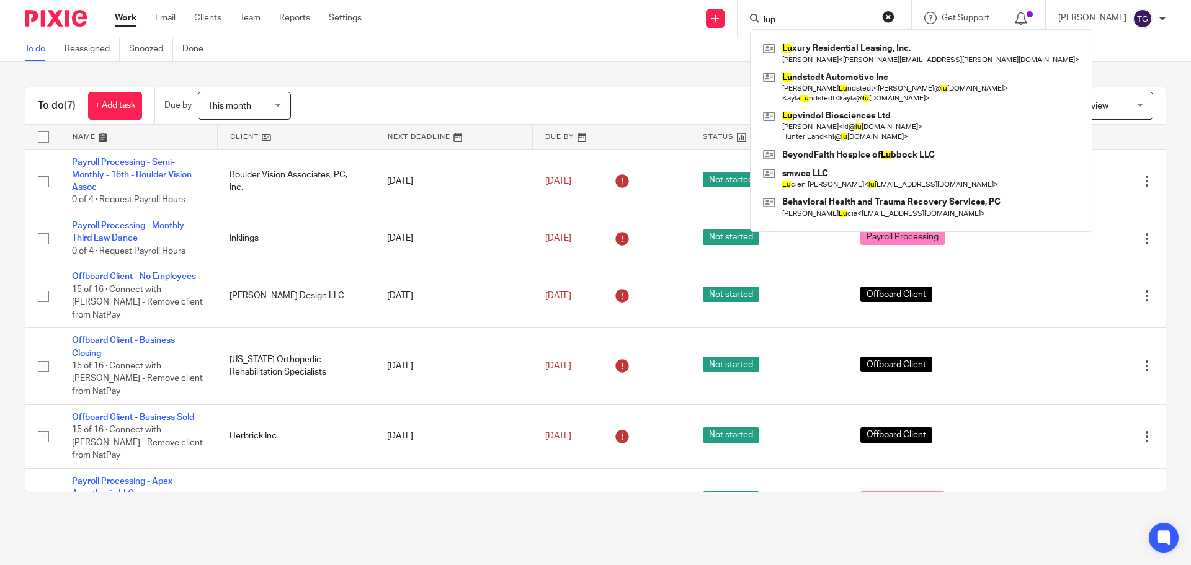
type input "lup"
click button "submit" at bounding box center [0, 0] width 0 height 0
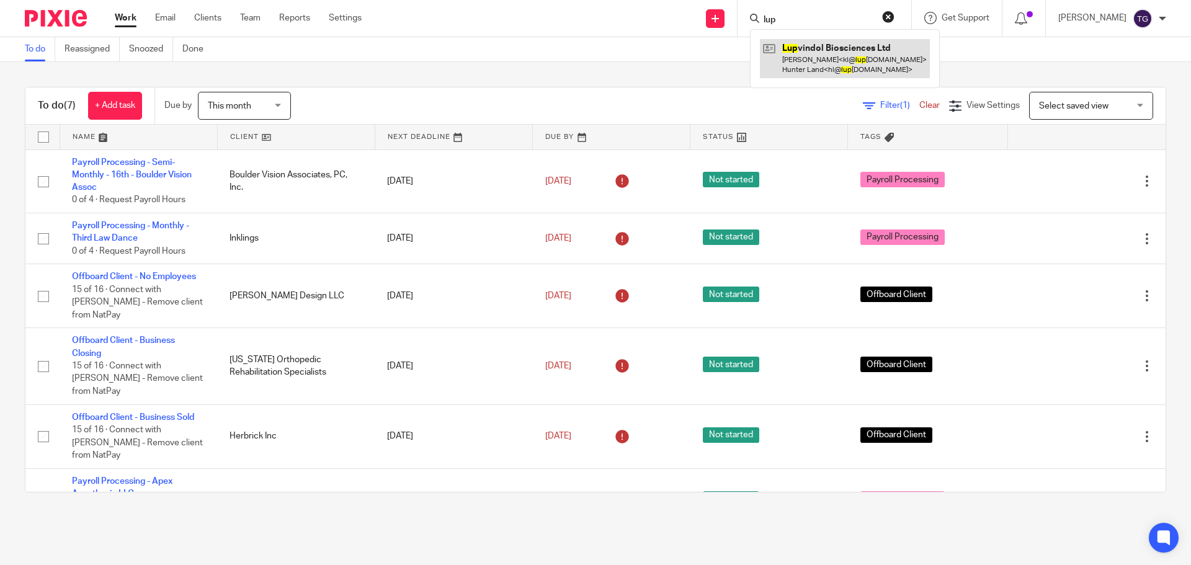
click at [837, 56] on link at bounding box center [845, 58] width 170 height 38
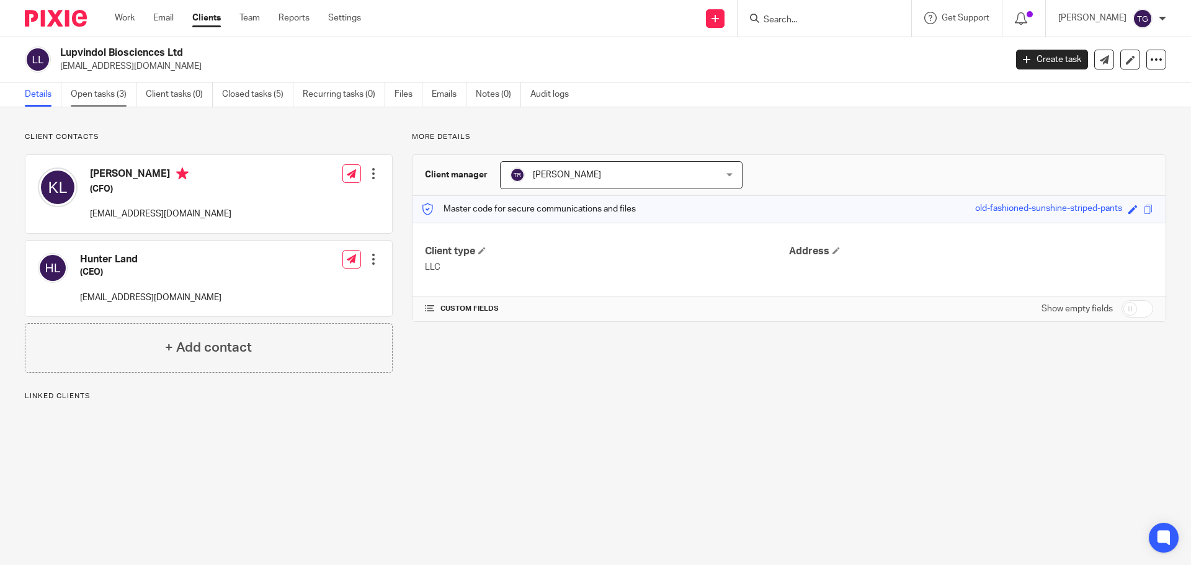
click at [117, 92] on link "Open tasks (3)" at bounding box center [104, 95] width 66 height 24
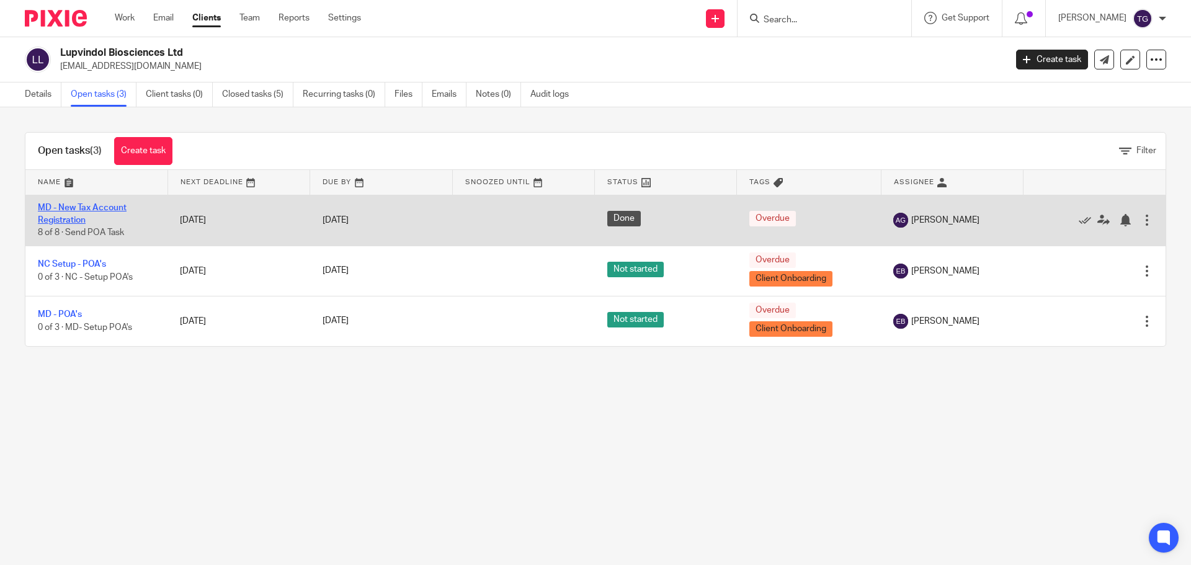
click at [92, 208] on link "MD - New Tax Account Registration" at bounding box center [82, 214] width 89 height 21
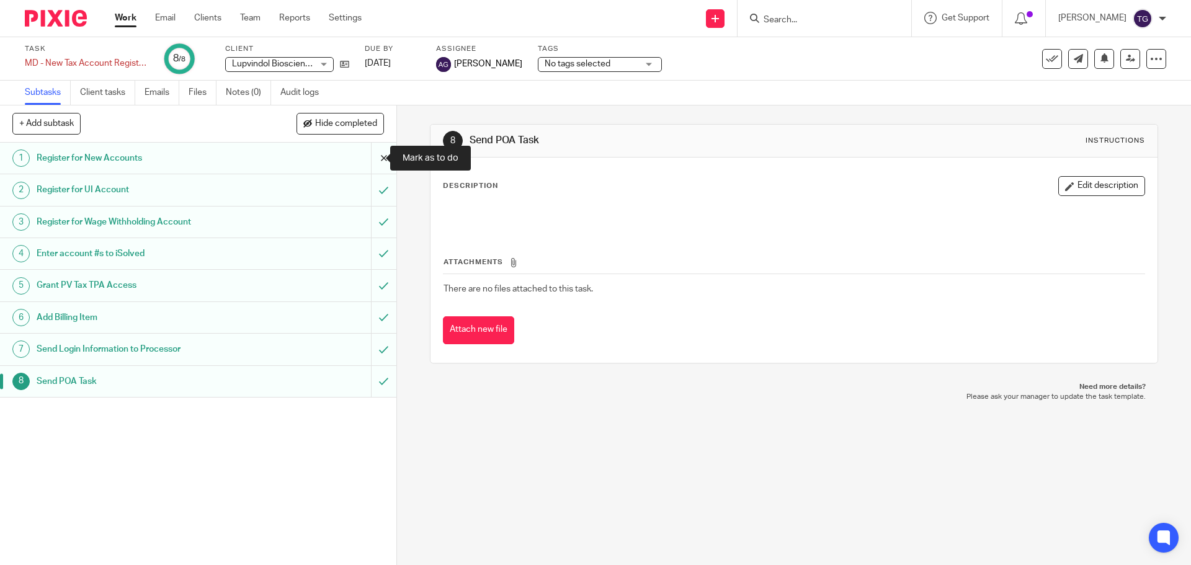
drag, startPoint x: 369, startPoint y: 156, endPoint x: 375, endPoint y: 160, distance: 8.1
click at [370, 156] on input "submit" at bounding box center [198, 158] width 397 height 31
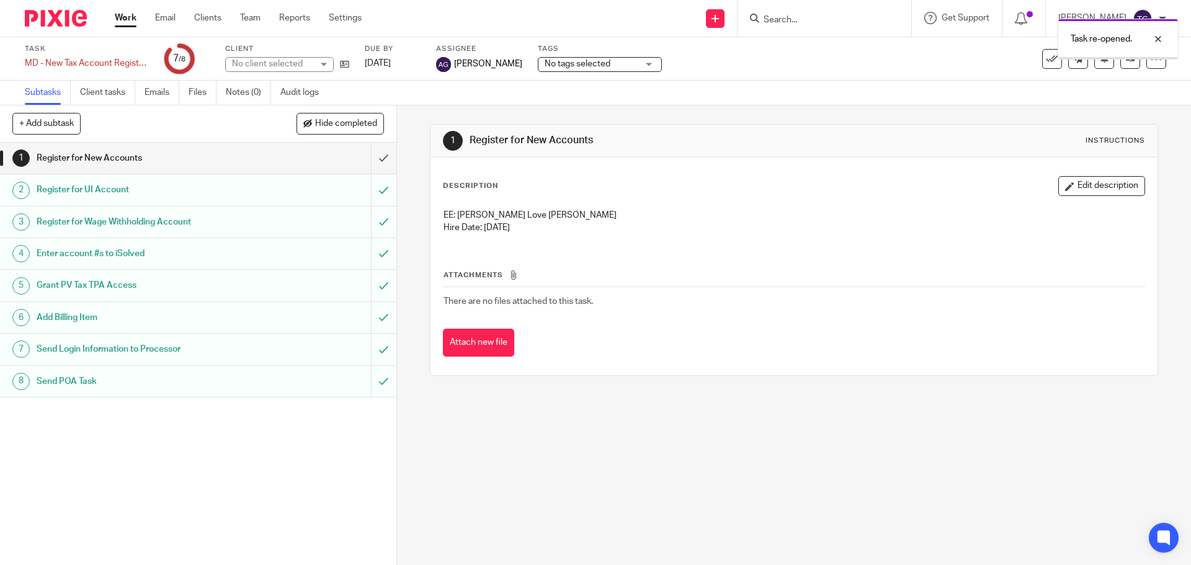
click at [370, 189] on input "submit" at bounding box center [198, 189] width 397 height 31
drag, startPoint x: 370, startPoint y: 252, endPoint x: 373, endPoint y: 261, distance: 9.8
click at [370, 253] on input "submit" at bounding box center [198, 253] width 397 height 31
click at [365, 318] on input "submit" at bounding box center [198, 317] width 397 height 31
click at [370, 353] on input "submit" at bounding box center [198, 349] width 397 height 31
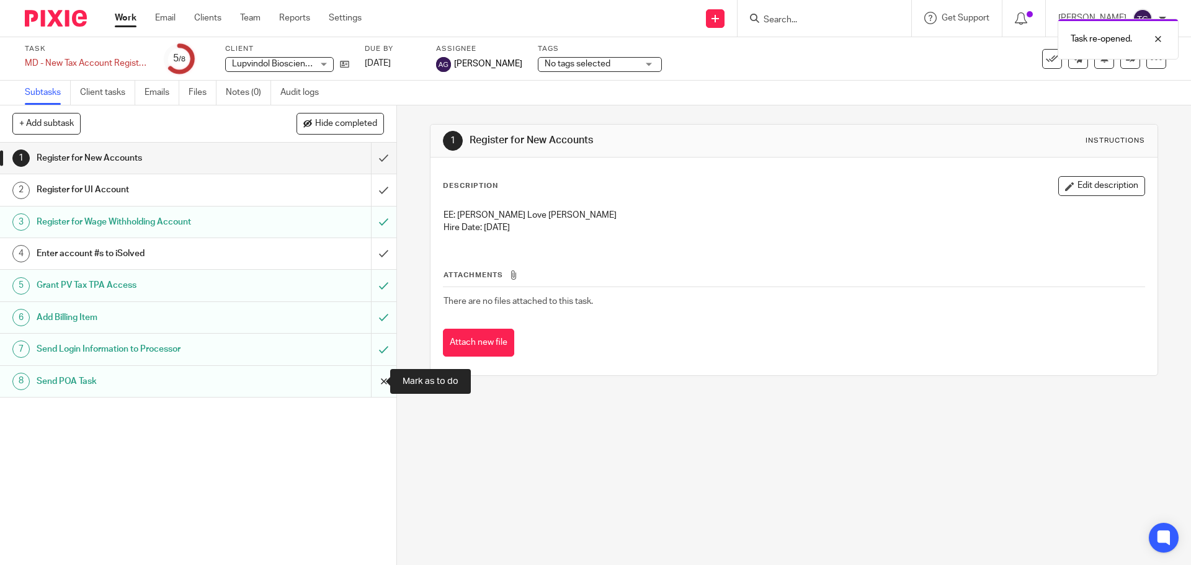
click at [371, 384] on input "submit" at bounding box center [198, 381] width 397 height 31
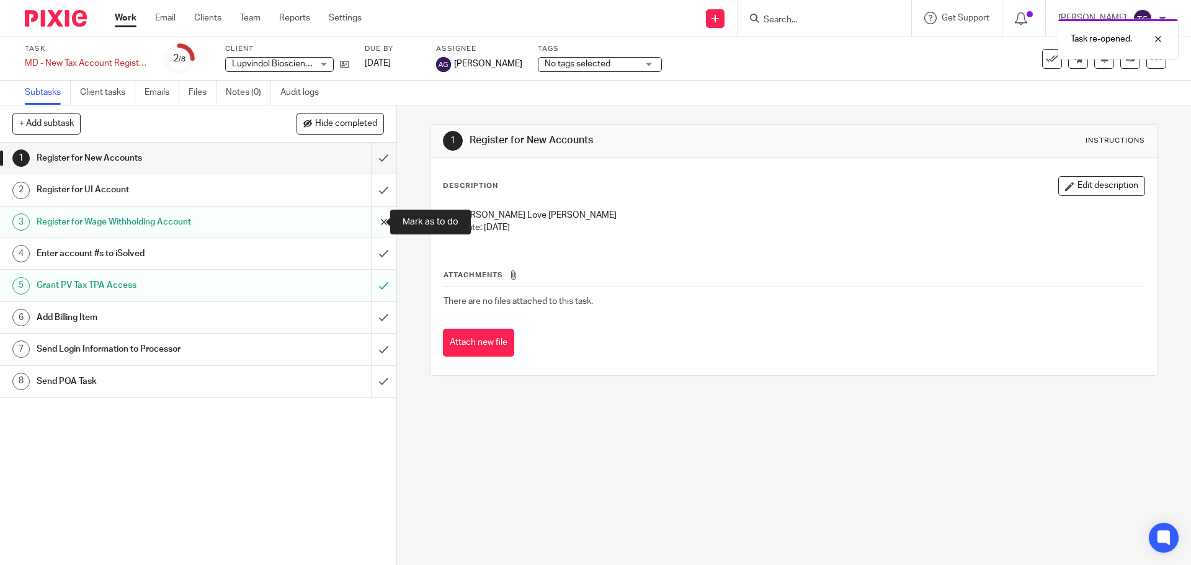
click at [377, 222] on input "submit" at bounding box center [198, 222] width 397 height 31
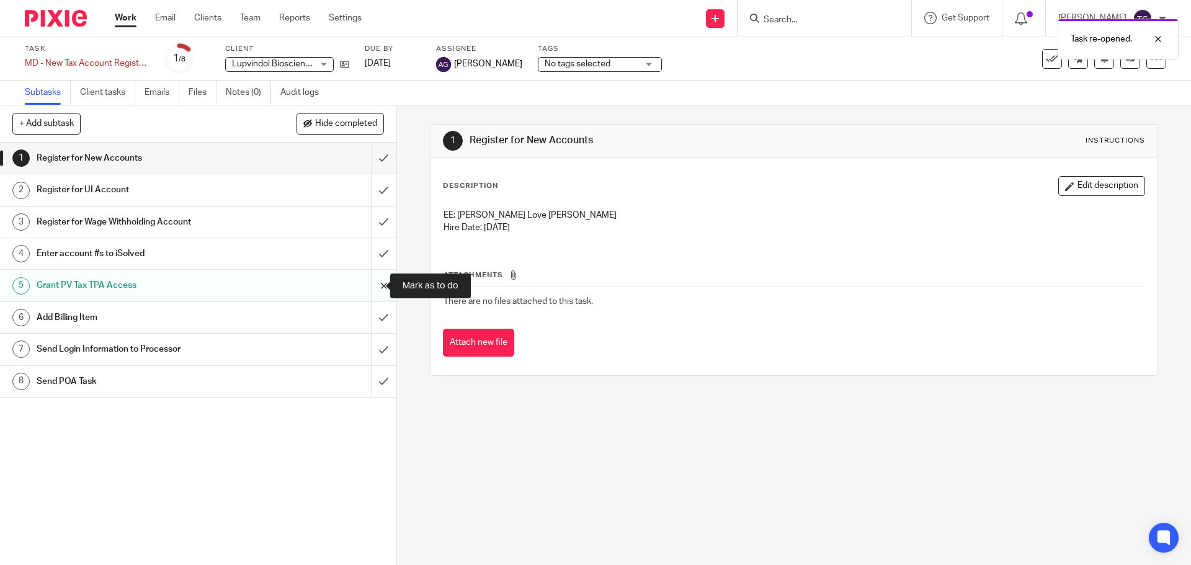
click at [374, 280] on input "submit" at bounding box center [198, 285] width 397 height 31
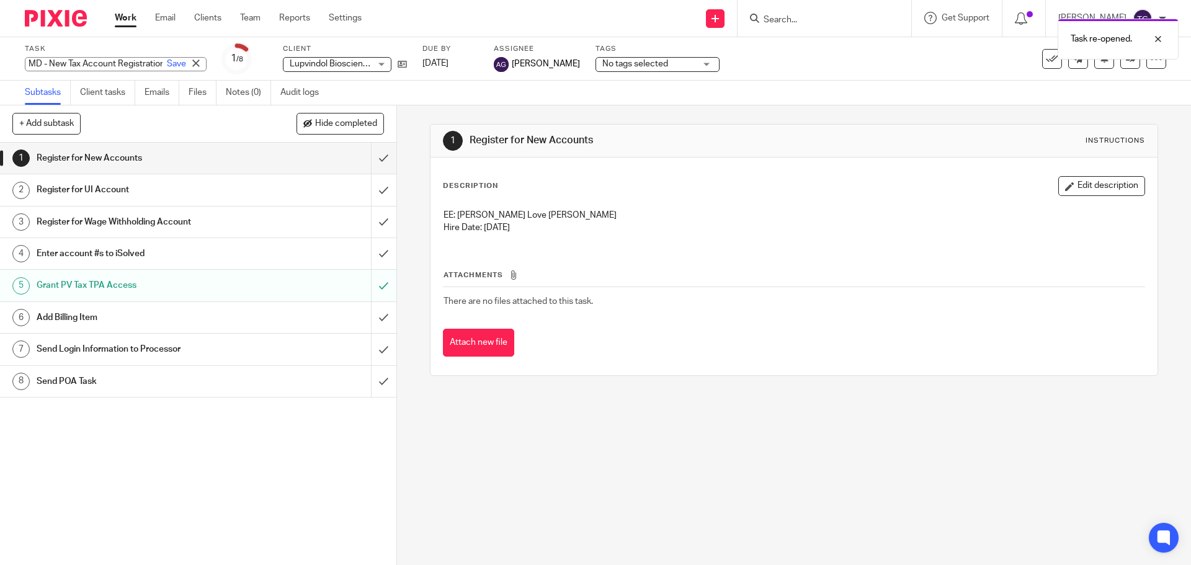
click at [70, 68] on div "MD - New Tax Account Registration Save MD - New Tax Account Registration" at bounding box center [116, 64] width 182 height 14
click at [70, 68] on input "MD - New Tax Account Registration" at bounding box center [116, 64] width 182 height 14
click at [28, 62] on input "MD - New Tax Account Registration" at bounding box center [116, 64] width 182 height 14
click at [38, 65] on input "MD - New Tax Account Registration" at bounding box center [116, 64] width 182 height 14
type input "M - New Tax Account Registration"
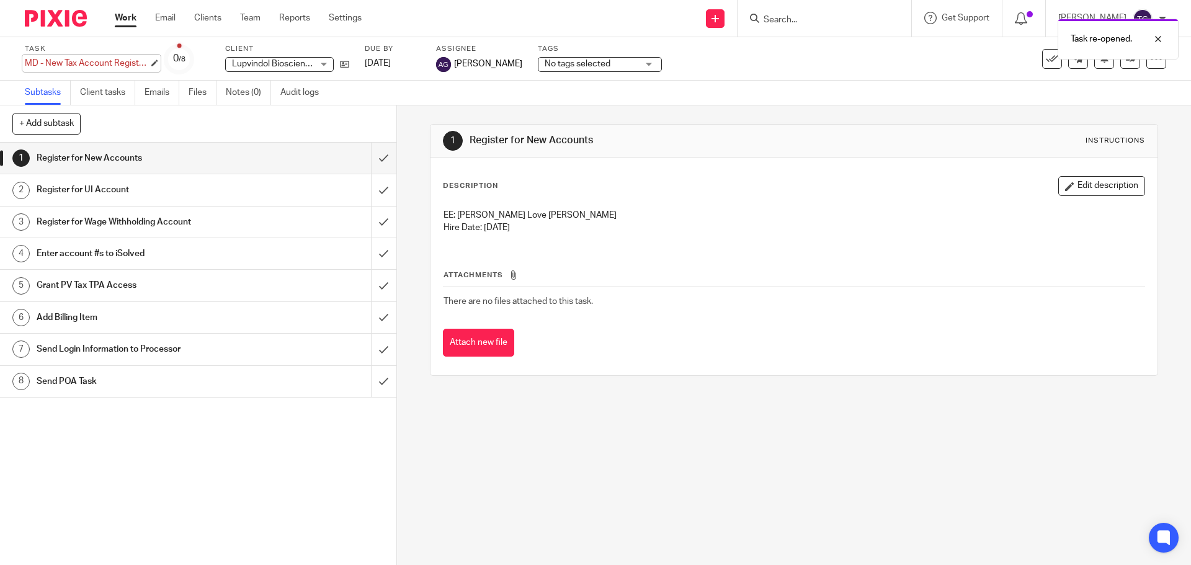
click at [38, 55] on div "Task MD - New Tax Account Registration Save MD - New Tax Account Registration" at bounding box center [87, 59] width 124 height 30
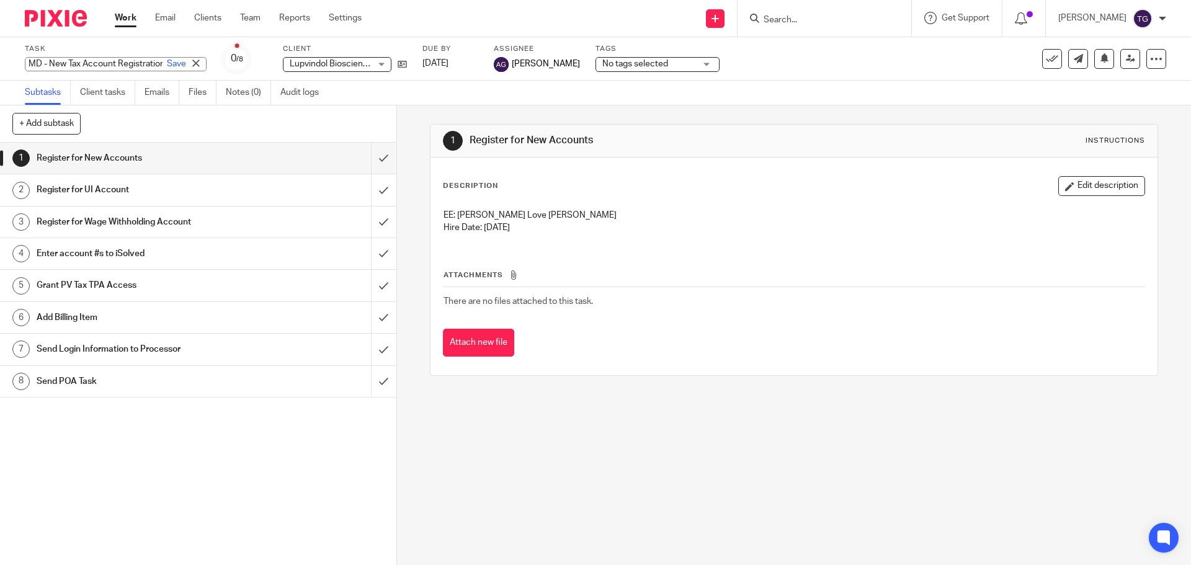
click at [41, 63] on input "MD - New Tax Account Registration" at bounding box center [116, 64] width 182 height 14
type input "MI - New Tax Account Registration"
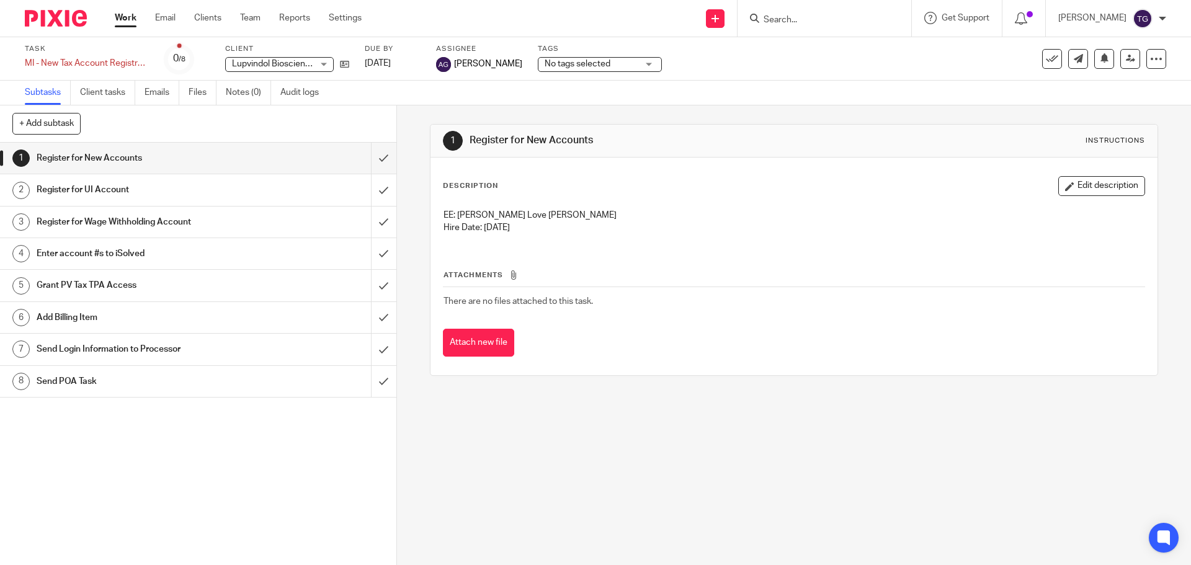
click at [514, 215] on p "EE: [PERSON_NAME] Love [PERSON_NAME]" at bounding box center [794, 215] width 701 height 12
drag, startPoint x: 538, startPoint y: 212, endPoint x: 455, endPoint y: 218, distance: 82.8
click at [455, 218] on p "EE: [PERSON_NAME] Love [PERSON_NAME]" at bounding box center [794, 215] width 701 height 12
drag, startPoint x: 462, startPoint y: 219, endPoint x: 560, endPoint y: 204, distance: 99.8
click at [565, 196] on div "Description Edit description EE: [PERSON_NAME] [PERSON_NAME] Hire Date: [DATE]" at bounding box center [794, 210] width 702 height 68
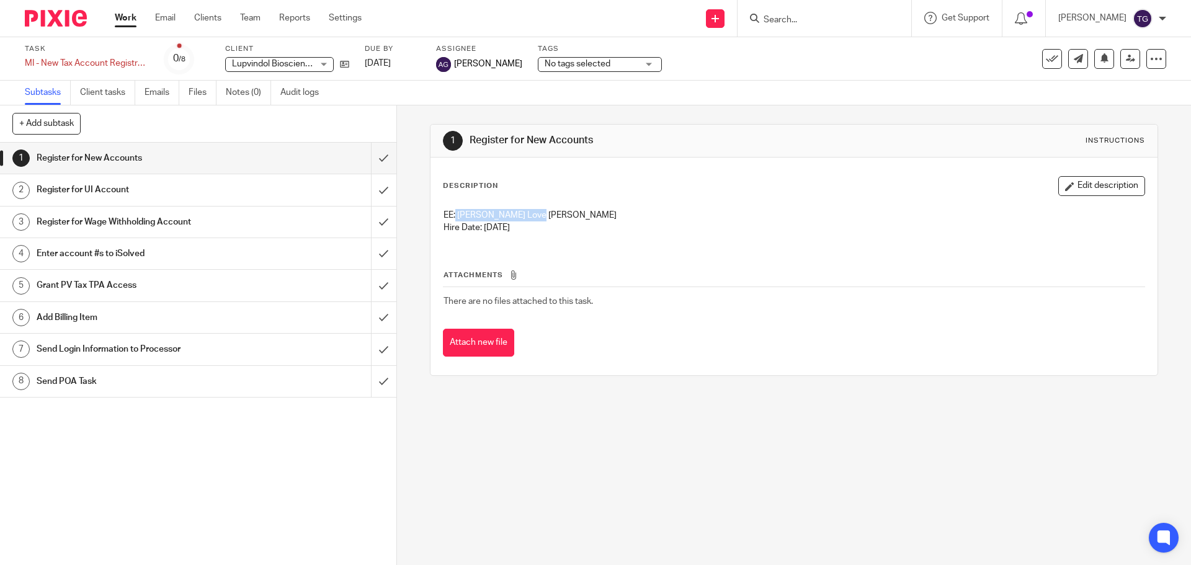
drag, startPoint x: 533, startPoint y: 214, endPoint x: 459, endPoint y: 216, distance: 74.5
click at [452, 219] on p "EE: [PERSON_NAME] Love [PERSON_NAME]" at bounding box center [794, 215] width 701 height 12
click at [557, 212] on p "EE: [PERSON_NAME] Love [PERSON_NAME]" at bounding box center [794, 215] width 701 height 12
drag, startPoint x: 536, startPoint y: 213, endPoint x: 455, endPoint y: 218, distance: 80.2
click at [455, 218] on p "EE: Jennifer Love King" at bounding box center [794, 215] width 701 height 12
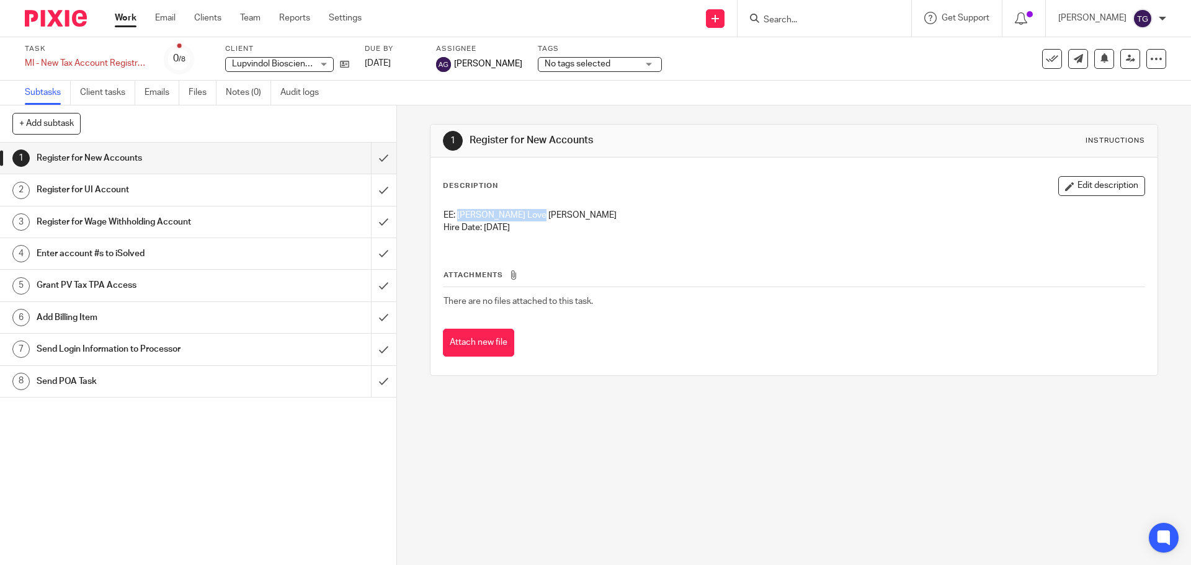
drag, startPoint x: 467, startPoint y: 209, endPoint x: 534, endPoint y: 207, distance: 67.1
click at [534, 207] on div "EE: Jennifer Love King Hire Date: 3/17/25" at bounding box center [793, 223] width 713 height 41
drag, startPoint x: 537, startPoint y: 222, endPoint x: 915, endPoint y: 222, distance: 377.9
click at [487, 212] on div "EE: Jennifer Love King Hire Date: 3/17/25" at bounding box center [793, 223] width 713 height 41
click at [1069, 181] on button "Edit description" at bounding box center [1102, 186] width 87 height 20
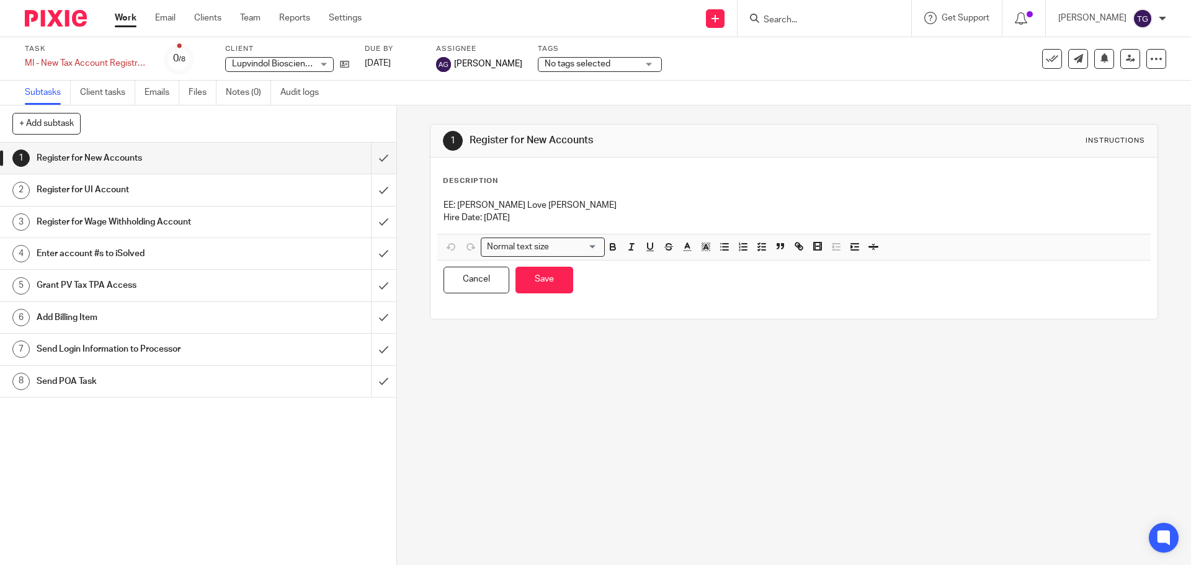
click at [566, 215] on p "Hire Date: 3/17/25" at bounding box center [794, 218] width 701 height 12
click at [539, 202] on p "EE: Jennifer Love King" at bounding box center [794, 205] width 701 height 12
drag, startPoint x: 534, startPoint y: 203, endPoint x: 454, endPoint y: 207, distance: 80.2
click at [454, 207] on p "EE: Jennifer Love King" at bounding box center [794, 205] width 701 height 12
drag, startPoint x: 522, startPoint y: 215, endPoint x: 478, endPoint y: 217, distance: 44.1
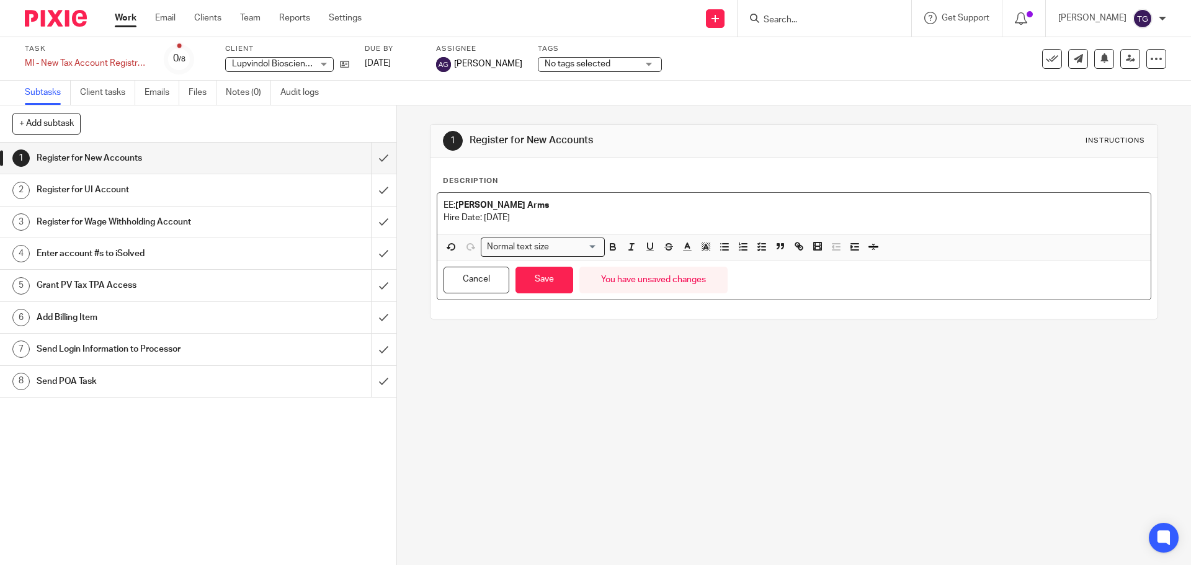
click at [478, 217] on p "Hire Date: 3/17/25" at bounding box center [794, 218] width 701 height 12
click at [524, 277] on button "Save" at bounding box center [545, 280] width 58 height 27
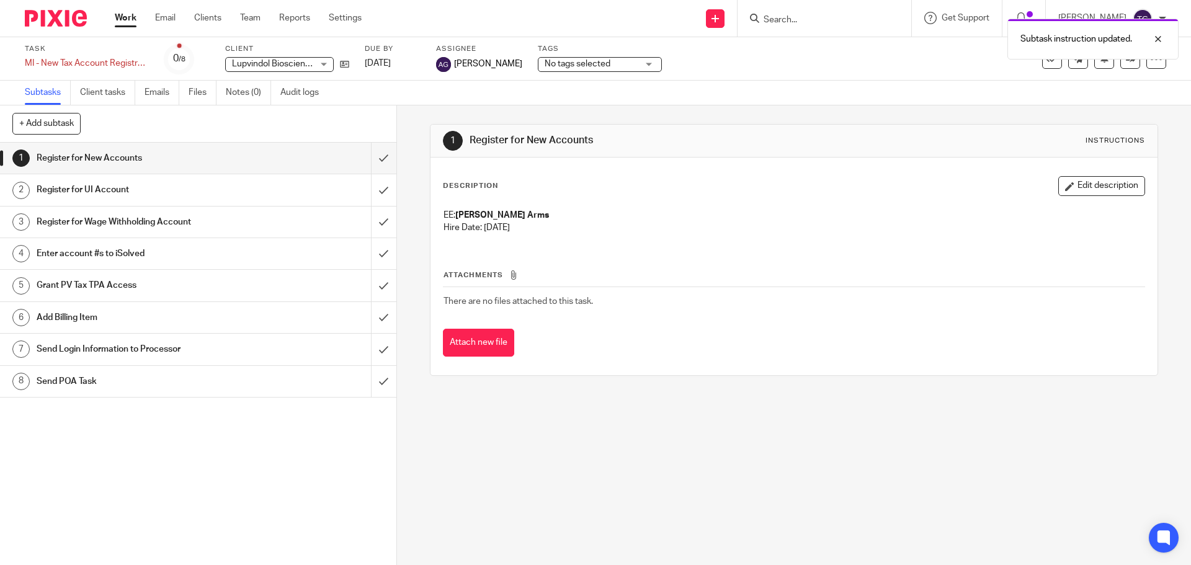
click at [248, 192] on div "Register for UI Account" at bounding box center [198, 190] width 322 height 19
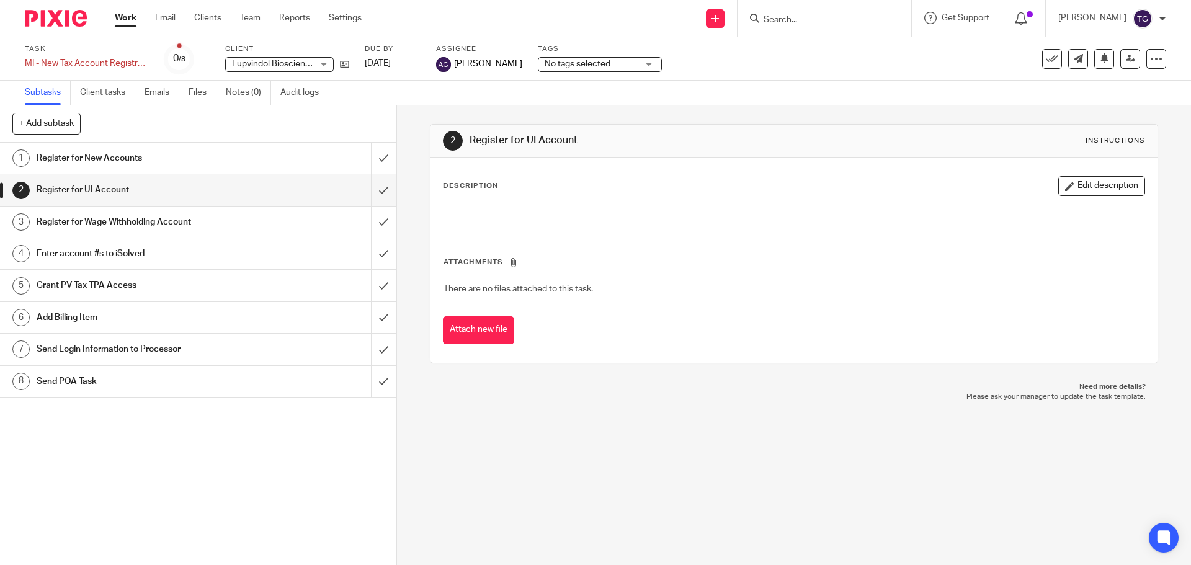
click at [213, 218] on h1 "Register for Wage Withholding Account" at bounding box center [144, 222] width 215 height 19
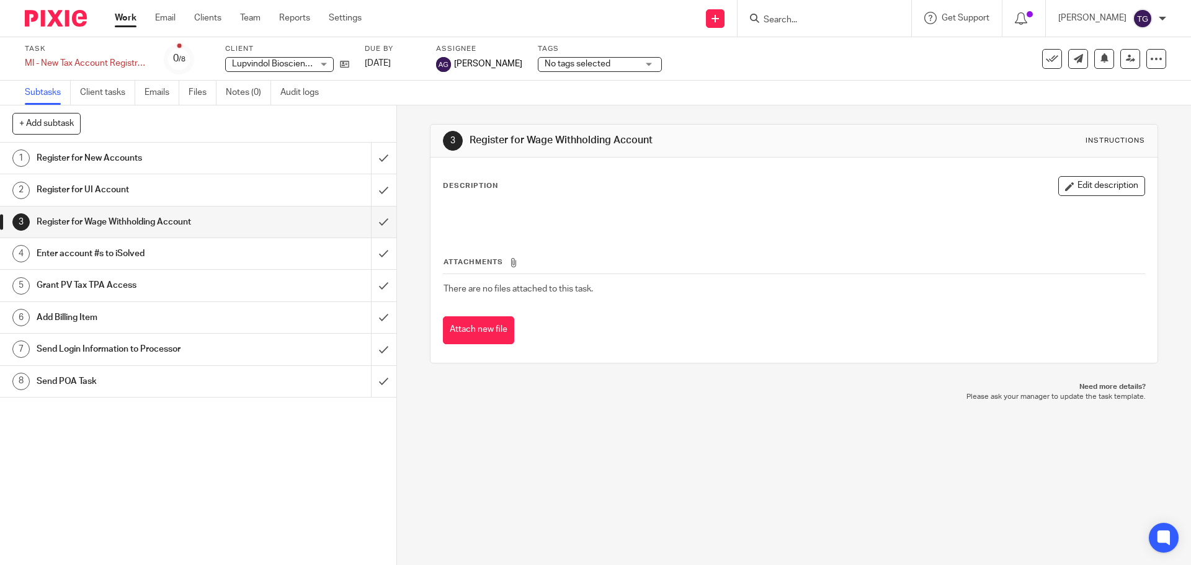
click at [227, 254] on h1 "Enter account #s to iSolved" at bounding box center [144, 253] width 215 height 19
click at [192, 290] on h1 "Grant PV Tax TPA Access" at bounding box center [144, 285] width 215 height 19
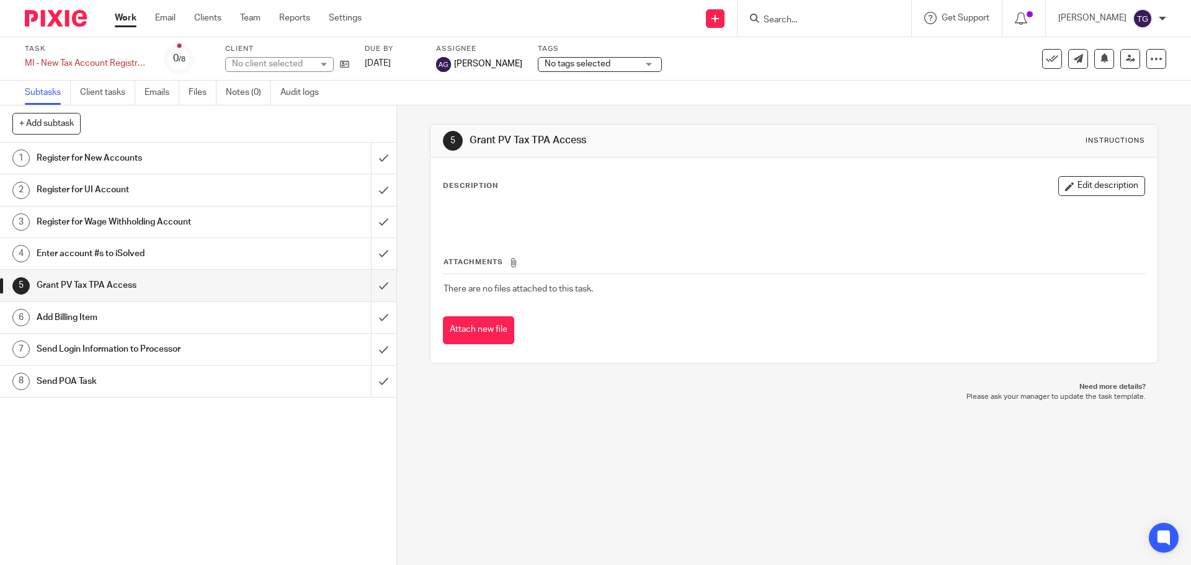
click at [176, 328] on link "6 Add Billing Item" at bounding box center [185, 317] width 371 height 31
click at [173, 355] on h1 "Send Login Information to Processor" at bounding box center [144, 349] width 215 height 19
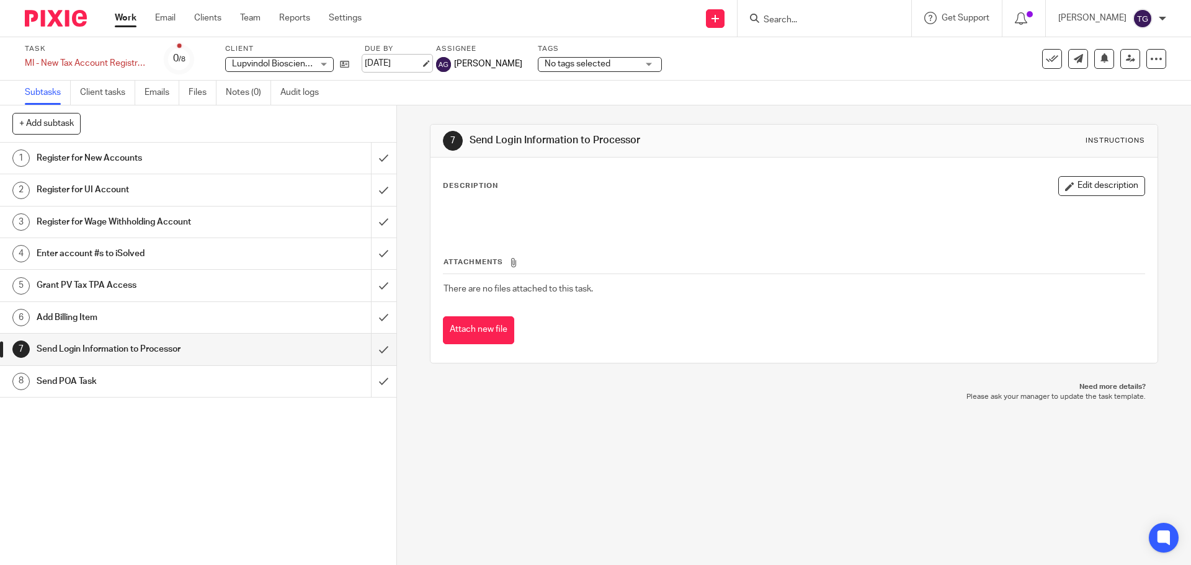
click at [387, 61] on link "[DATE]" at bounding box center [393, 63] width 56 height 13
drag, startPoint x: 836, startPoint y: 519, endPoint x: 807, endPoint y: 500, distance: 35.3
click at [836, 514] on div "7 Send Login Information to Processor Instructions Description Edit description…" at bounding box center [794, 335] width 794 height 460
